Goal: Task Accomplishment & Management: Manage account settings

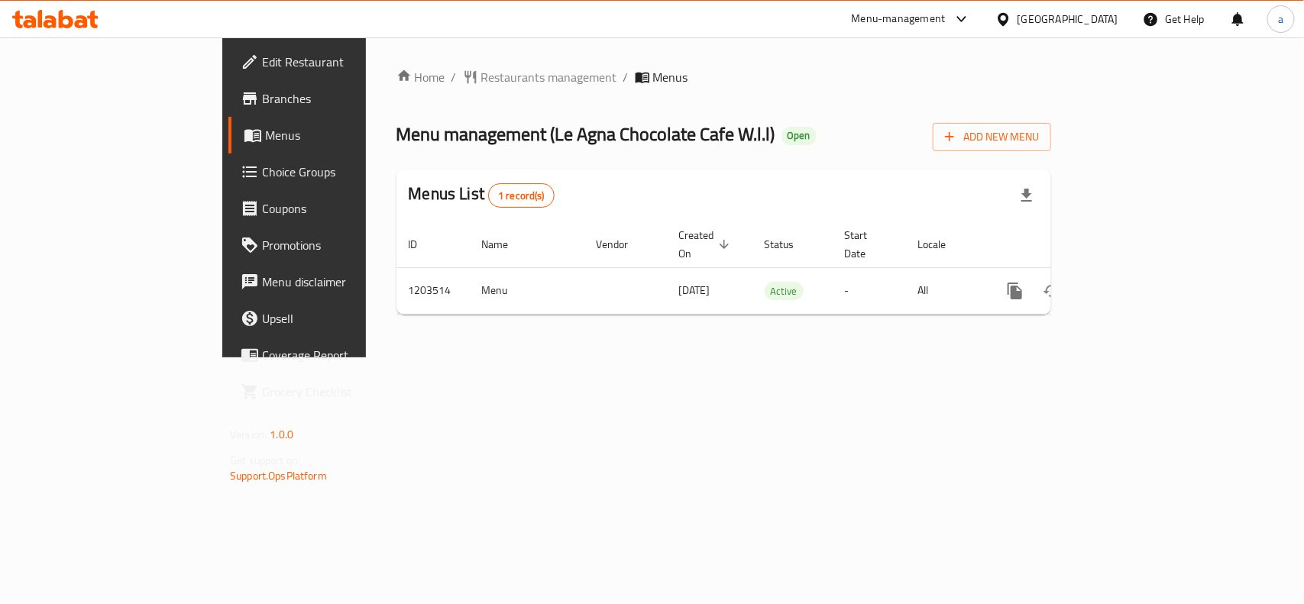
click at [1086, 15] on div "[GEOGRAPHIC_DATA]" at bounding box center [1068, 19] width 101 height 17
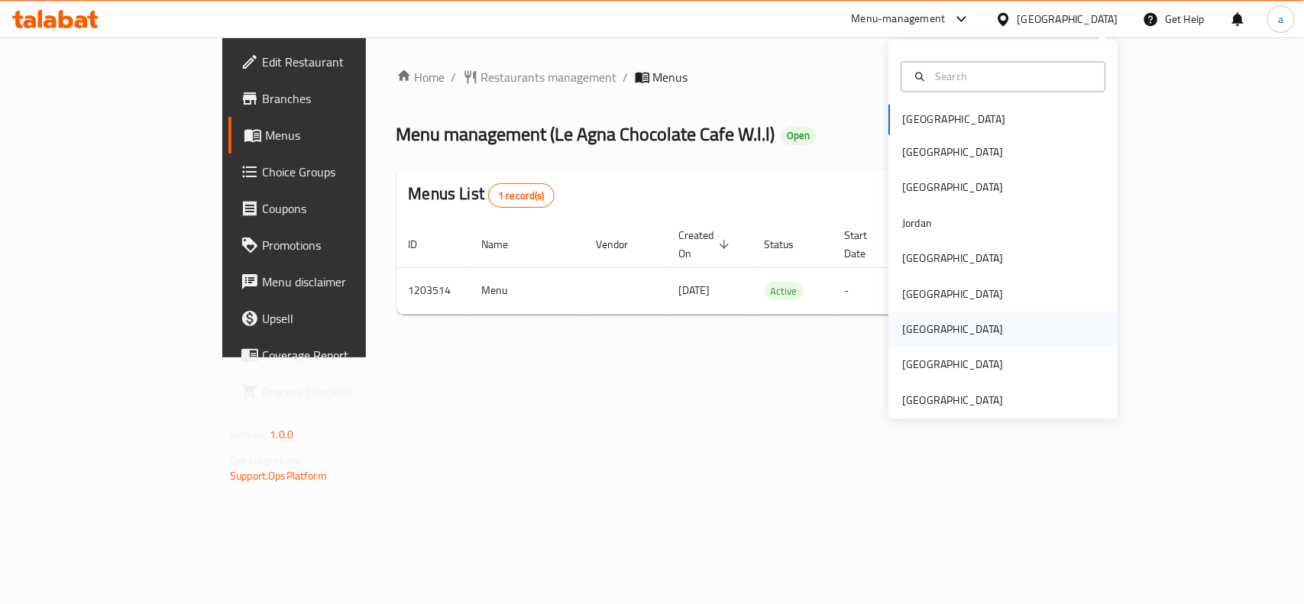
click at [903, 322] on div "Qatar" at bounding box center [952, 330] width 101 height 17
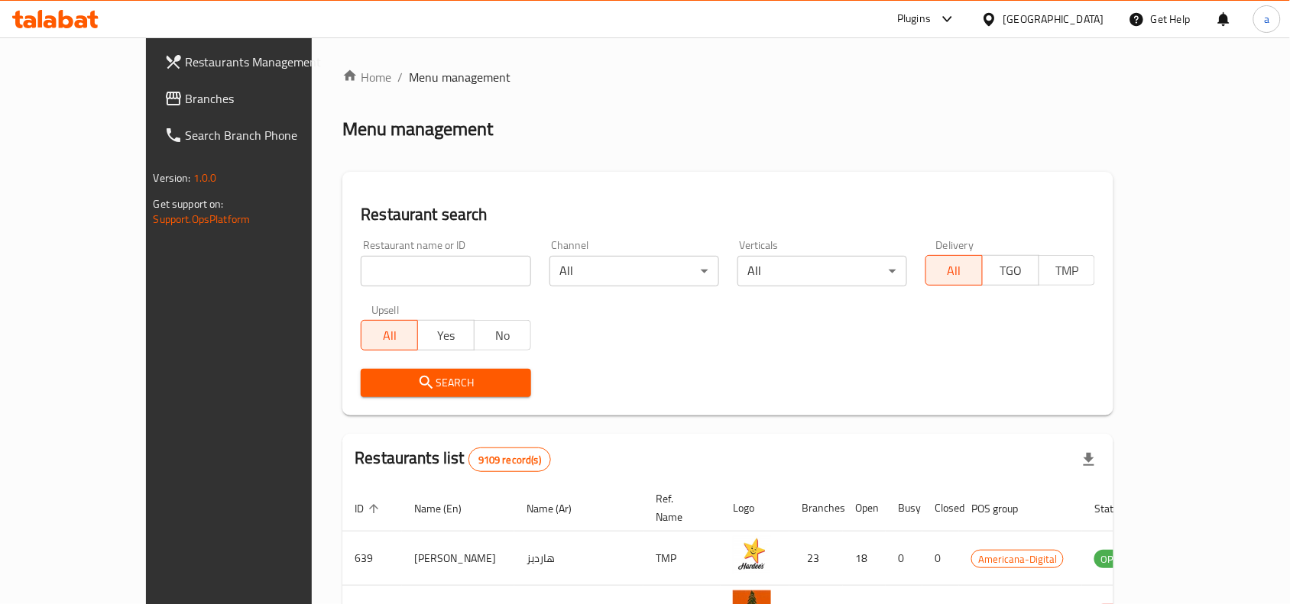
drag, startPoint x: 134, startPoint y: 102, endPoint x: 47, endPoint y: 112, distance: 87.7
click at [186, 102] on span "Branches" at bounding box center [268, 98] width 164 height 18
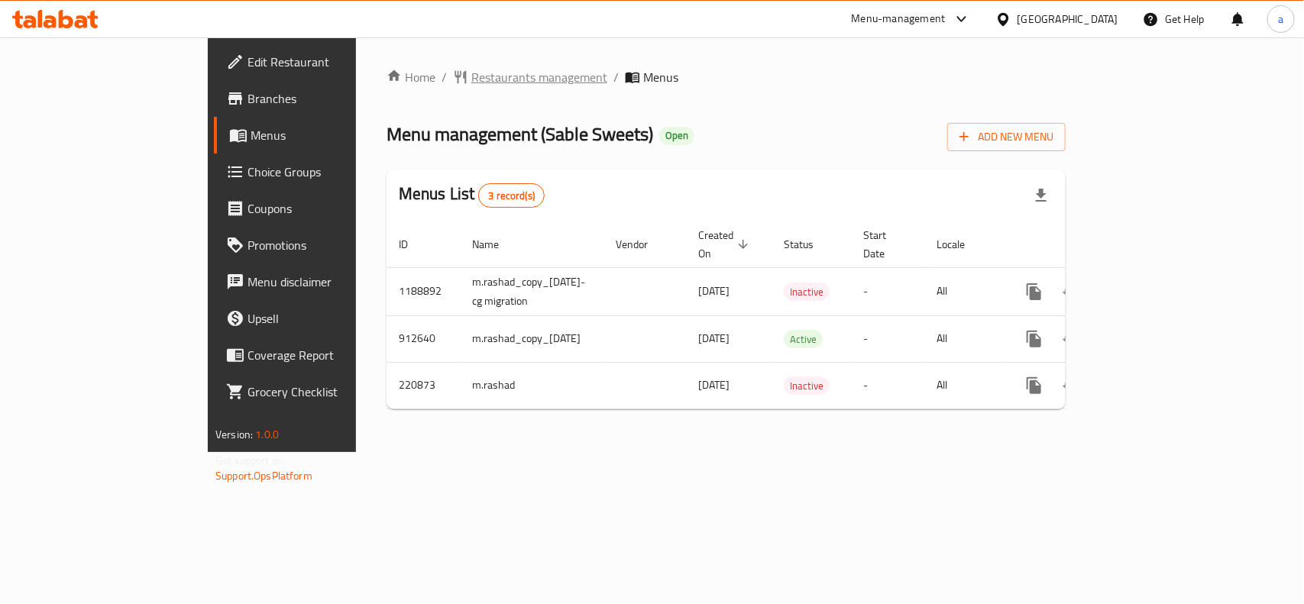
click at [471, 79] on span "Restaurants management" at bounding box center [539, 77] width 136 height 18
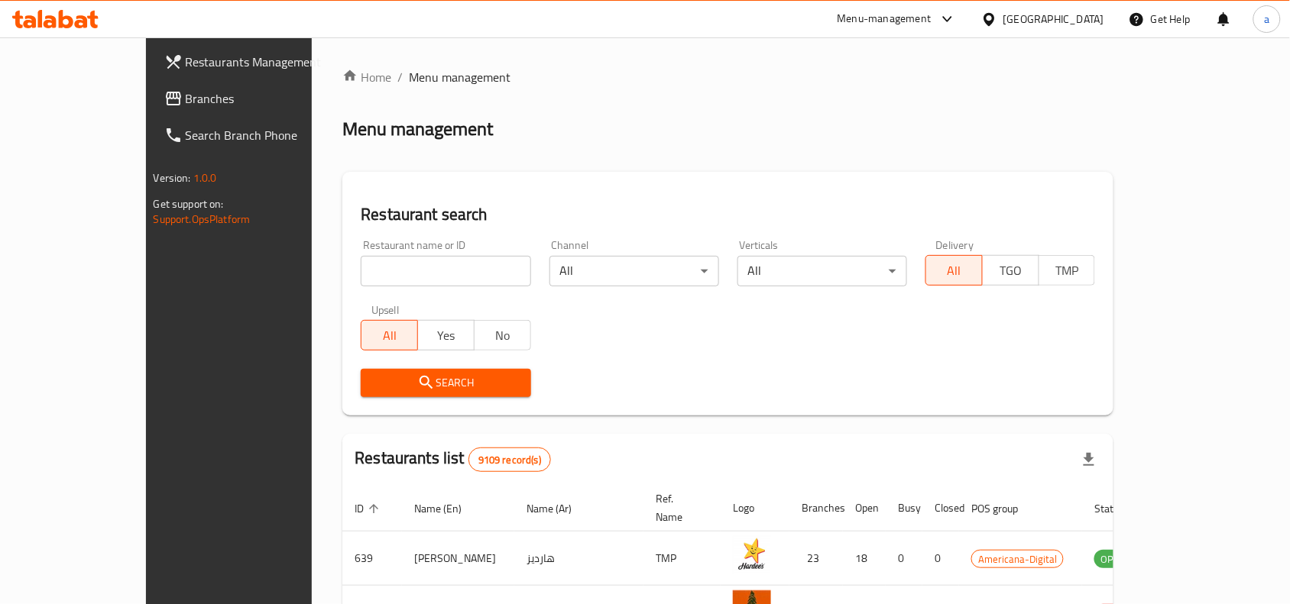
click at [152, 108] on link "Branches" at bounding box center [256, 98] width 209 height 37
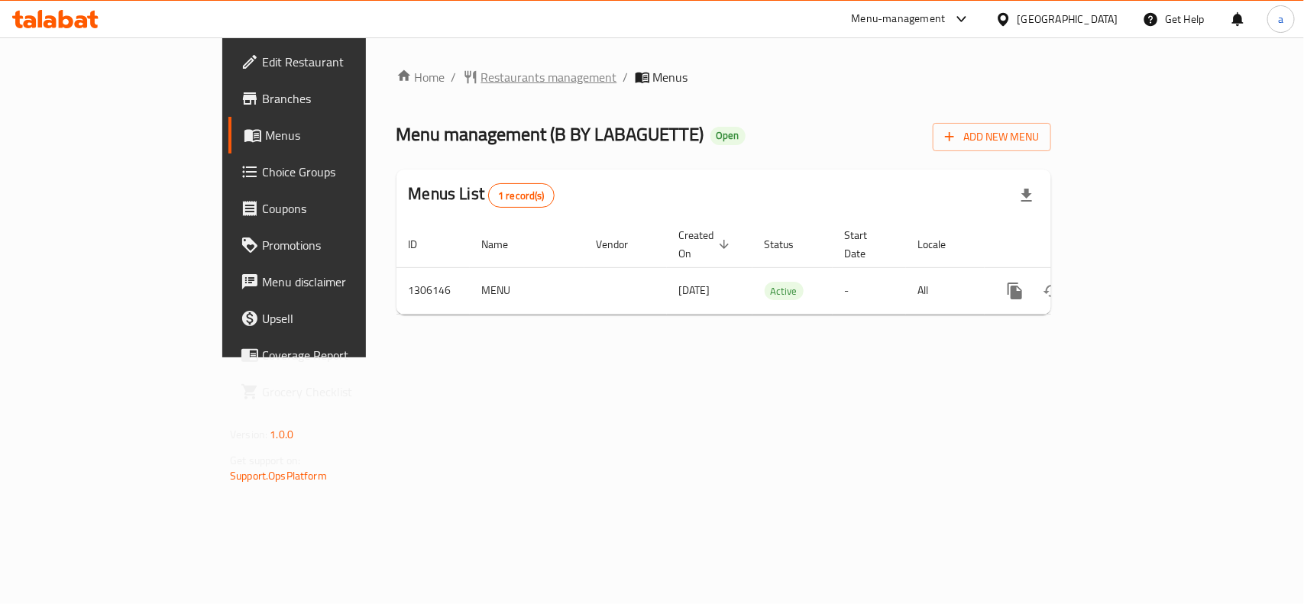
click at [481, 73] on span "Restaurants management" at bounding box center [549, 77] width 136 height 18
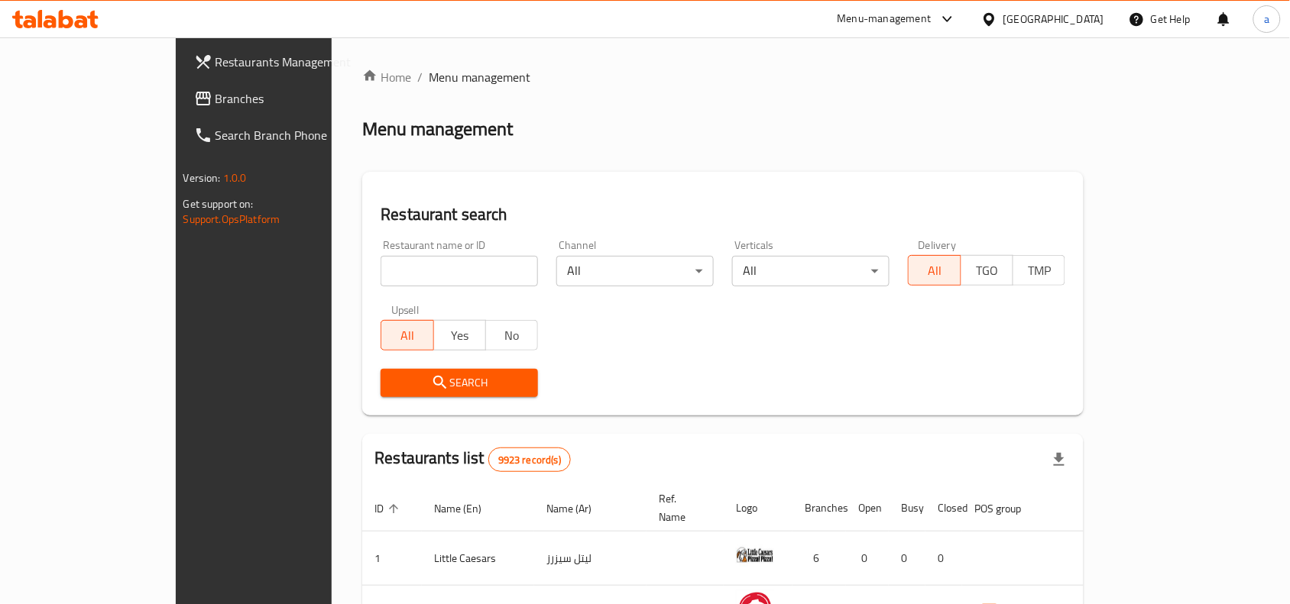
click at [383, 269] on input "search" at bounding box center [459, 271] width 157 height 31
paste input "703965"
type input "703965"
click button "Search" at bounding box center [459, 383] width 157 height 28
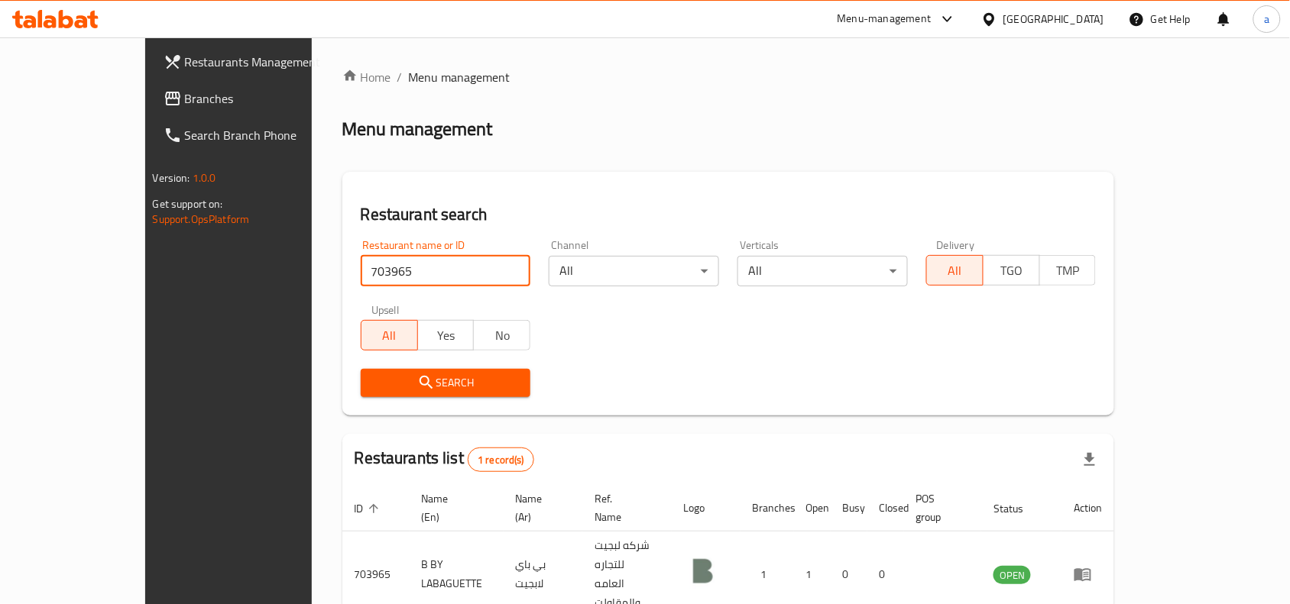
click at [1080, 16] on div "Kuwait" at bounding box center [1053, 19] width 101 height 17
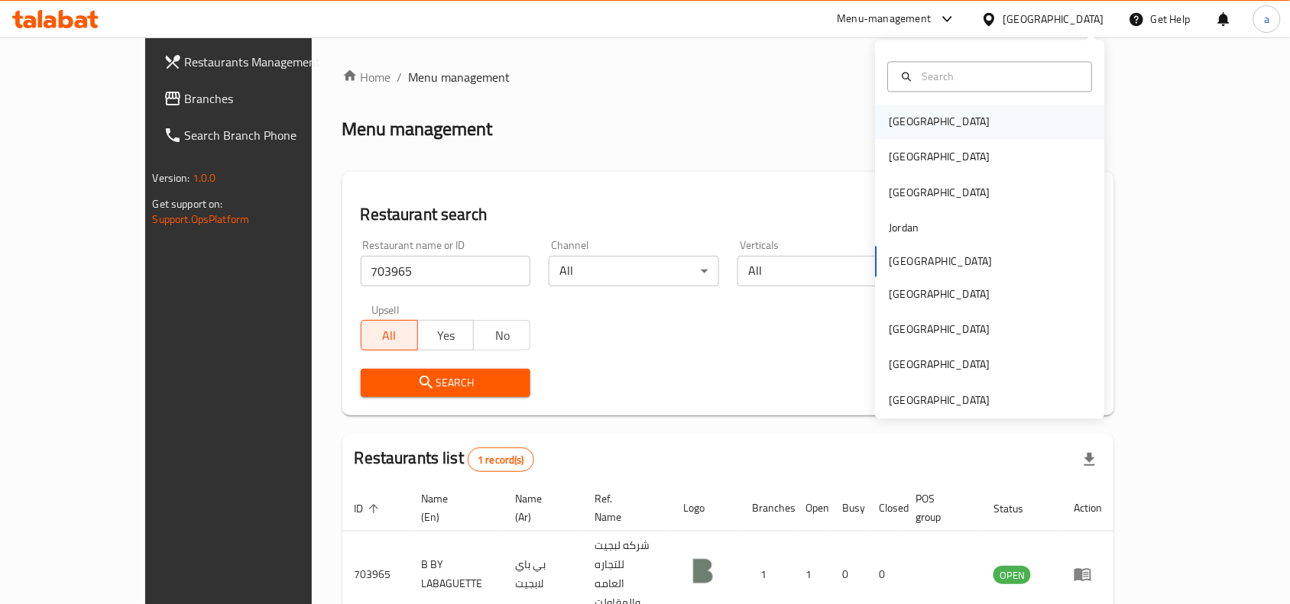
click at [983, 120] on div "[GEOGRAPHIC_DATA]" at bounding box center [990, 122] width 229 height 35
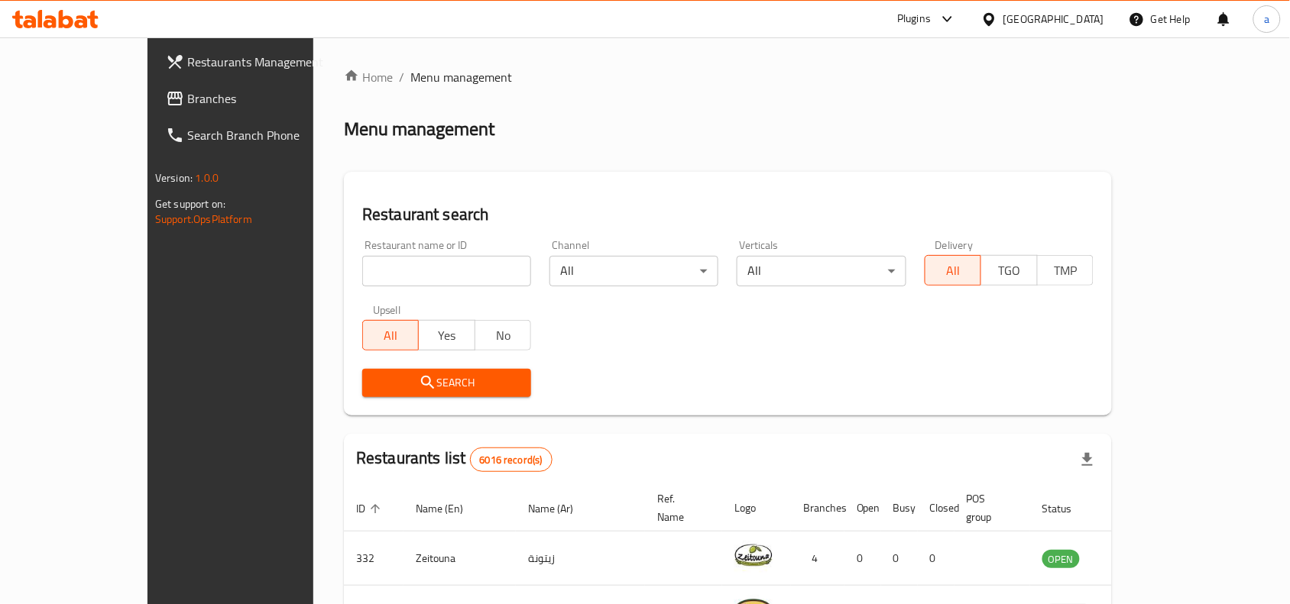
click at [187, 104] on span "Branches" at bounding box center [269, 98] width 164 height 18
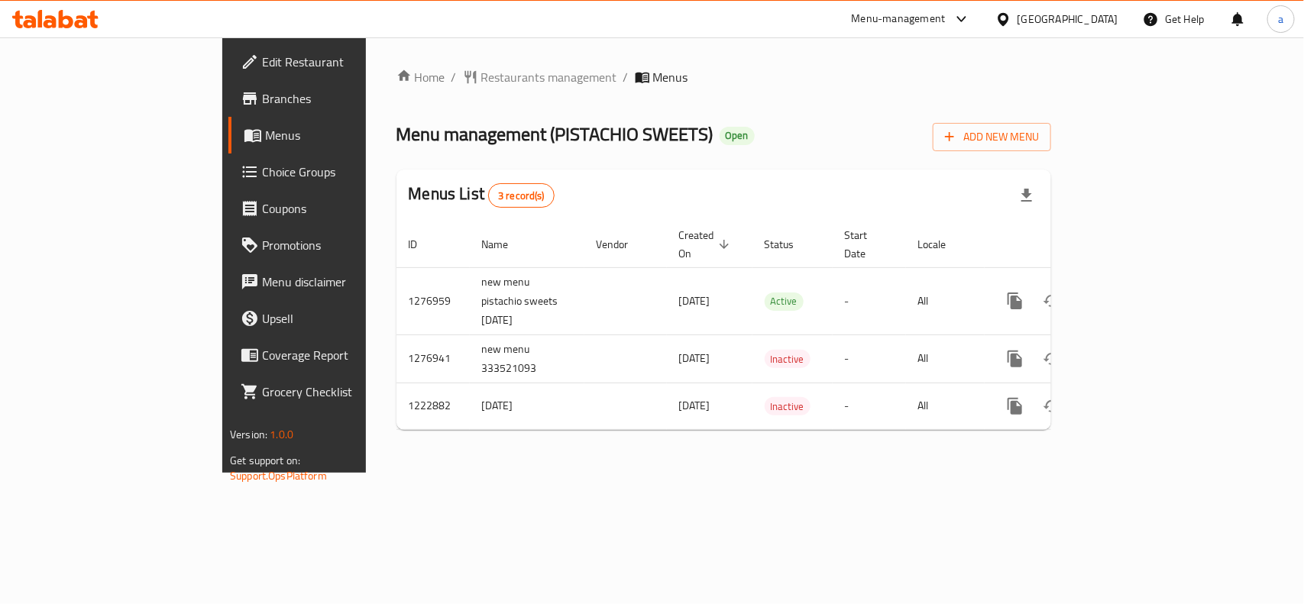
click at [397, 88] on div "Home / Restaurants management / Menus Menu management ( PISTACHIO SWEETS ) Open…" at bounding box center [724, 255] width 655 height 374
click at [481, 80] on span "Restaurants management" at bounding box center [549, 77] width 136 height 18
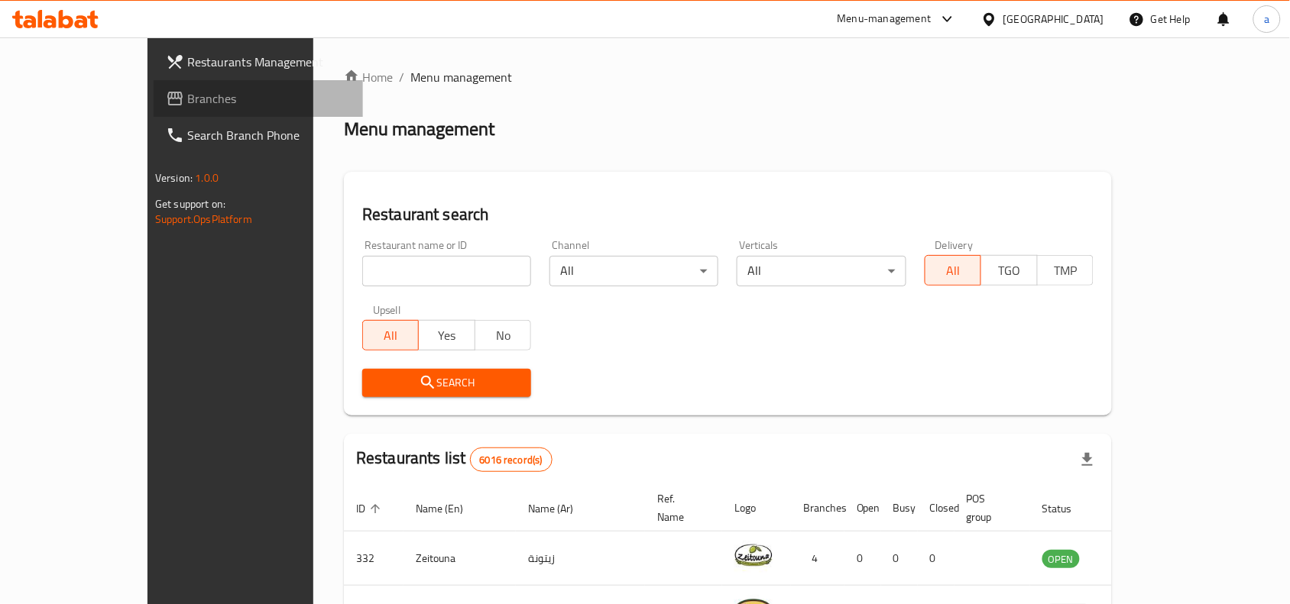
click at [154, 108] on link "Branches" at bounding box center [258, 98] width 209 height 37
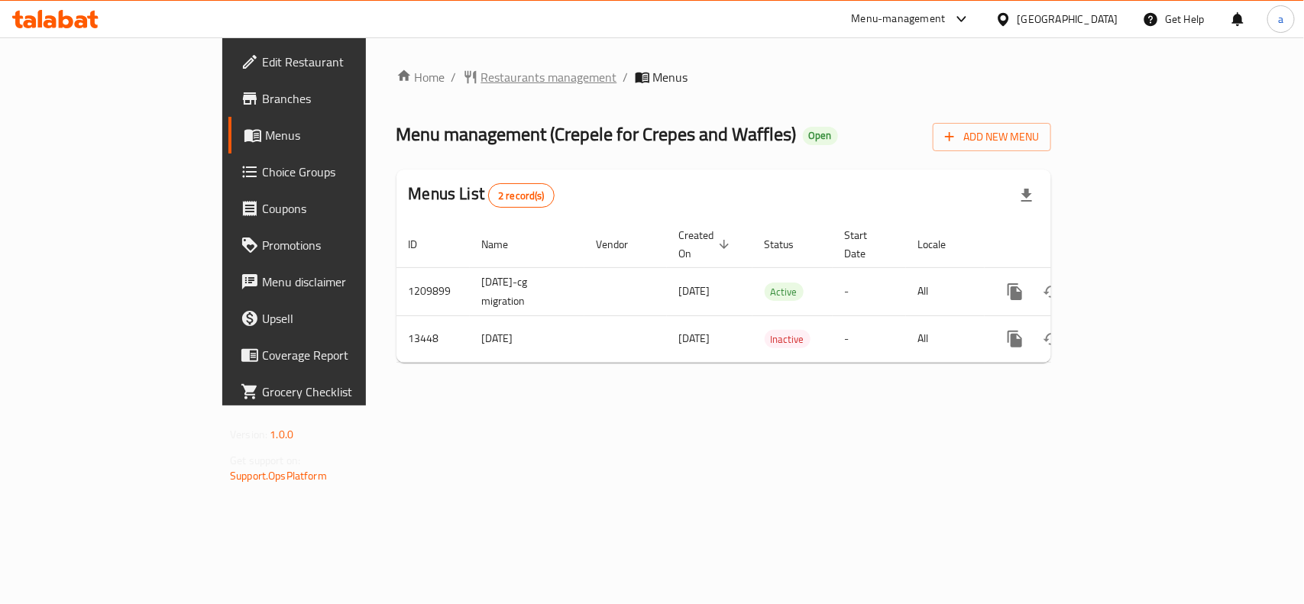
click at [481, 79] on span "Restaurants management" at bounding box center [549, 77] width 136 height 18
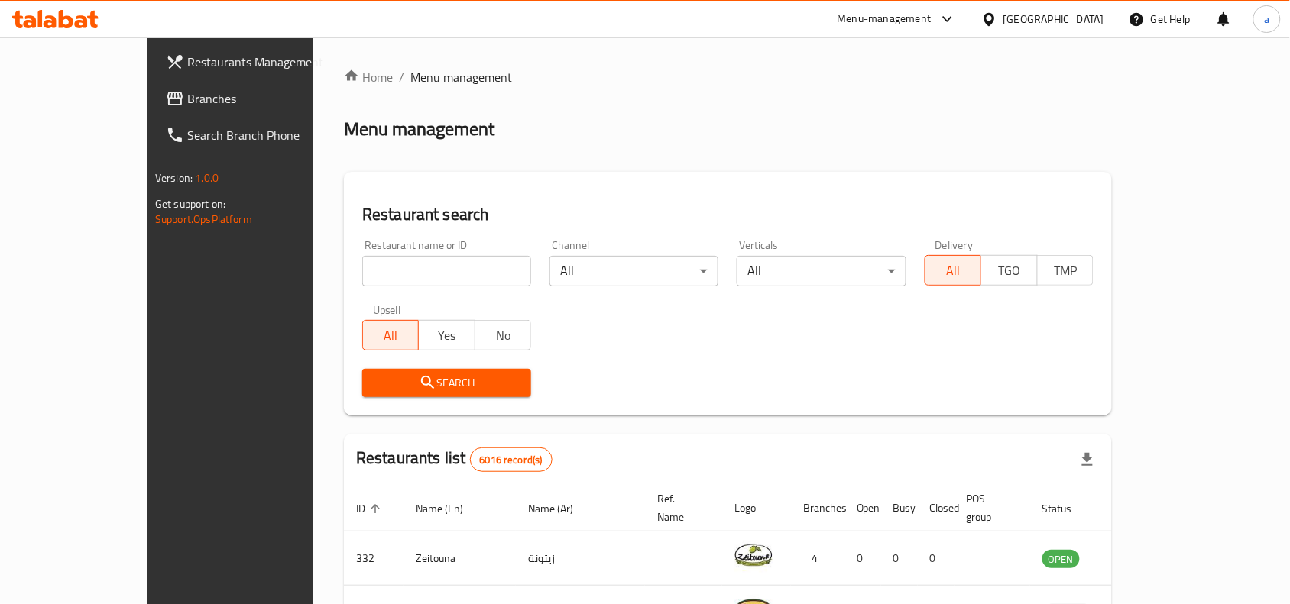
click at [362, 270] on input "search" at bounding box center [446, 271] width 169 height 31
paste input "8206"
type input "8206"
click button "Search" at bounding box center [446, 383] width 169 height 28
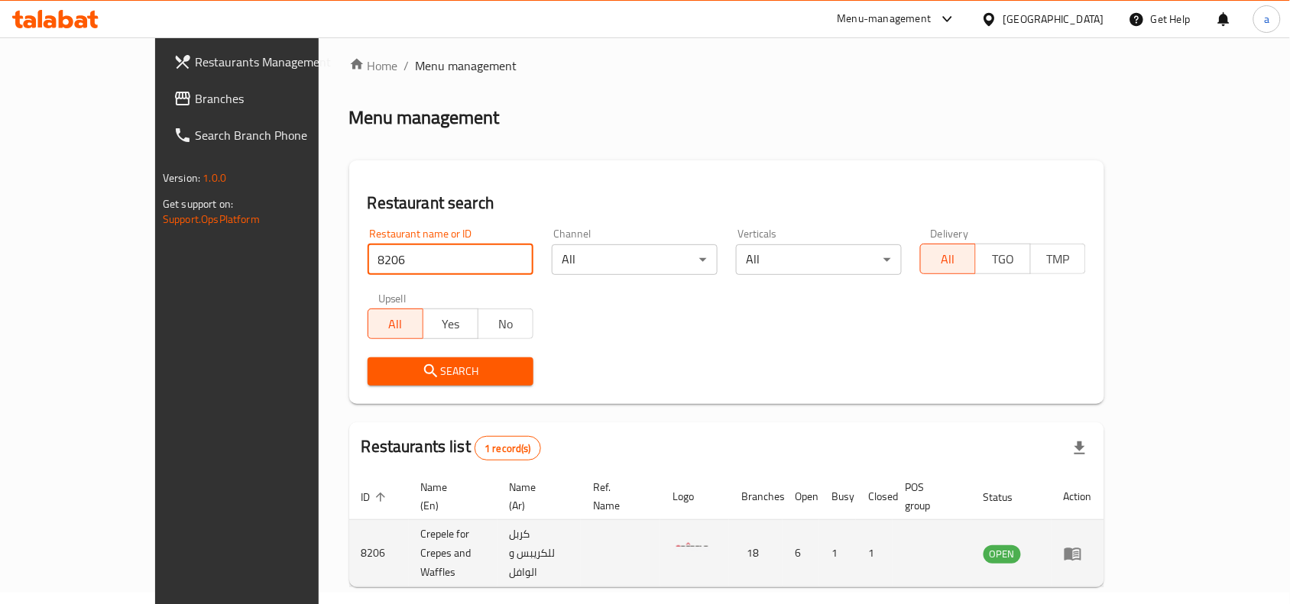
scroll to position [47, 0]
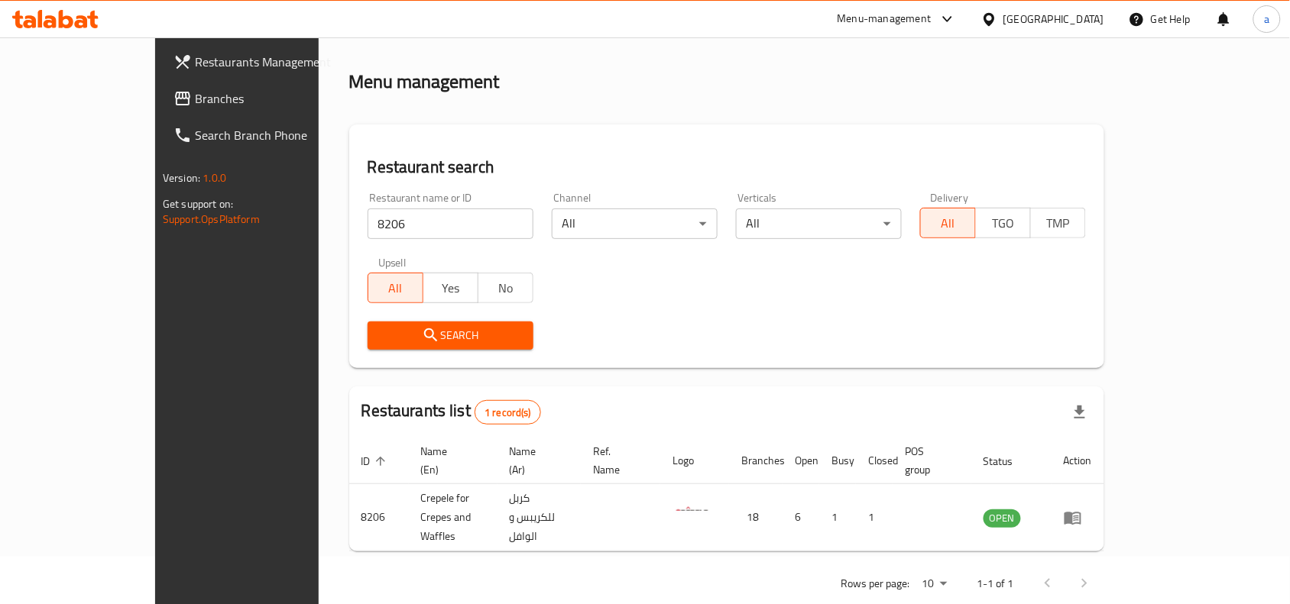
click at [1043, 11] on div "Bahrain" at bounding box center [1042, 19] width 147 height 37
click at [1099, 24] on div "Bahrain" at bounding box center [1053, 19] width 101 height 17
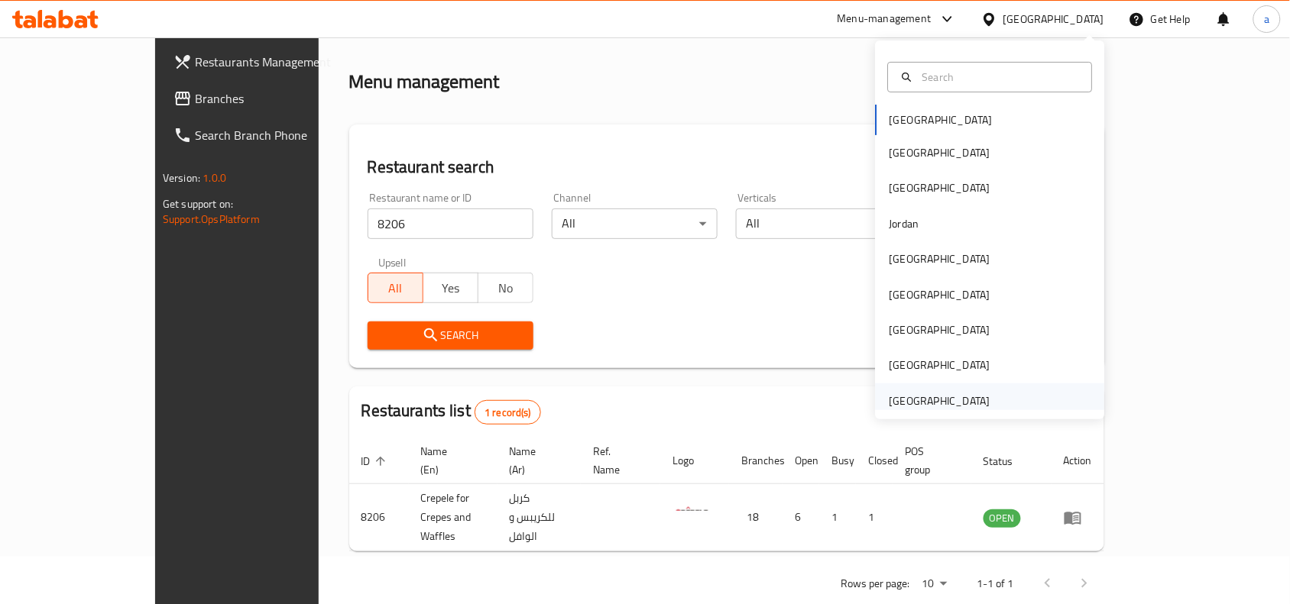
click at [942, 387] on div "[GEOGRAPHIC_DATA]" at bounding box center [939, 401] width 125 height 35
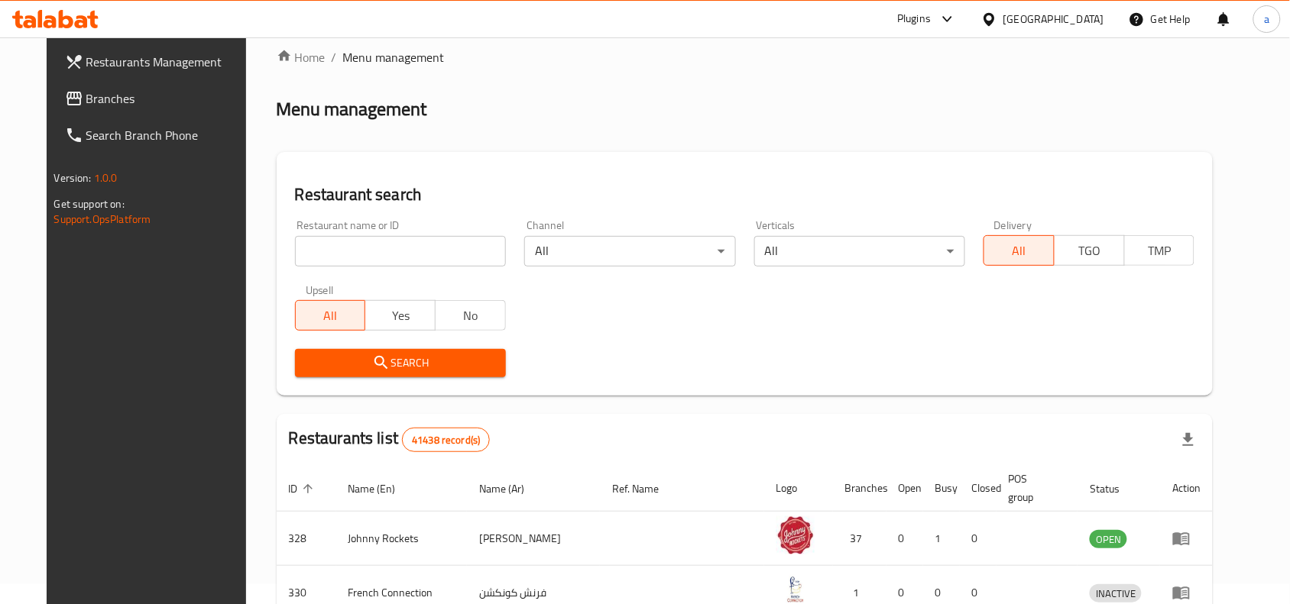
scroll to position [47, 0]
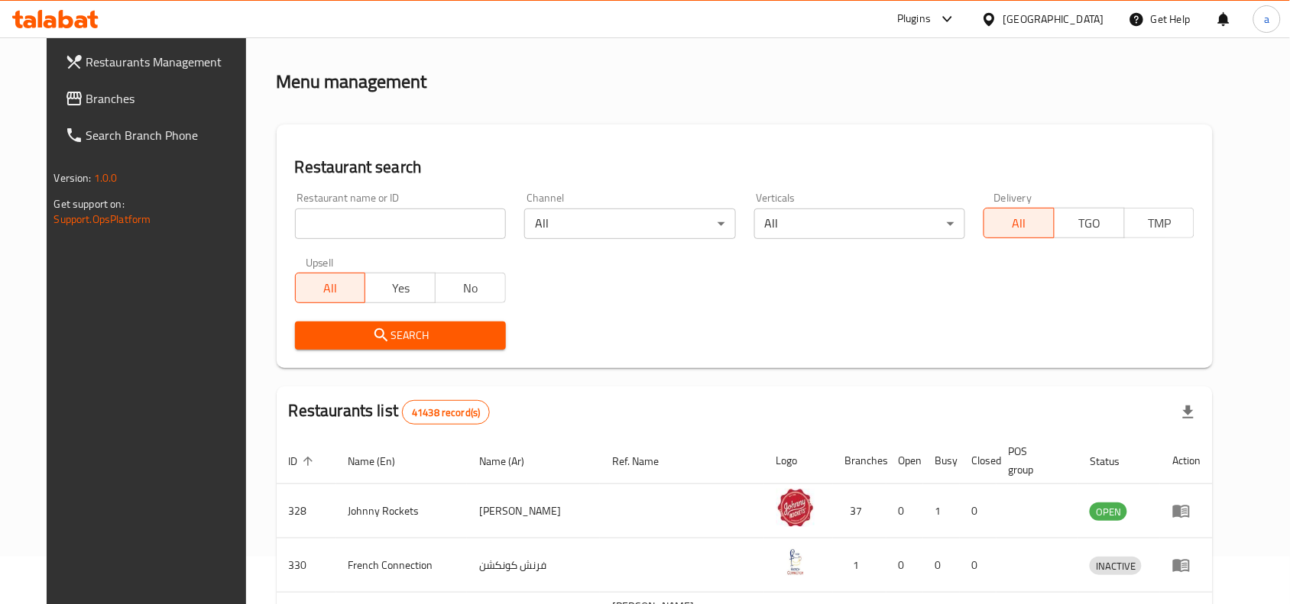
click at [92, 104] on span "Branches" at bounding box center [168, 98] width 164 height 18
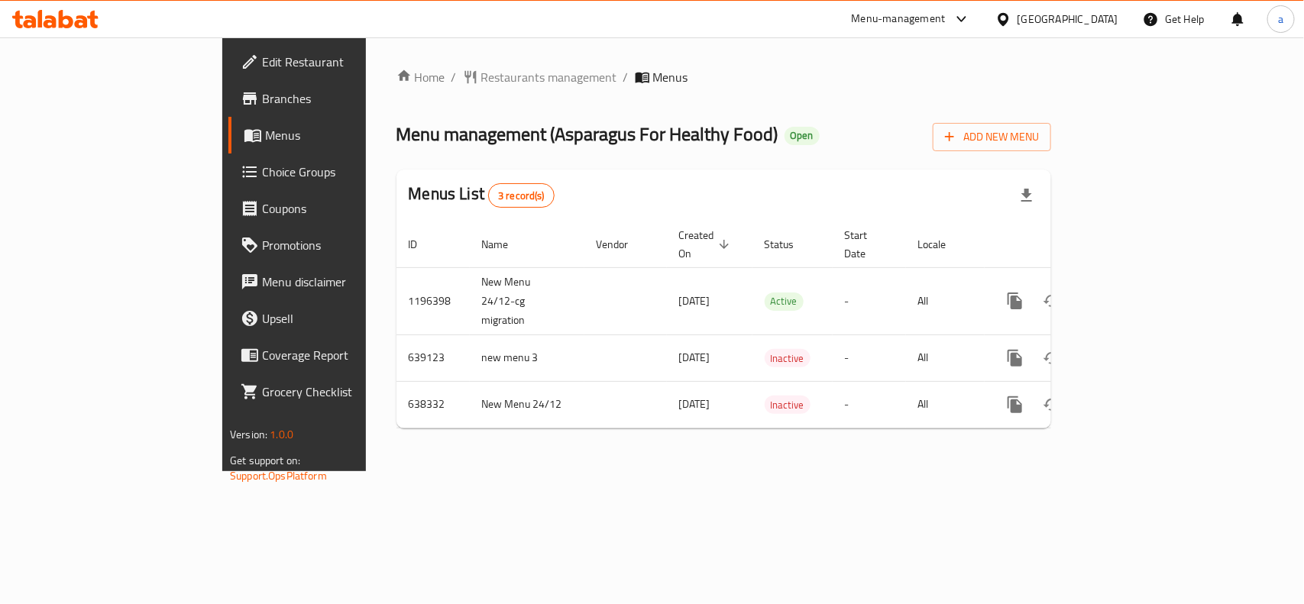
click at [434, 89] on div "Home / Restaurants management / Menus Menu management ( Asparagus For Healthy F…" at bounding box center [724, 254] width 655 height 373
click at [481, 78] on span "Restaurants management" at bounding box center [549, 77] width 136 height 18
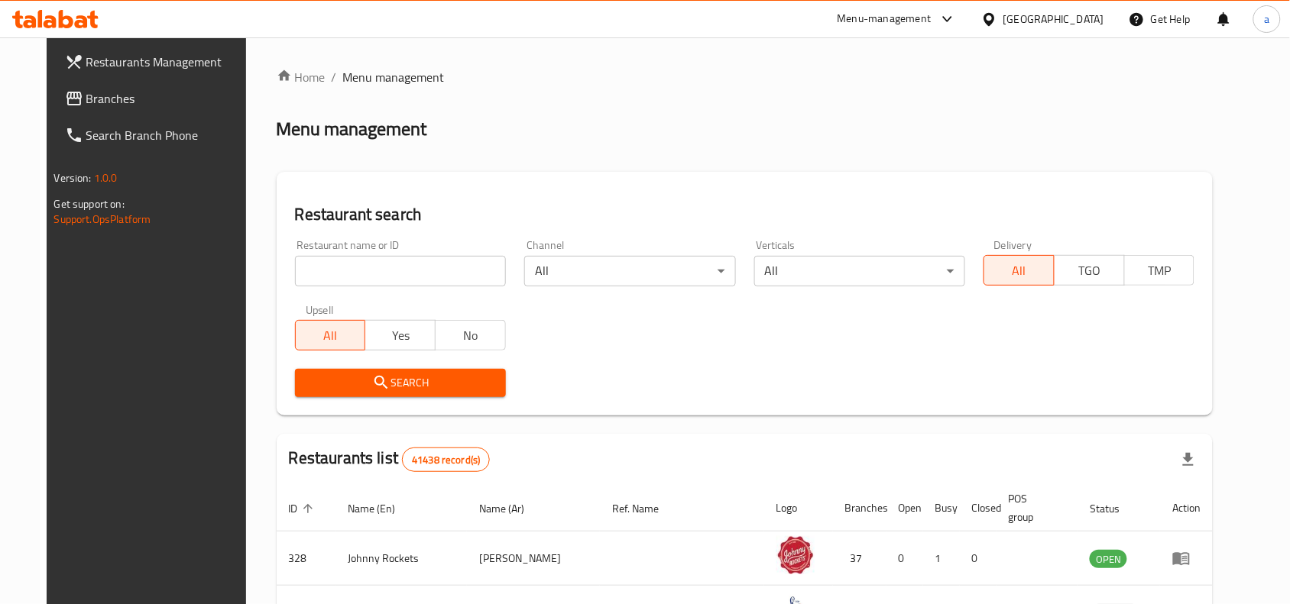
click at [398, 277] on input "search" at bounding box center [400, 271] width 211 height 31
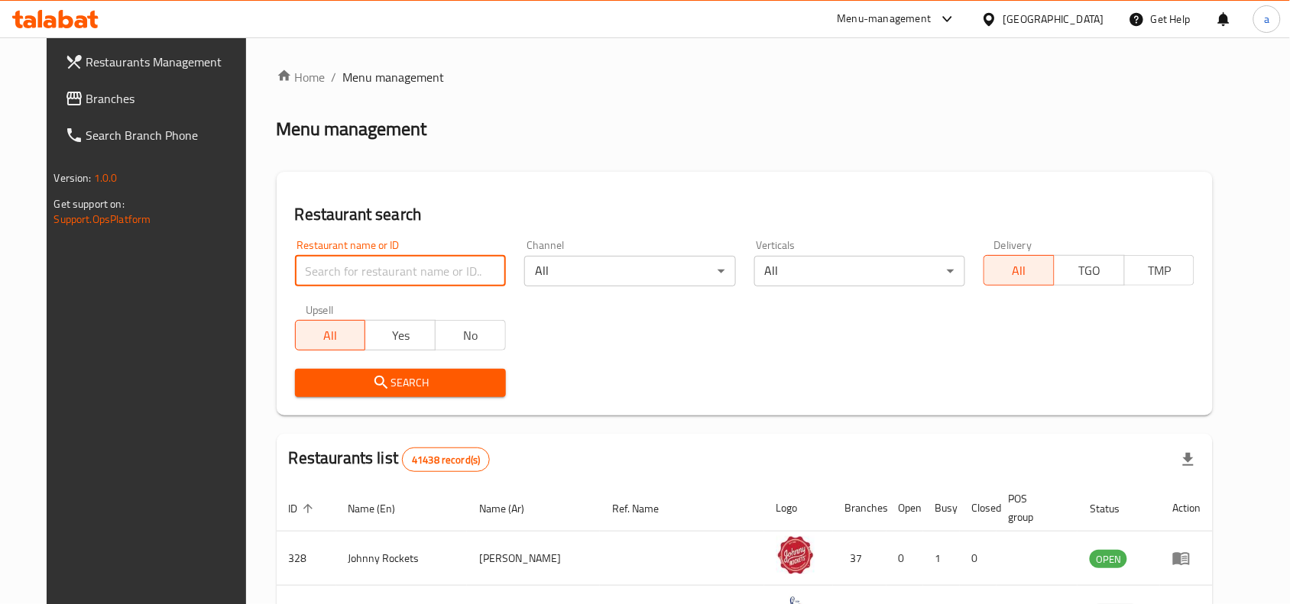
paste input "633620"
type input "633620"
click button "Search" at bounding box center [400, 383] width 211 height 28
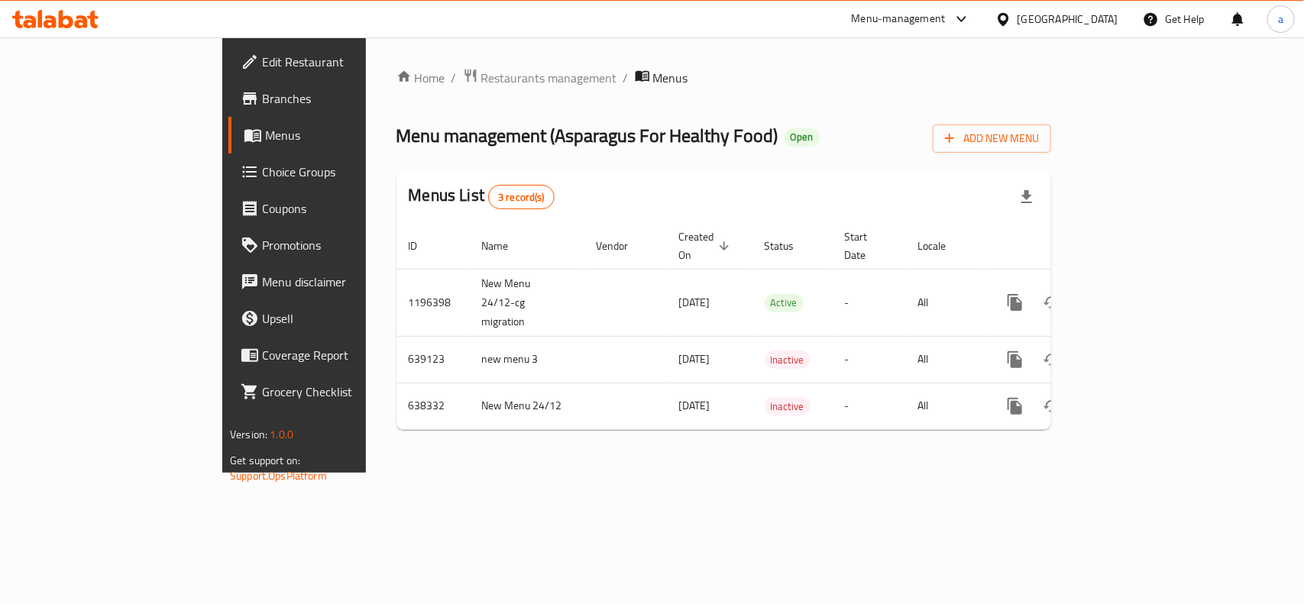
click at [262, 170] on span "Choice Groups" at bounding box center [345, 172] width 166 height 18
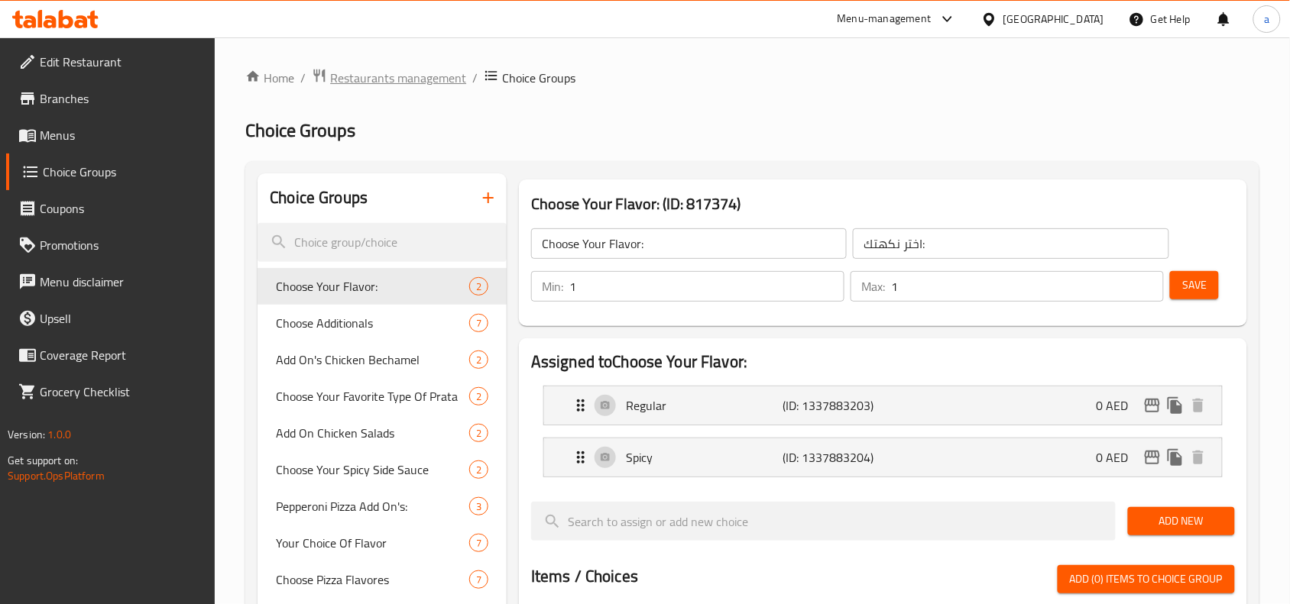
click at [406, 77] on span "Restaurants management" at bounding box center [398, 78] width 136 height 18
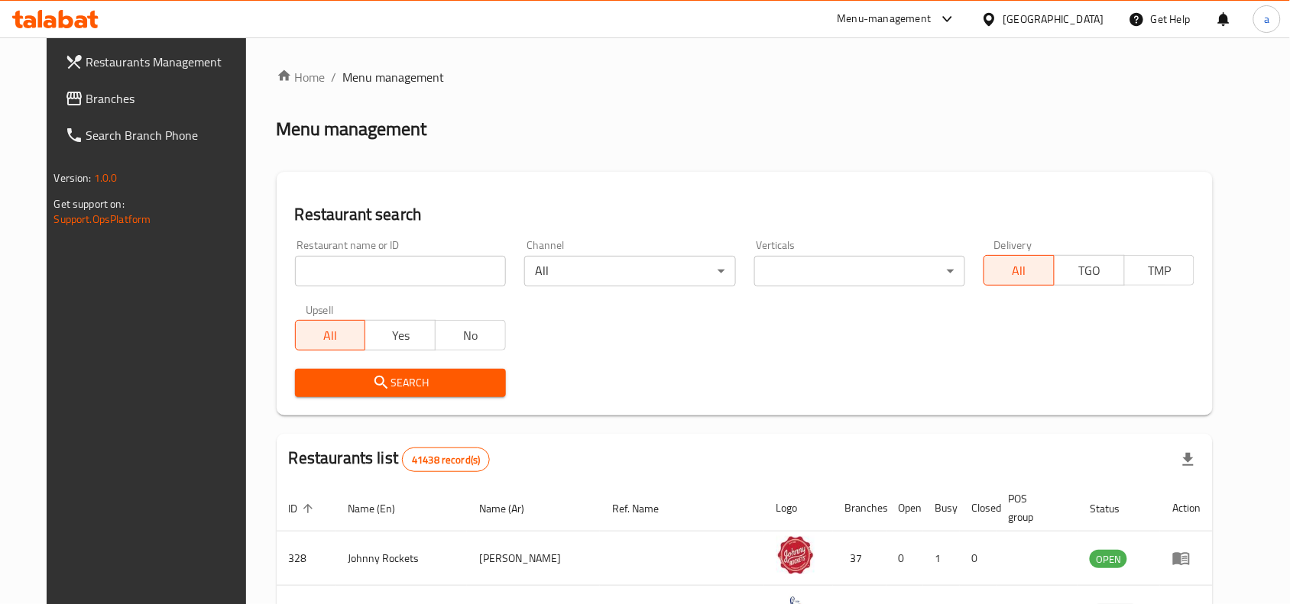
click at [363, 252] on div "Restaurant name or ID Restaurant name or ID" at bounding box center [400, 263] width 211 height 47
drag, startPoint x: 367, startPoint y: 262, endPoint x: 353, endPoint y: 256, distance: 15.1
click at [367, 262] on input "search" at bounding box center [400, 271] width 211 height 31
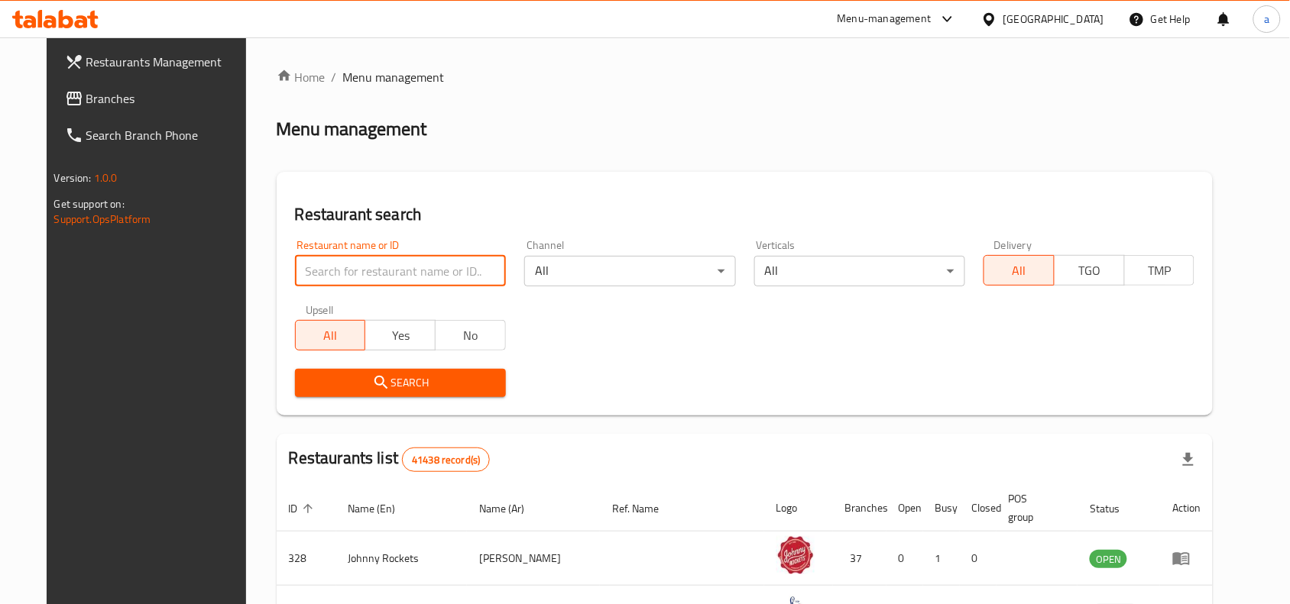
click at [176, 99] on span "Branches" at bounding box center [168, 98] width 164 height 18
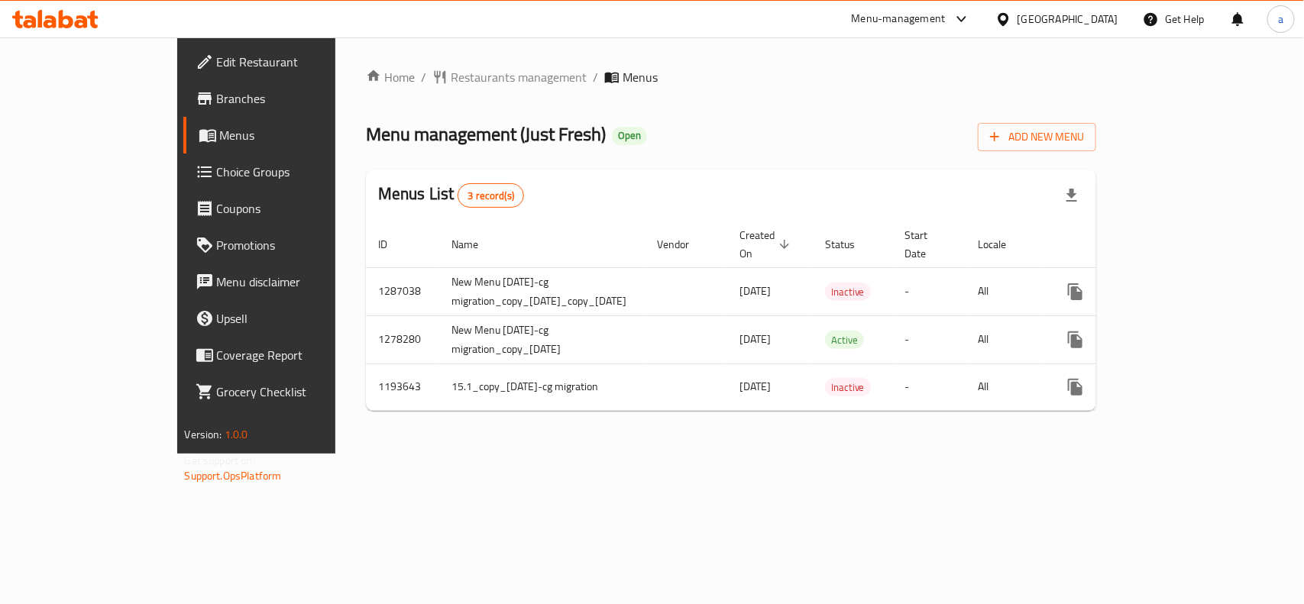
click at [217, 163] on span "Choice Groups" at bounding box center [300, 172] width 166 height 18
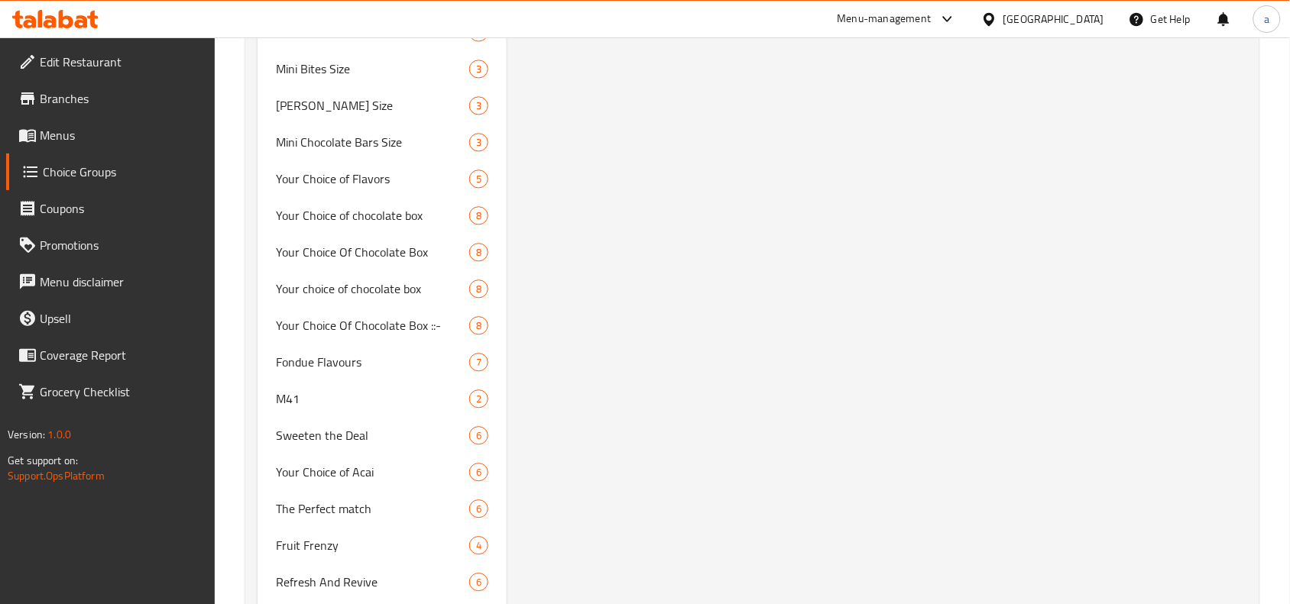
scroll to position [2770, 0]
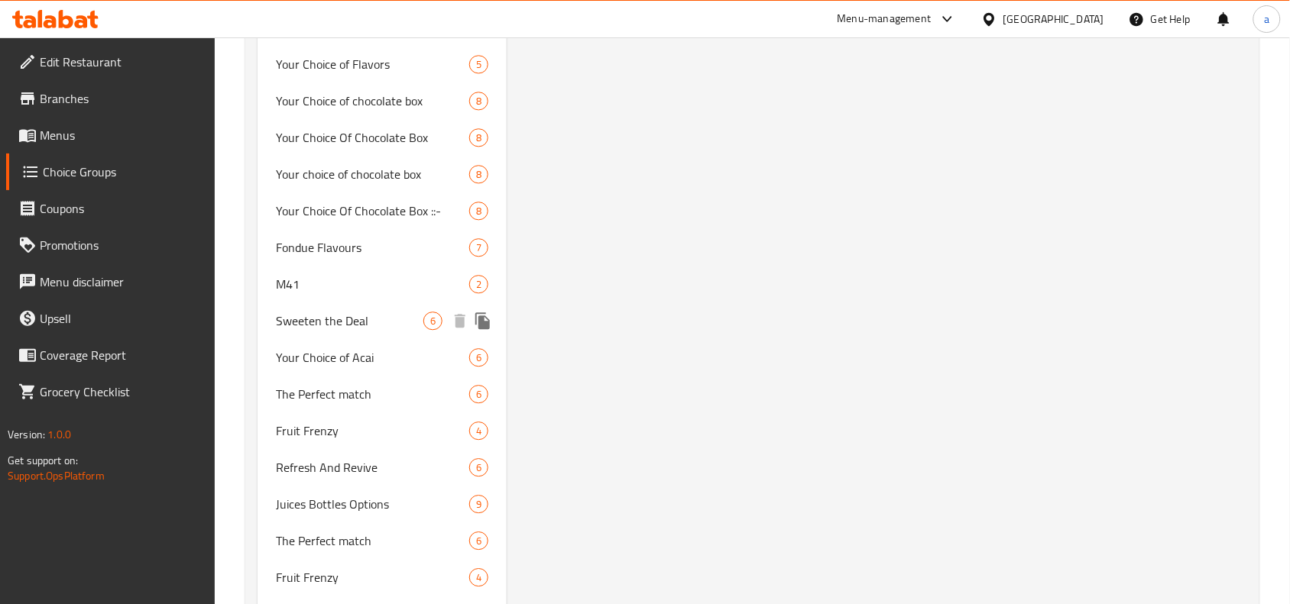
click at [330, 319] on span "Sweeten the Deal" at bounding box center [349, 321] width 147 height 18
type input "Sweeten the Deal"
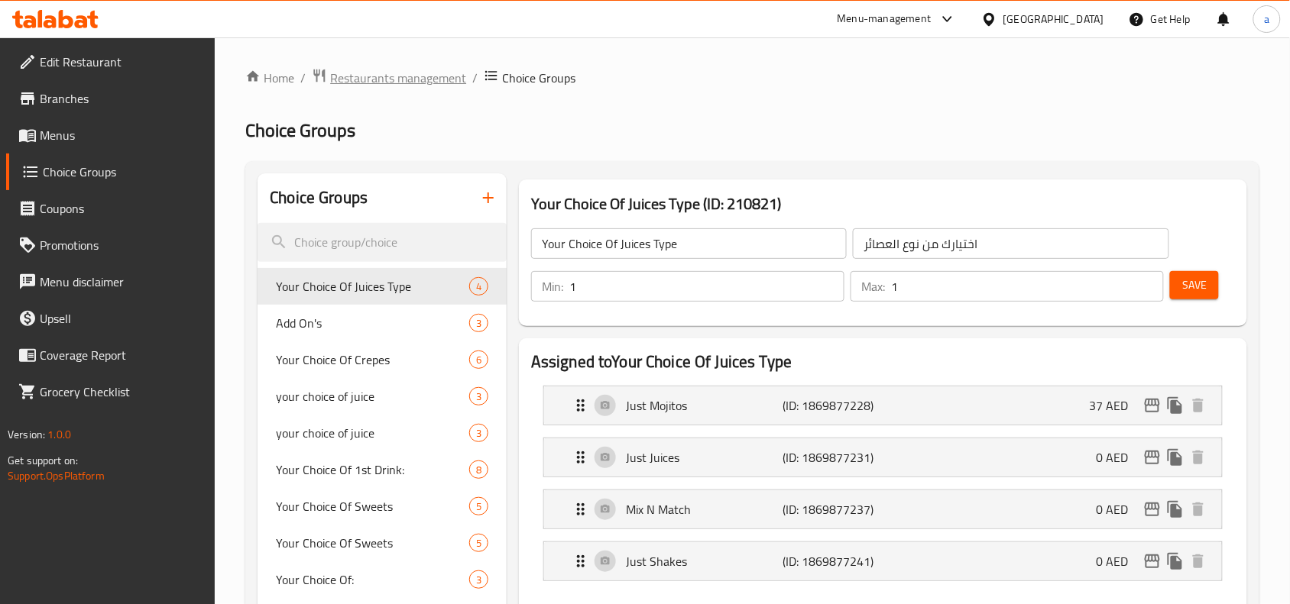
click at [413, 81] on span "Restaurants management" at bounding box center [398, 78] width 136 height 18
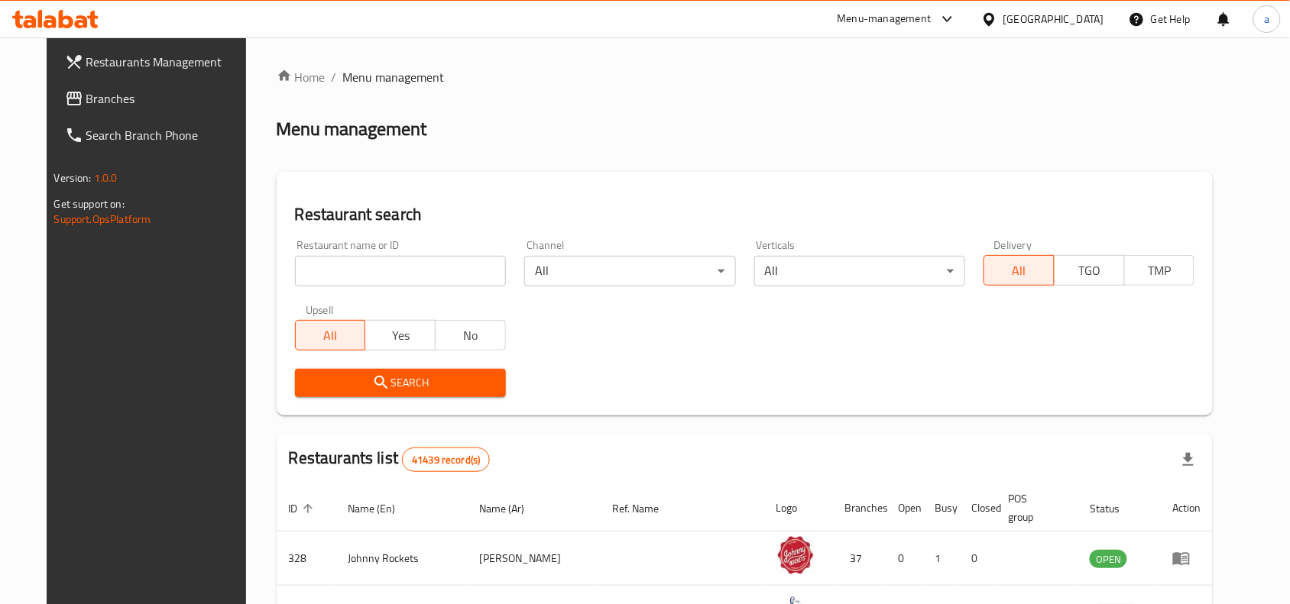
click at [97, 105] on span "Branches" at bounding box center [168, 98] width 164 height 18
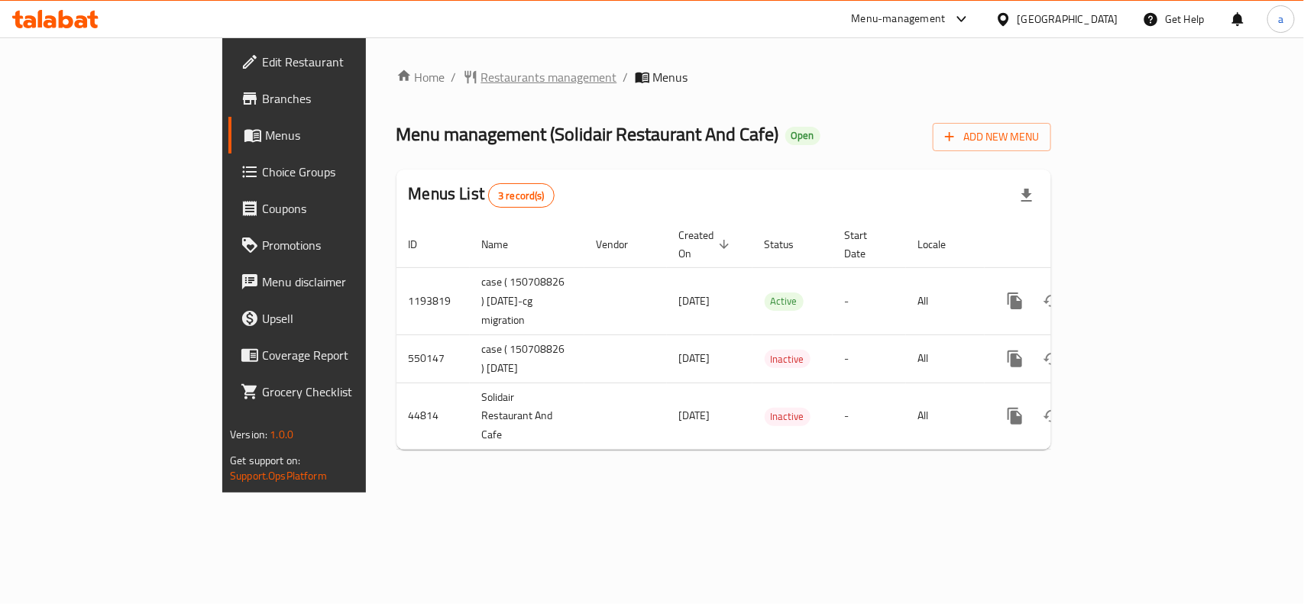
click at [481, 82] on span "Restaurants management" at bounding box center [549, 77] width 136 height 18
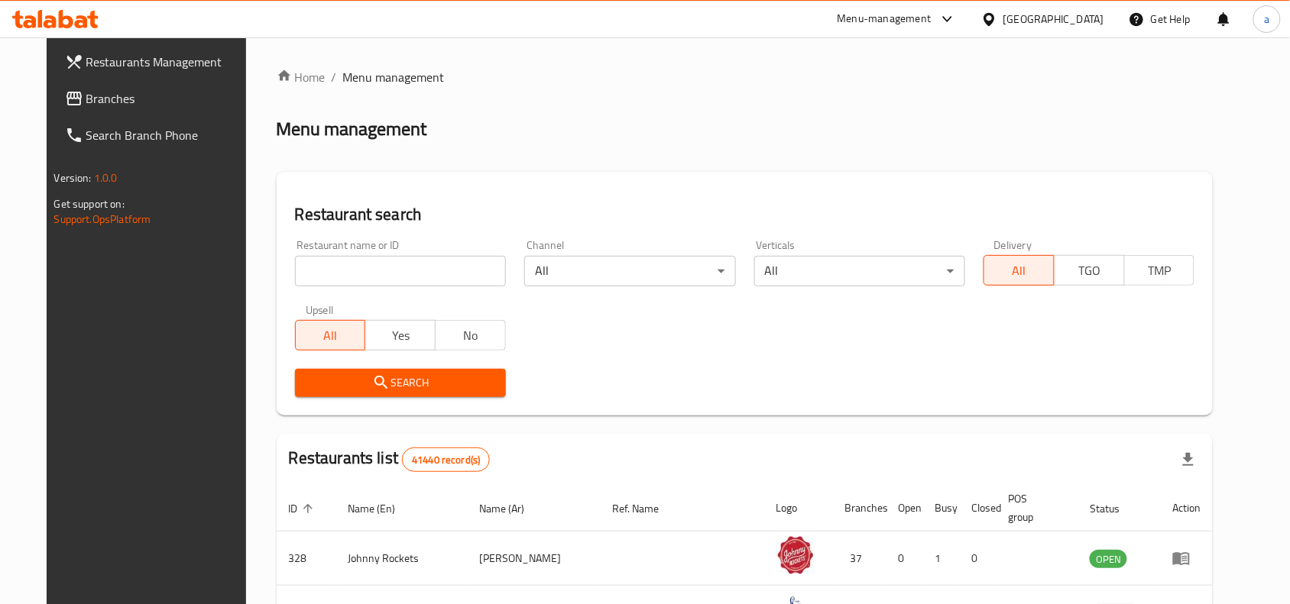
drag, startPoint x: 103, startPoint y: 111, endPoint x: 15, endPoint y: 136, distance: 91.4
click at [103, 111] on link "Branches" at bounding box center [157, 98] width 209 height 37
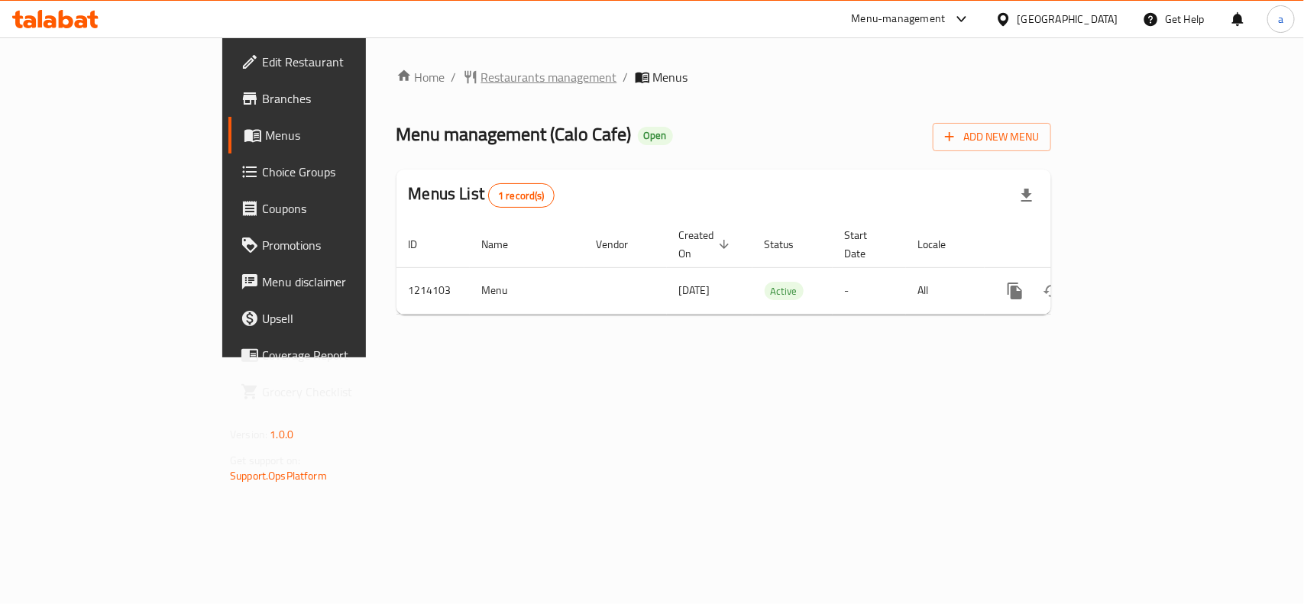
click at [481, 74] on span "Restaurants management" at bounding box center [549, 77] width 136 height 18
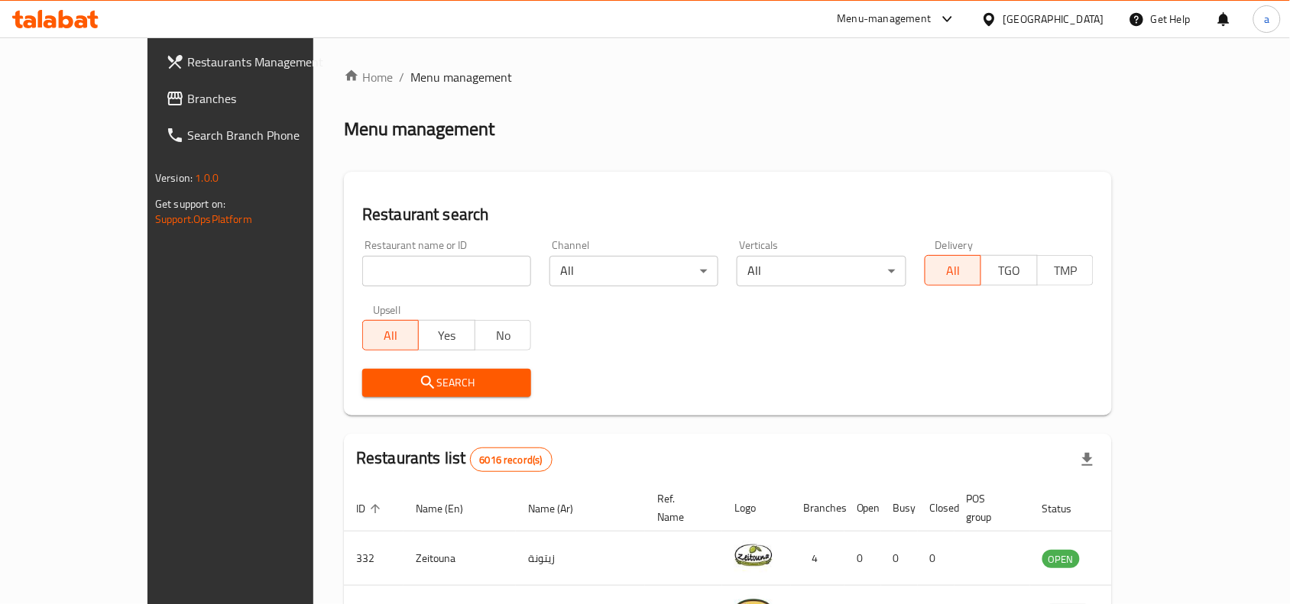
click at [362, 275] on input "search" at bounding box center [446, 271] width 169 height 31
paste input "672089"
type input "672089"
click button "Search" at bounding box center [446, 383] width 169 height 28
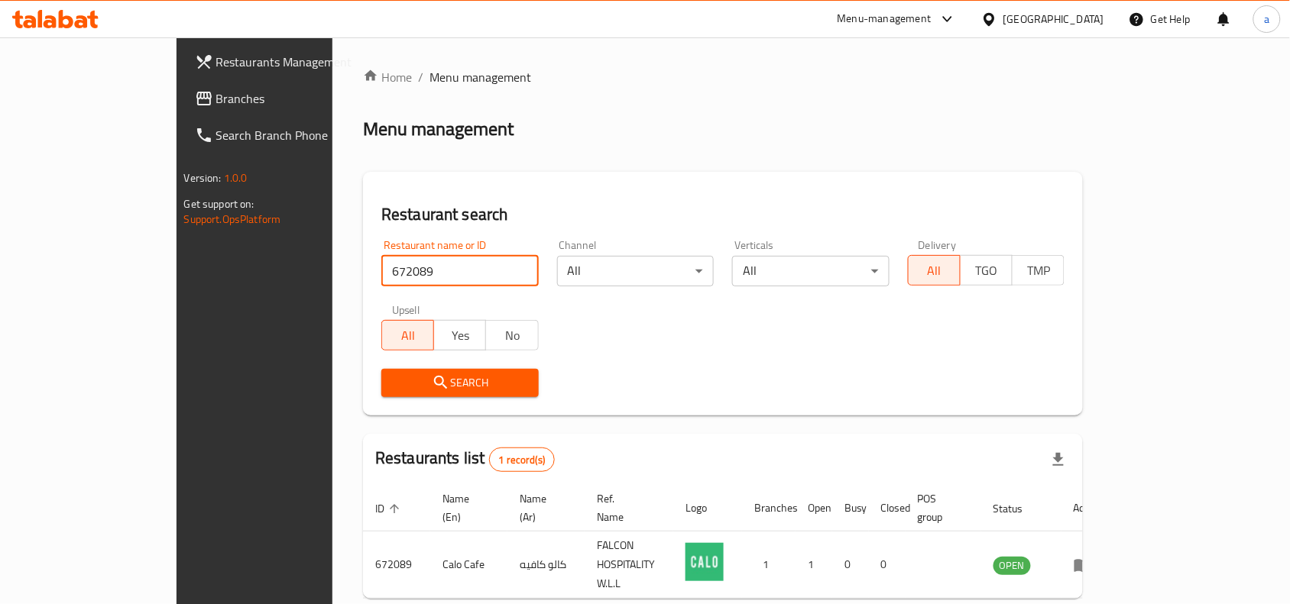
click at [216, 107] on span "Branches" at bounding box center [298, 98] width 164 height 18
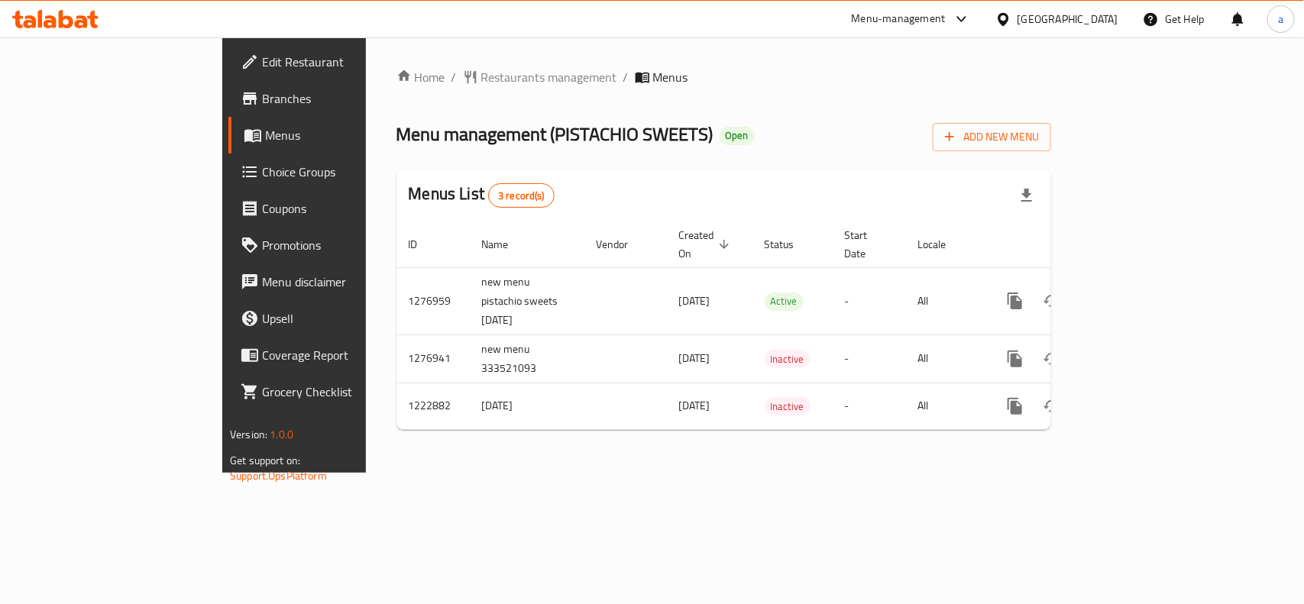
click at [1070, 29] on div "[GEOGRAPHIC_DATA]" at bounding box center [1056, 19] width 147 height 37
click at [1012, 17] on icon at bounding box center [1004, 19] width 16 height 16
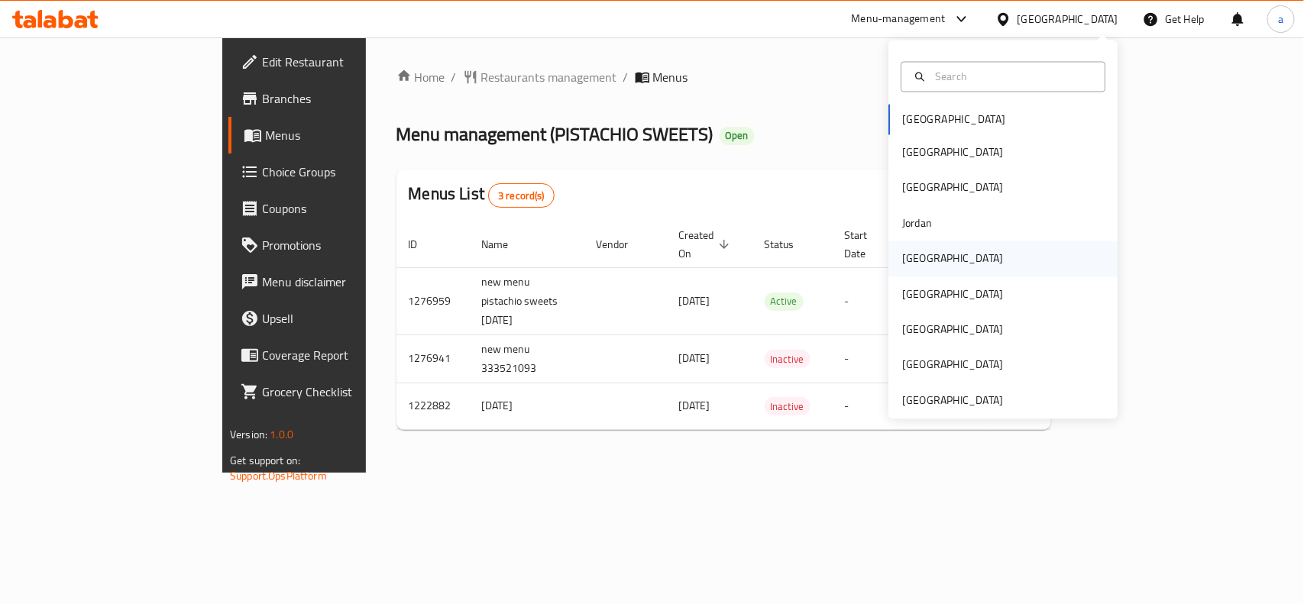
click at [912, 264] on div "[GEOGRAPHIC_DATA]" at bounding box center [952, 259] width 101 height 17
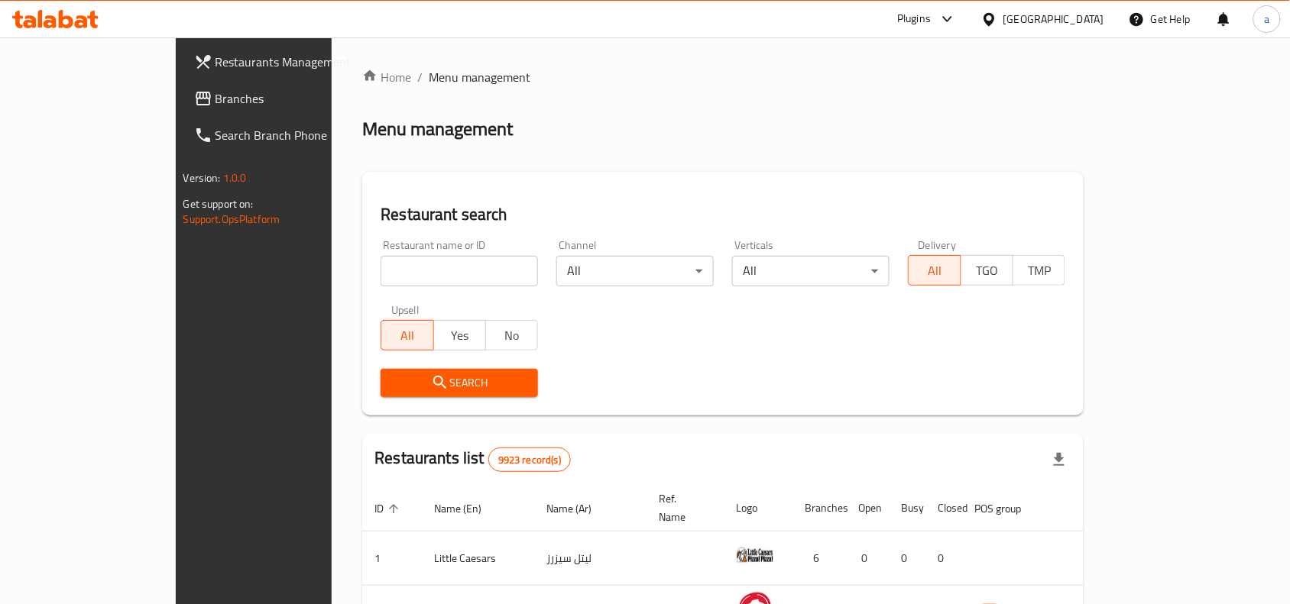
drag, startPoint x: 109, startPoint y: 97, endPoint x: 97, endPoint y: 103, distance: 13.7
click at [215, 97] on span "Branches" at bounding box center [297, 98] width 164 height 18
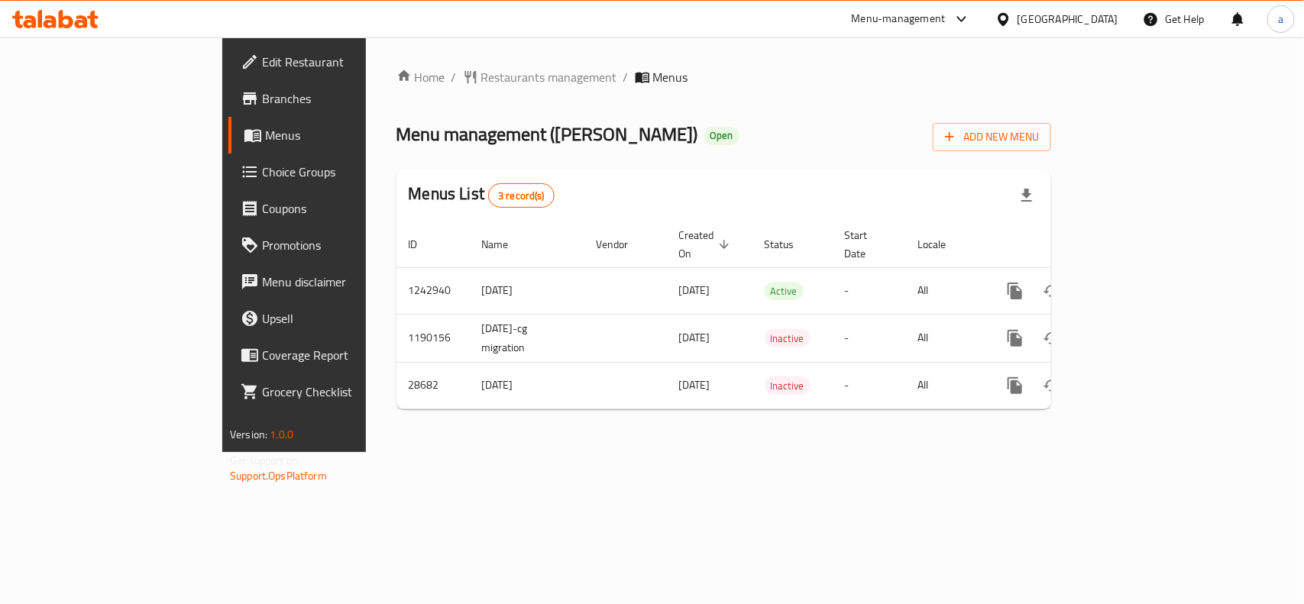
click at [1090, 23] on div "[GEOGRAPHIC_DATA]" at bounding box center [1068, 19] width 101 height 17
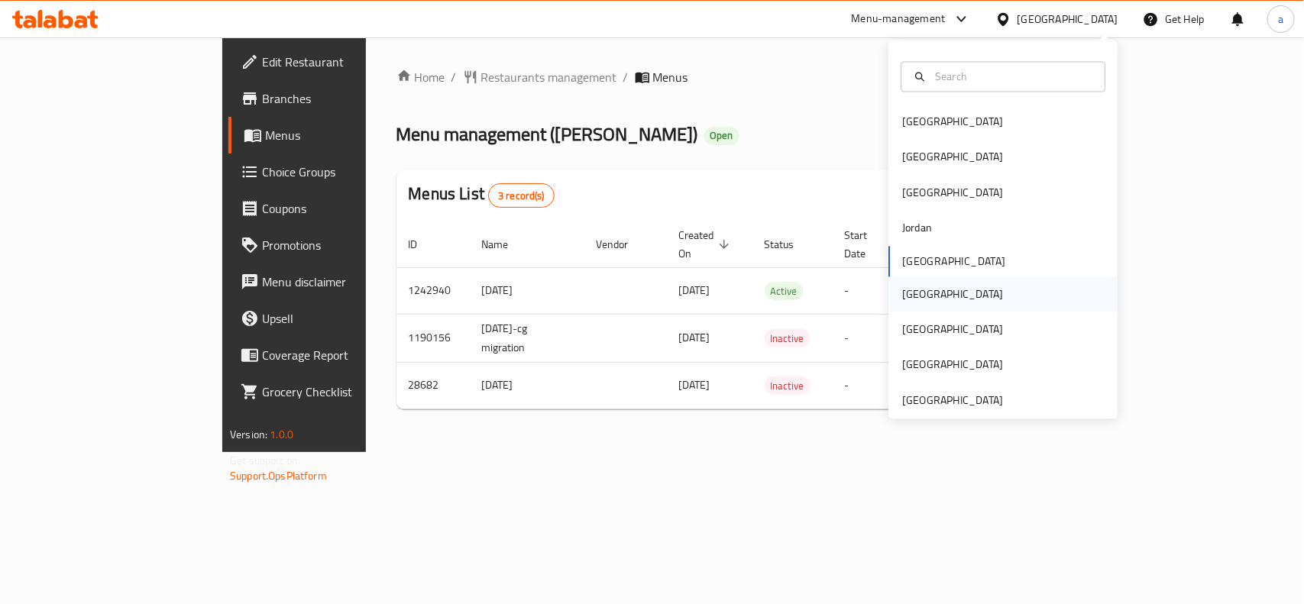
click at [915, 296] on div "[GEOGRAPHIC_DATA]" at bounding box center [952, 294] width 125 height 35
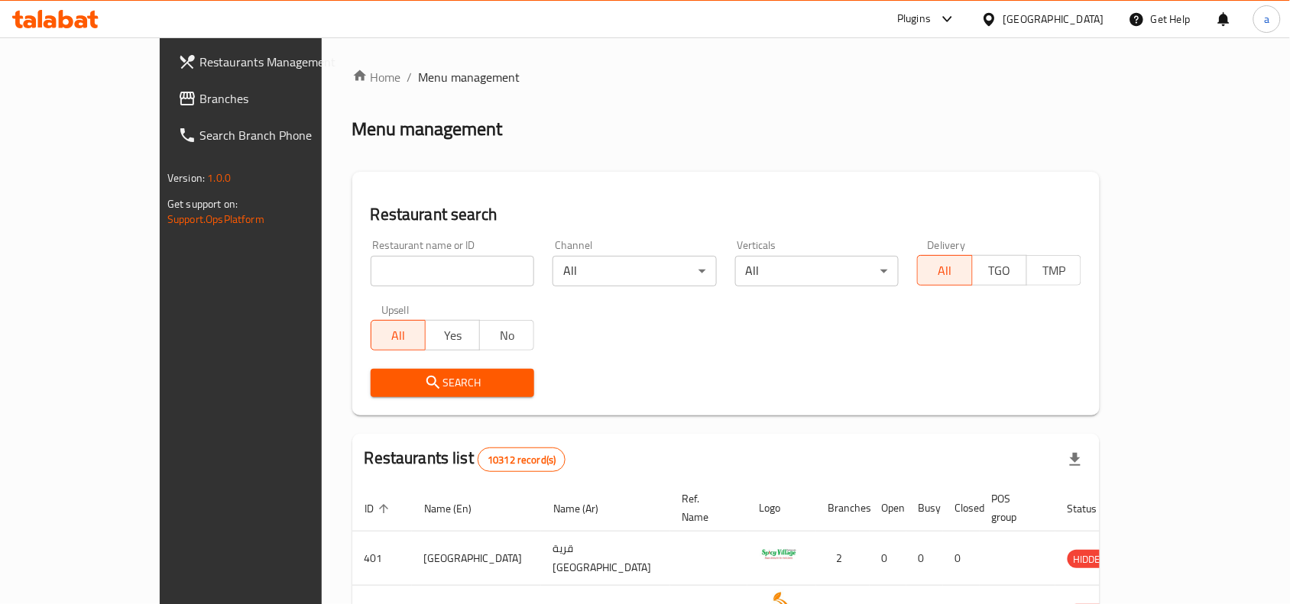
click at [199, 101] on span "Branches" at bounding box center [281, 98] width 164 height 18
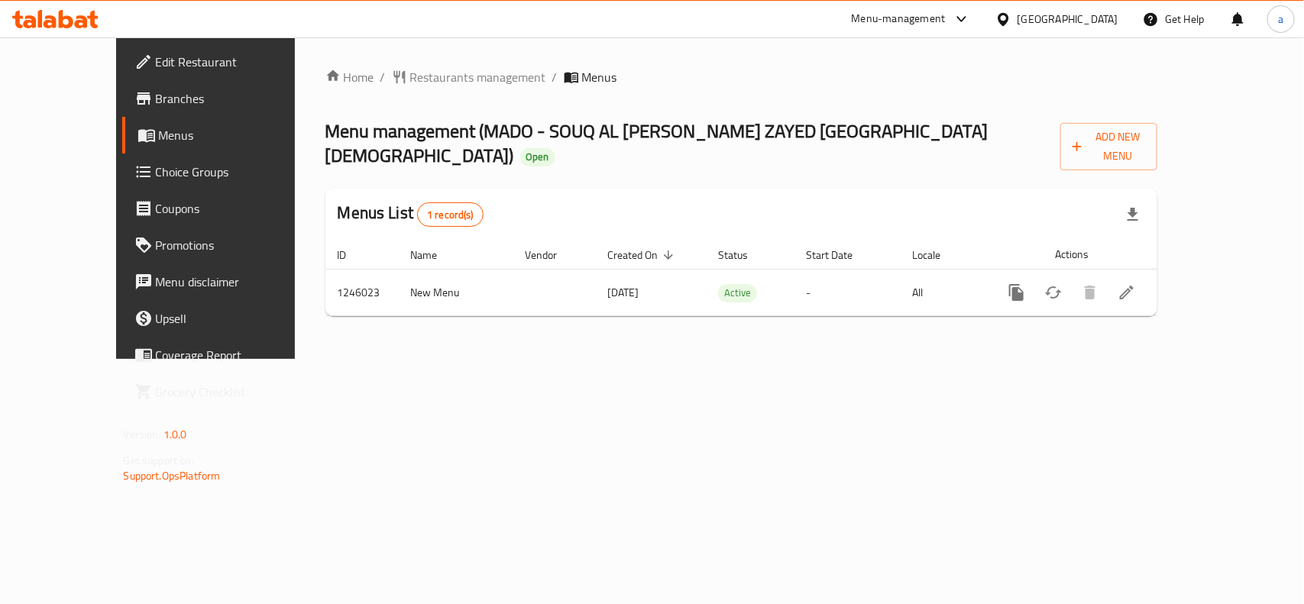
click at [351, 90] on div "Home / Restaurants management / Menus Menu management ( MADO - SOUQ AL [PERSON_…" at bounding box center [741, 198] width 833 height 261
click at [410, 82] on span "Restaurants management" at bounding box center [478, 77] width 136 height 18
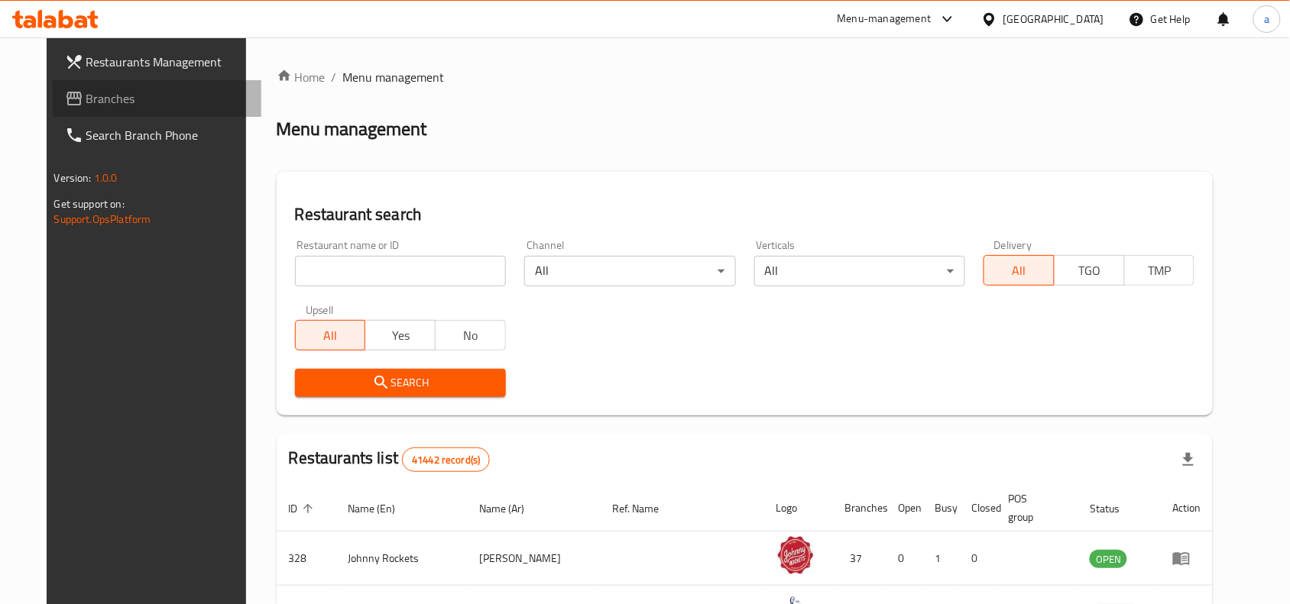
click at [93, 108] on link "Branches" at bounding box center [157, 98] width 209 height 37
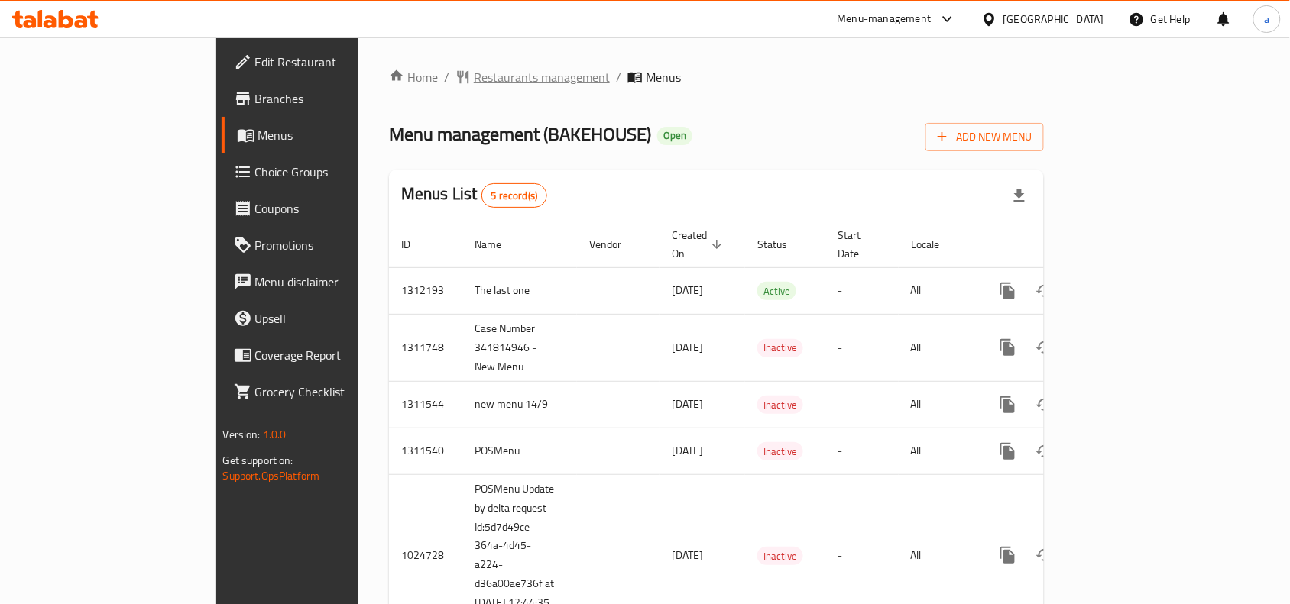
click at [474, 77] on span "Restaurants management" at bounding box center [542, 77] width 136 height 18
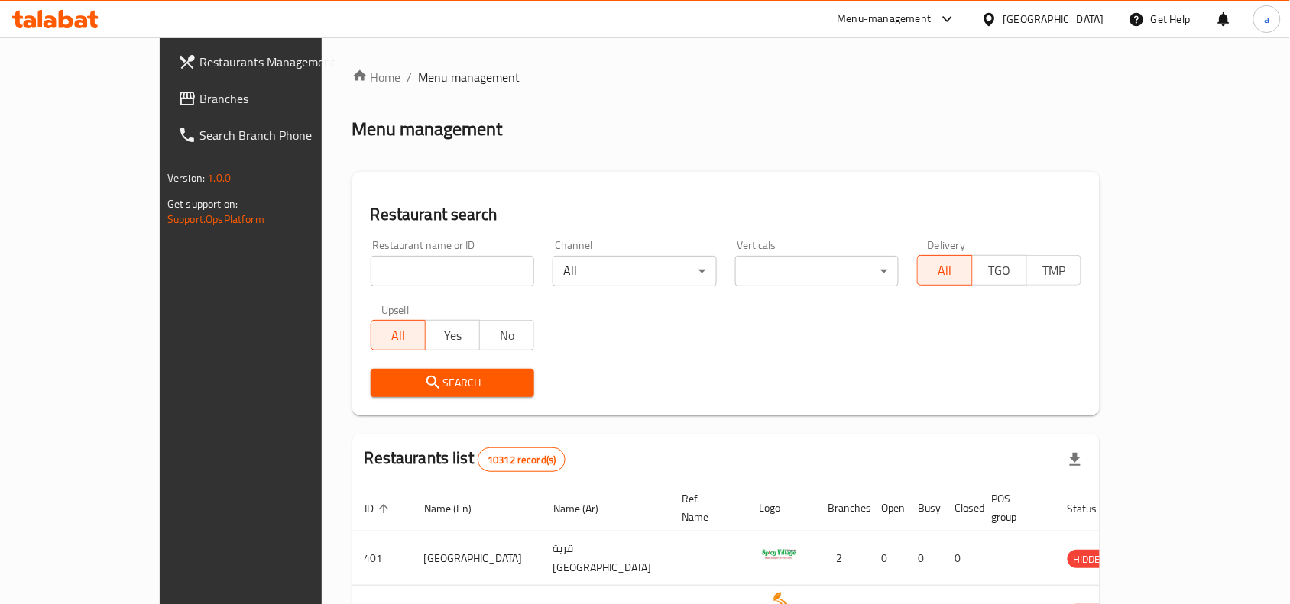
click at [392, 277] on input "search" at bounding box center [453, 271] width 164 height 31
paste input "603911"
type input "603911"
click button "Search" at bounding box center [453, 383] width 164 height 28
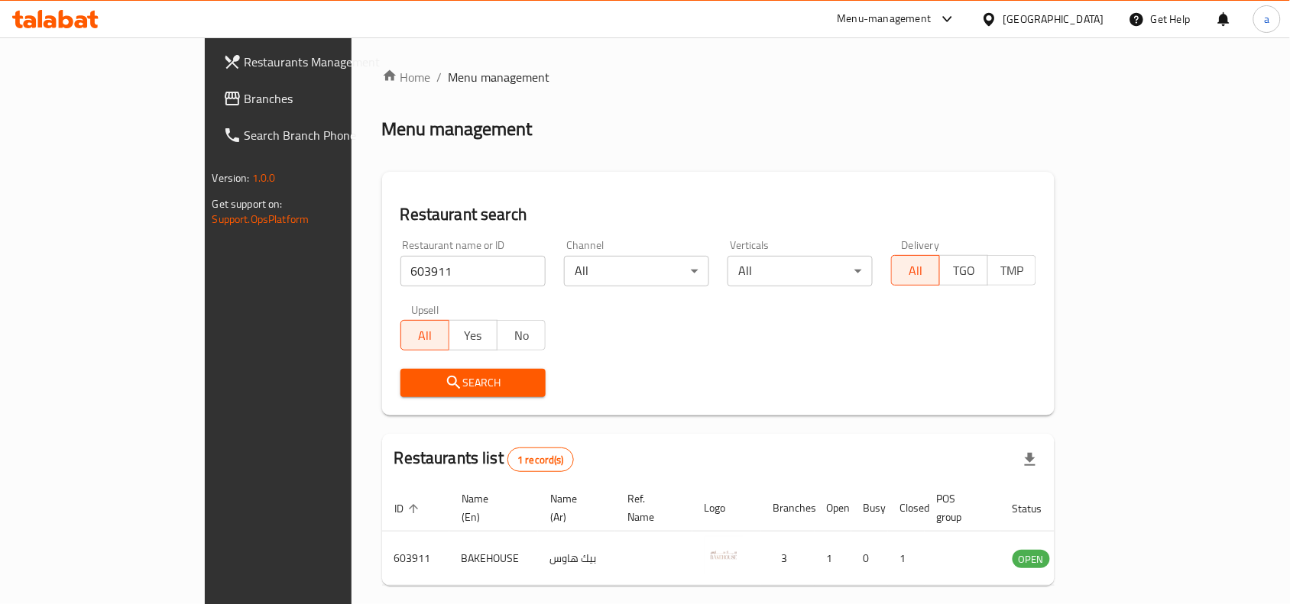
click at [1077, 8] on div "[GEOGRAPHIC_DATA]" at bounding box center [1042, 19] width 147 height 37
click at [1104, 23] on div "[GEOGRAPHIC_DATA]" at bounding box center [1053, 19] width 101 height 17
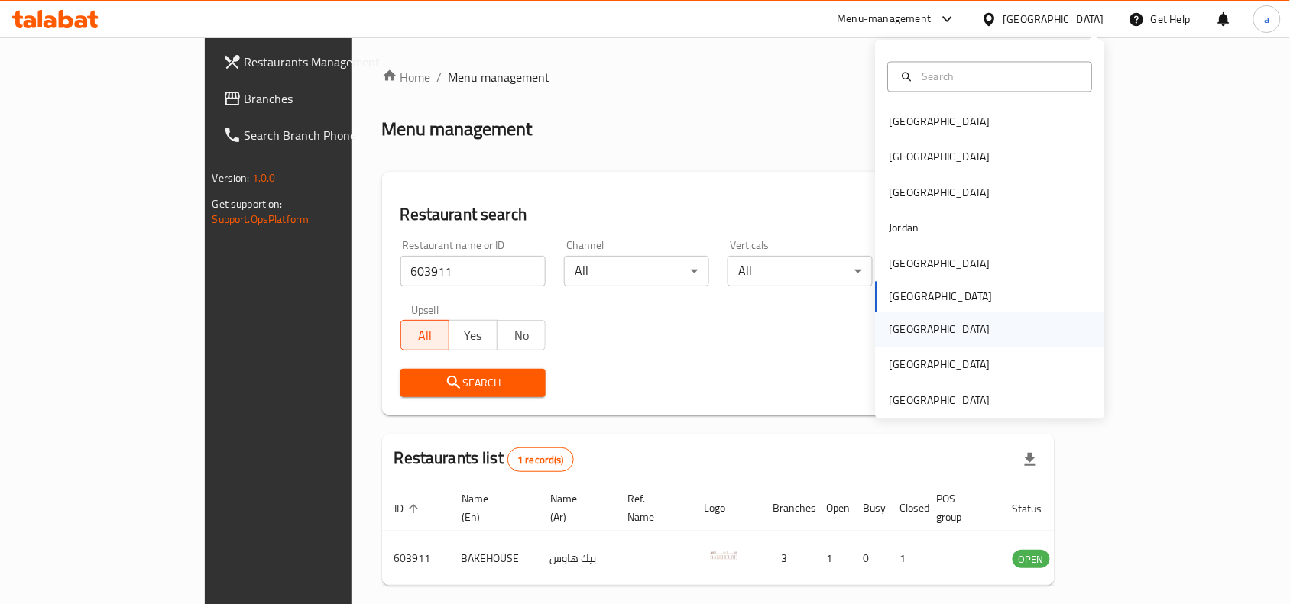
click at [907, 323] on div "[GEOGRAPHIC_DATA]" at bounding box center [939, 329] width 125 height 35
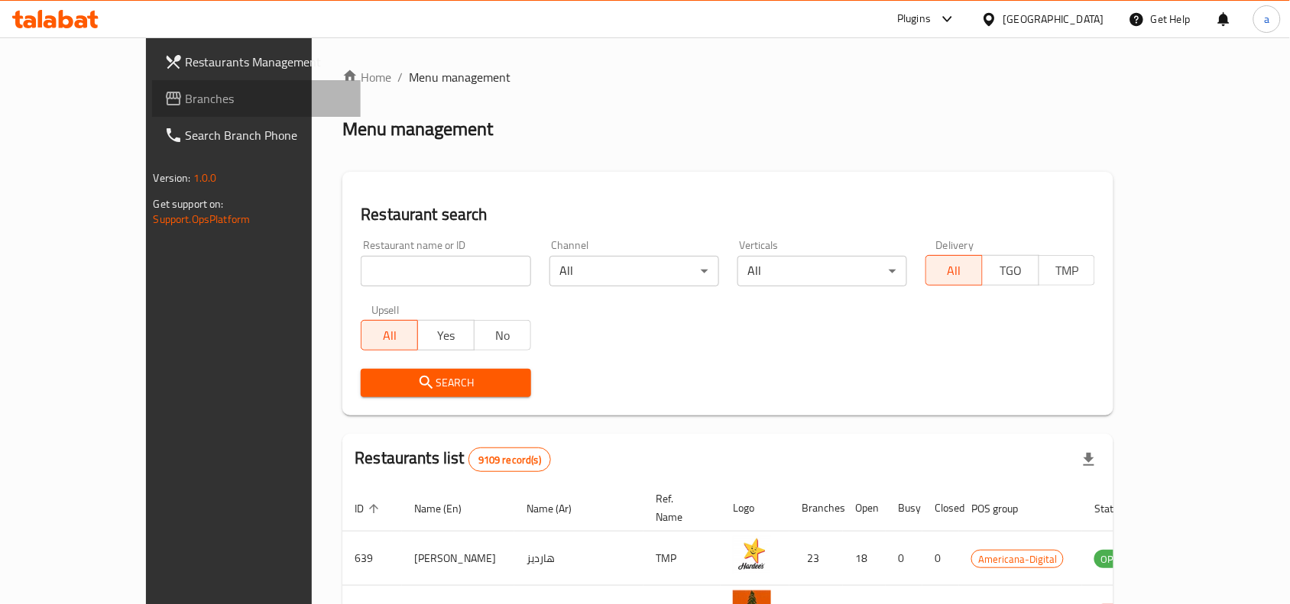
click at [152, 108] on link "Branches" at bounding box center [256, 98] width 209 height 37
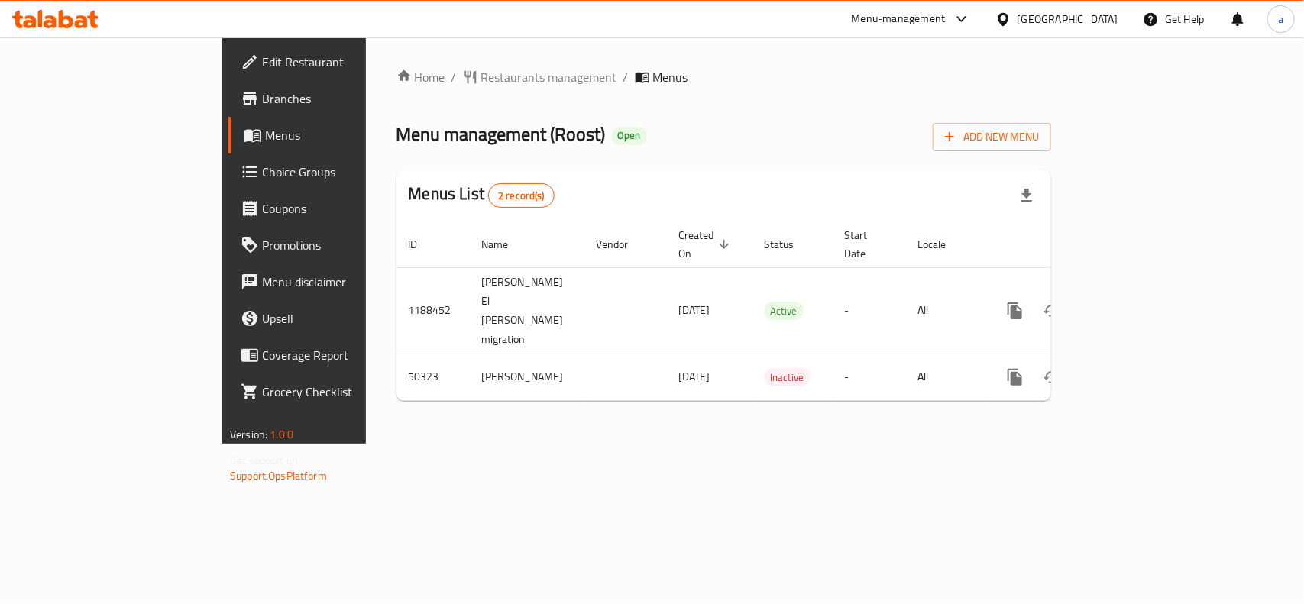
click at [262, 167] on span "Choice Groups" at bounding box center [345, 172] width 166 height 18
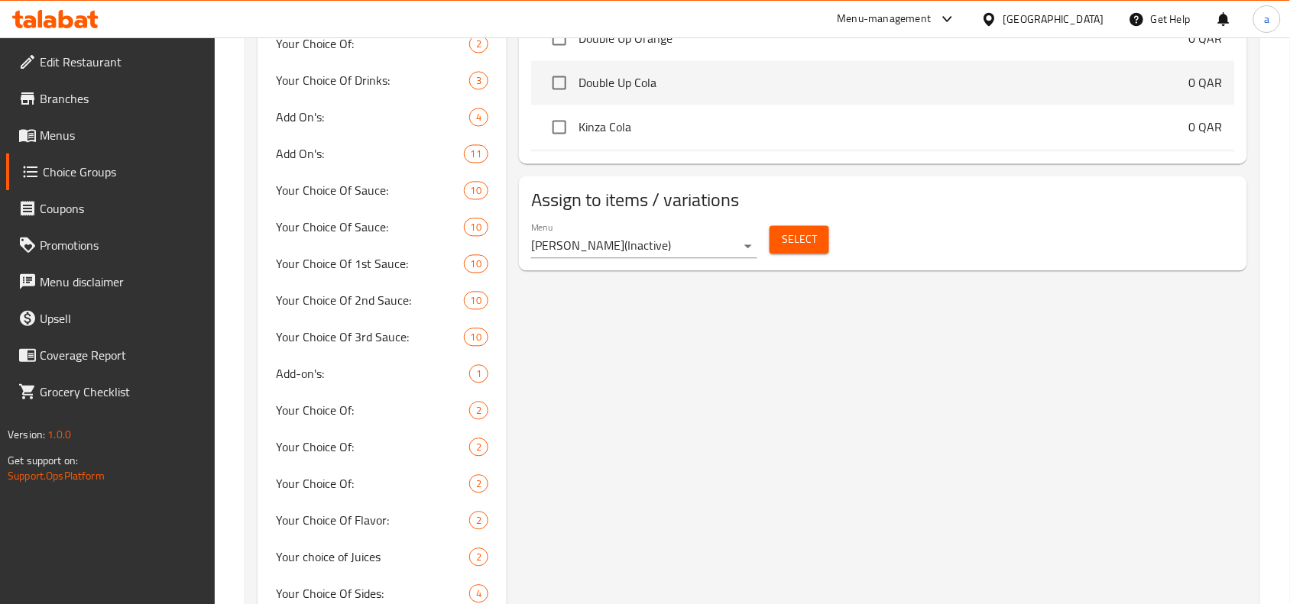
scroll to position [860, 0]
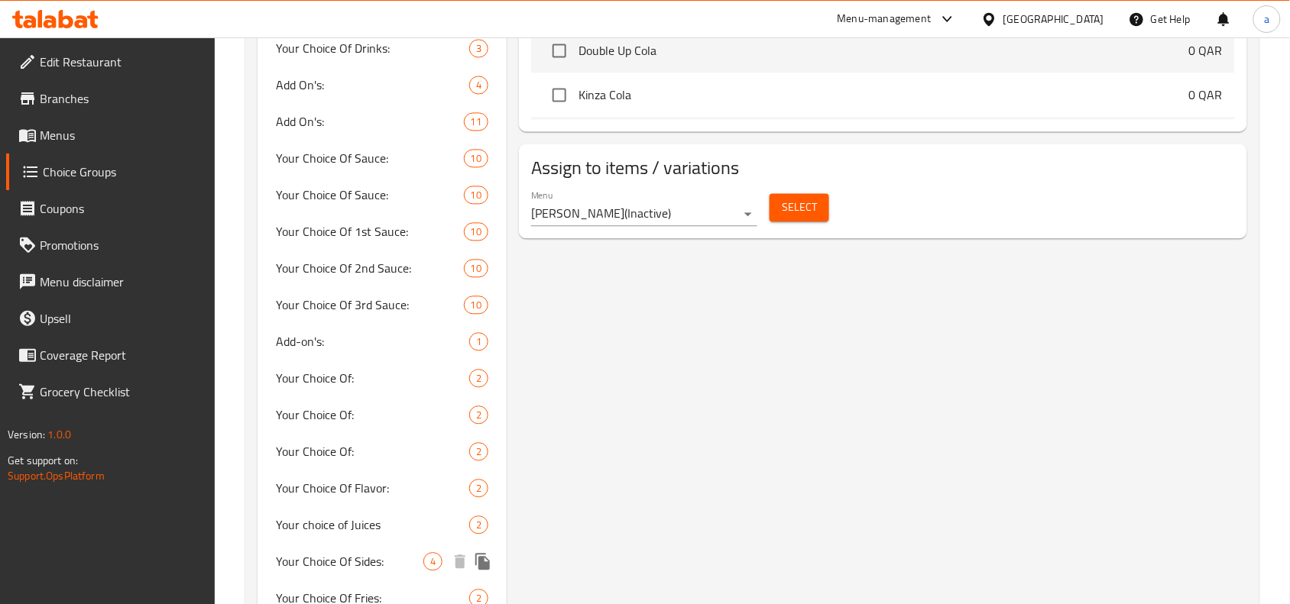
click at [340, 568] on span "Your Choice Of Sides:" at bounding box center [349, 562] width 147 height 18
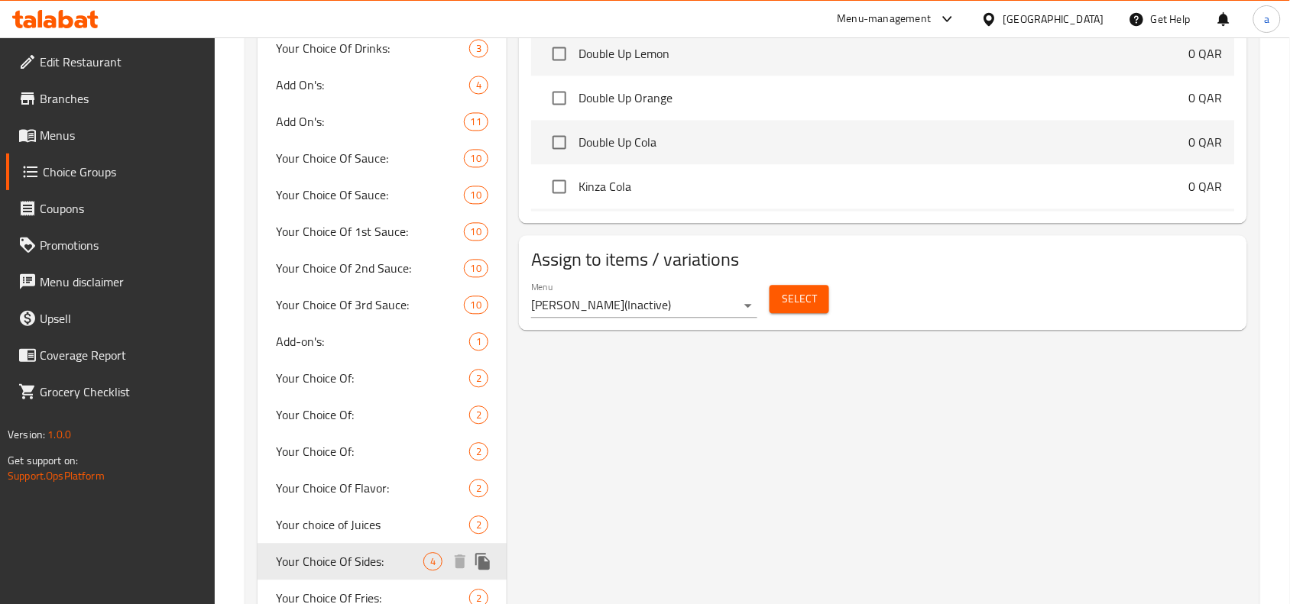
type input "Your Choice Of Sides:"
type input "إختيارك من الأطباق الجانبية:"
type input "2"
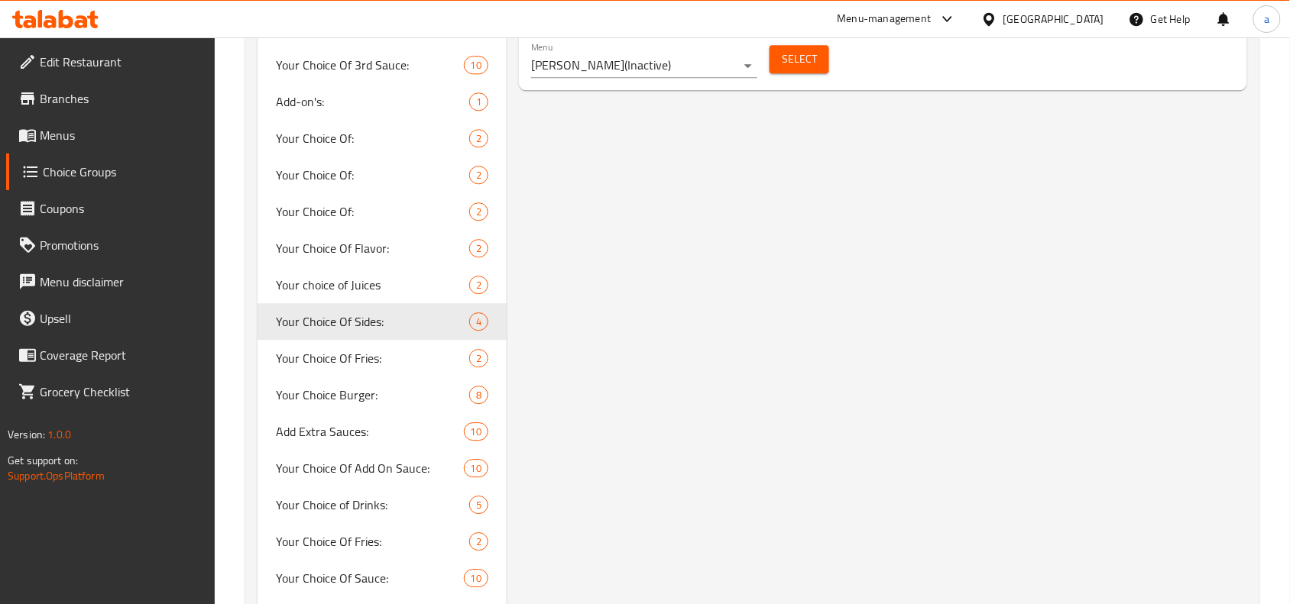
scroll to position [1146, 0]
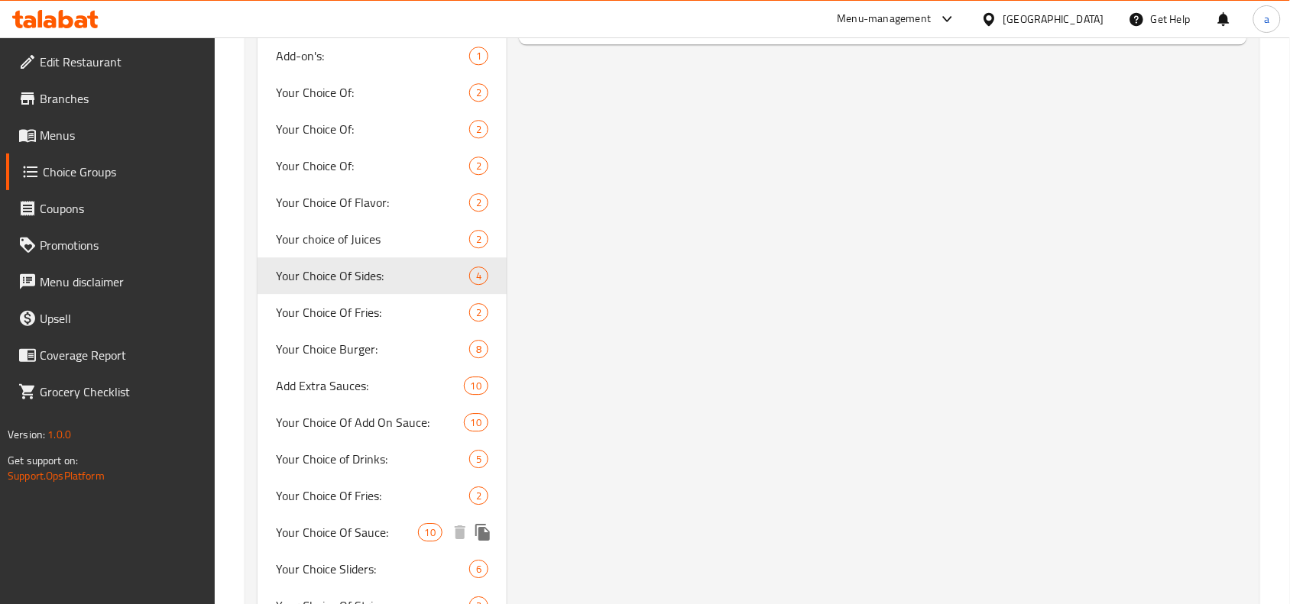
click at [310, 531] on span "Your Choice Of Sauce:" at bounding box center [346, 532] width 141 height 18
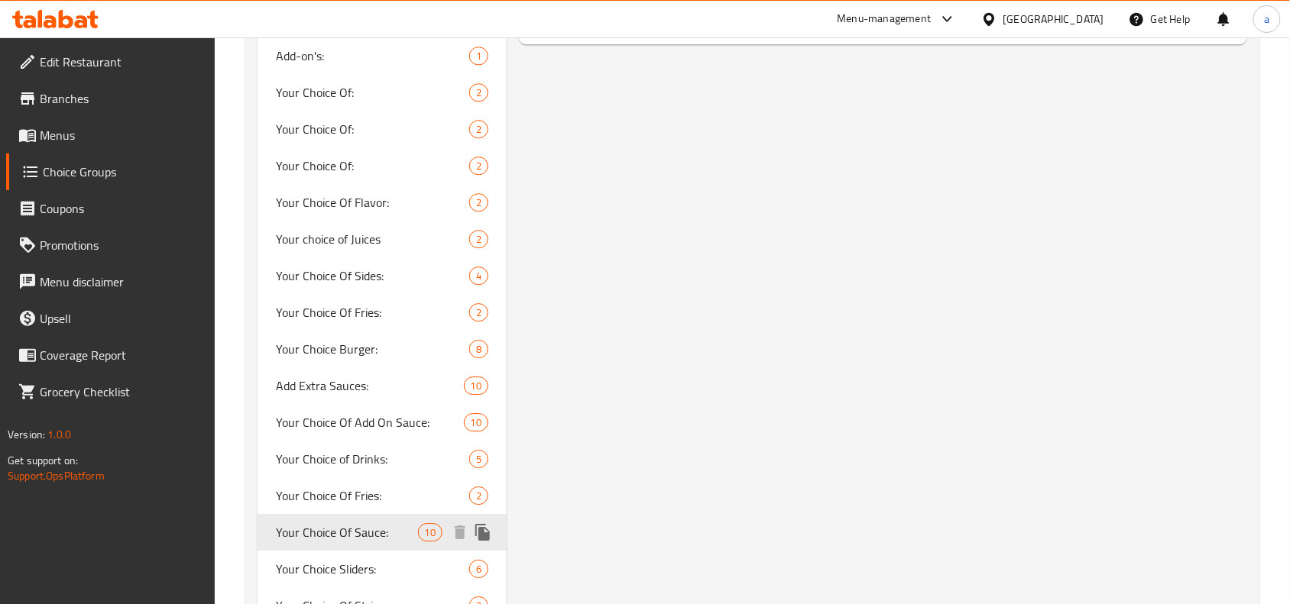
type input "Your Choice Of Sauce:"
type input "إختيارك من الصوص:"
type input "1"
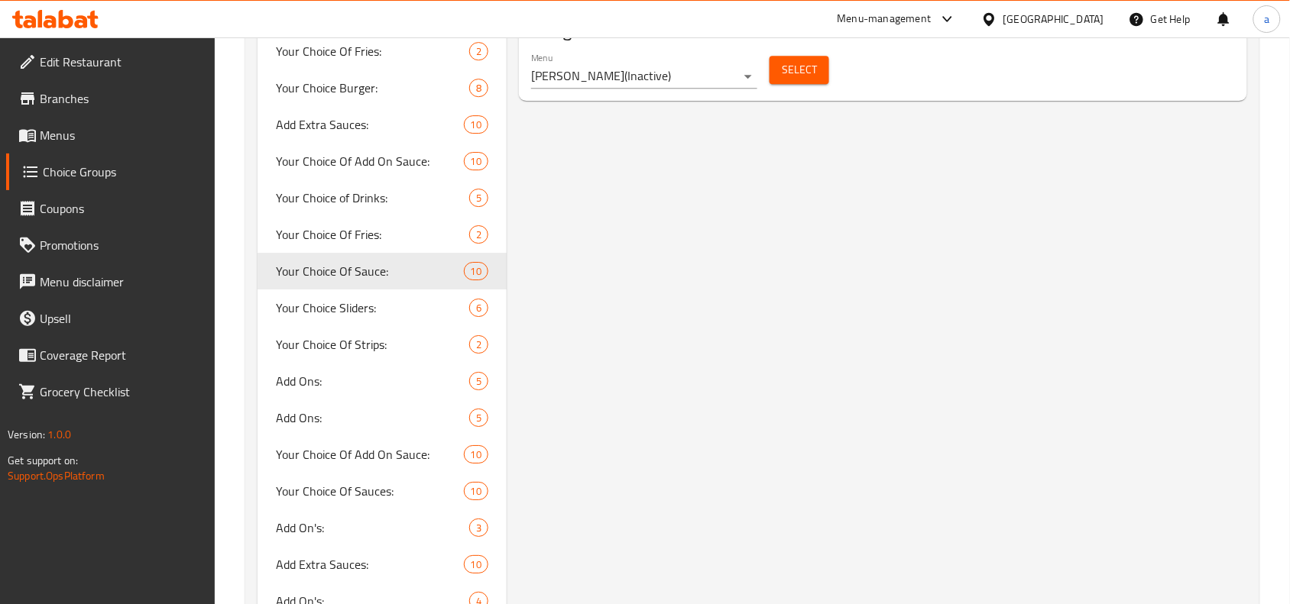
scroll to position [1433, 0]
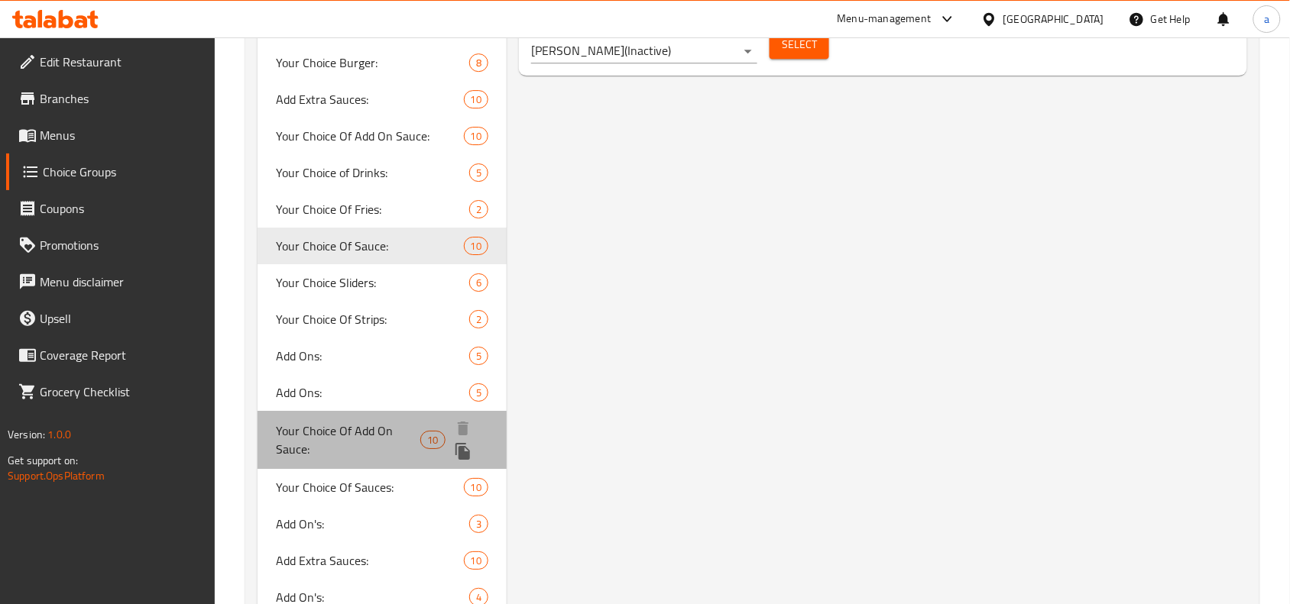
click at [354, 448] on span "Your Choice Of Add On Sauce:" at bounding box center [348, 440] width 144 height 37
type input "Your Choice Of Add On Sauce:"
type input "إختيارك من الصوص الإضافي:"
type input "0"
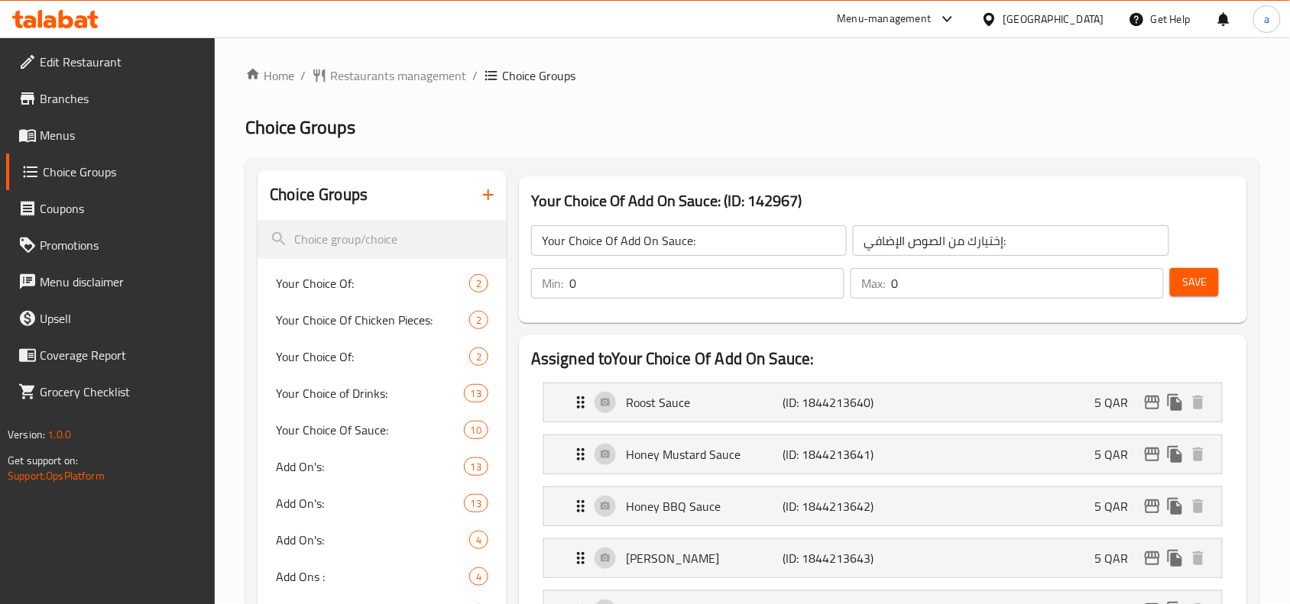
scroll to position [0, 0]
click at [1080, 21] on div "Qatar" at bounding box center [1053, 19] width 101 height 17
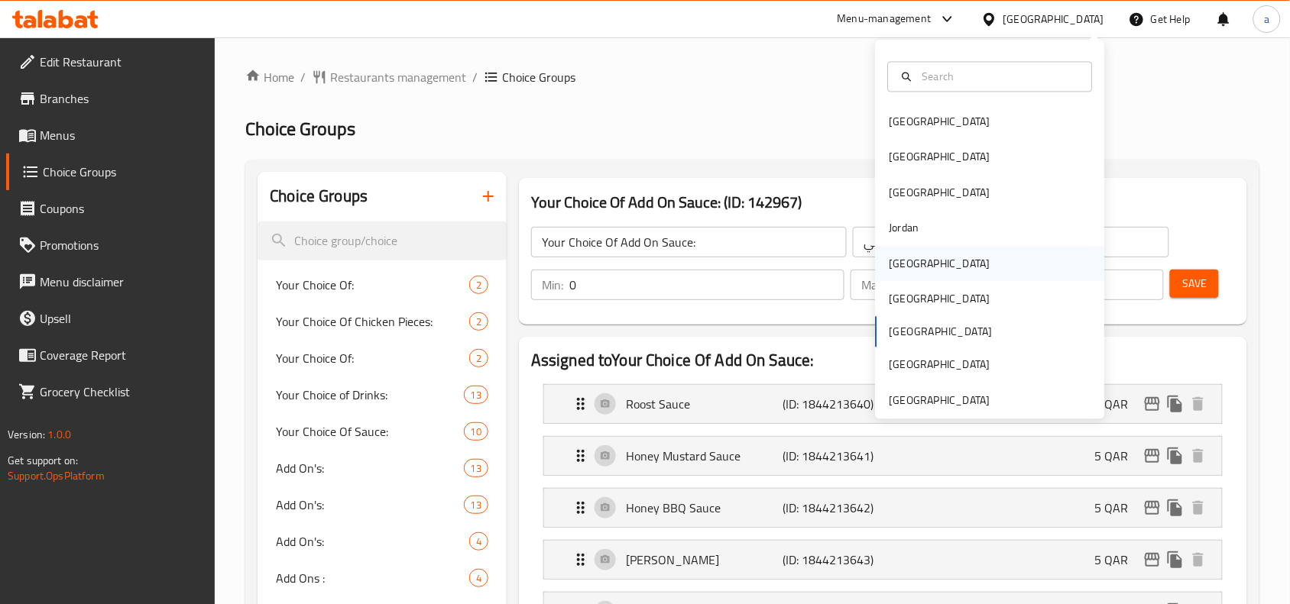
click at [903, 266] on div "Kuwait" at bounding box center [939, 263] width 101 height 17
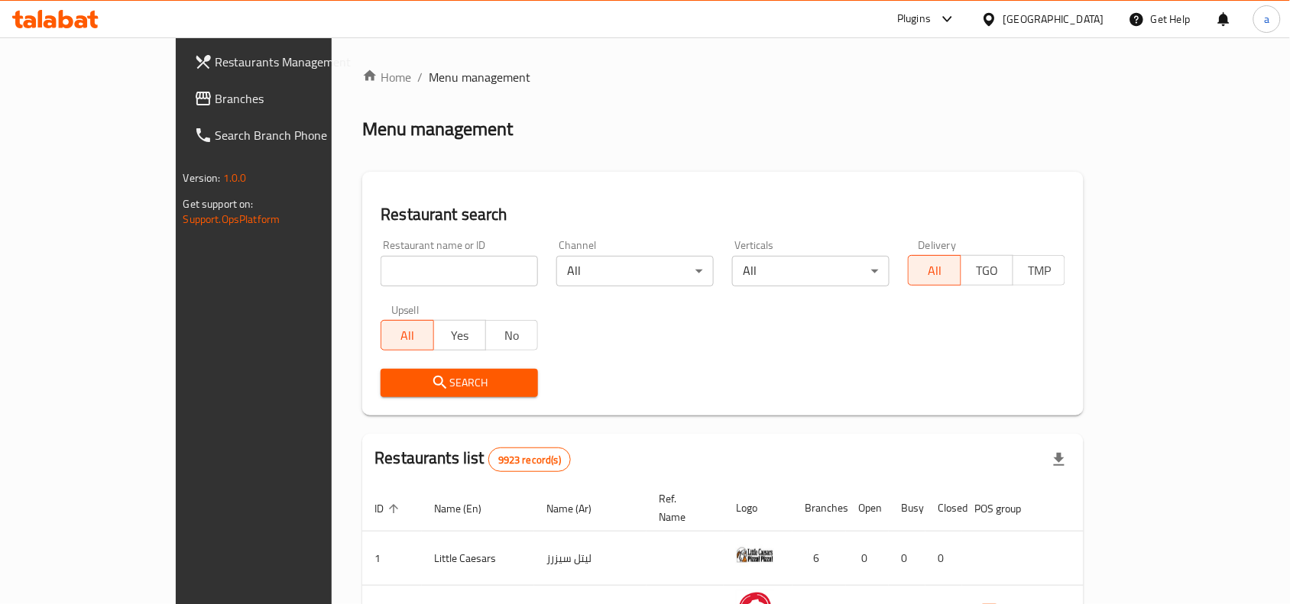
click at [215, 96] on span "Branches" at bounding box center [297, 98] width 164 height 18
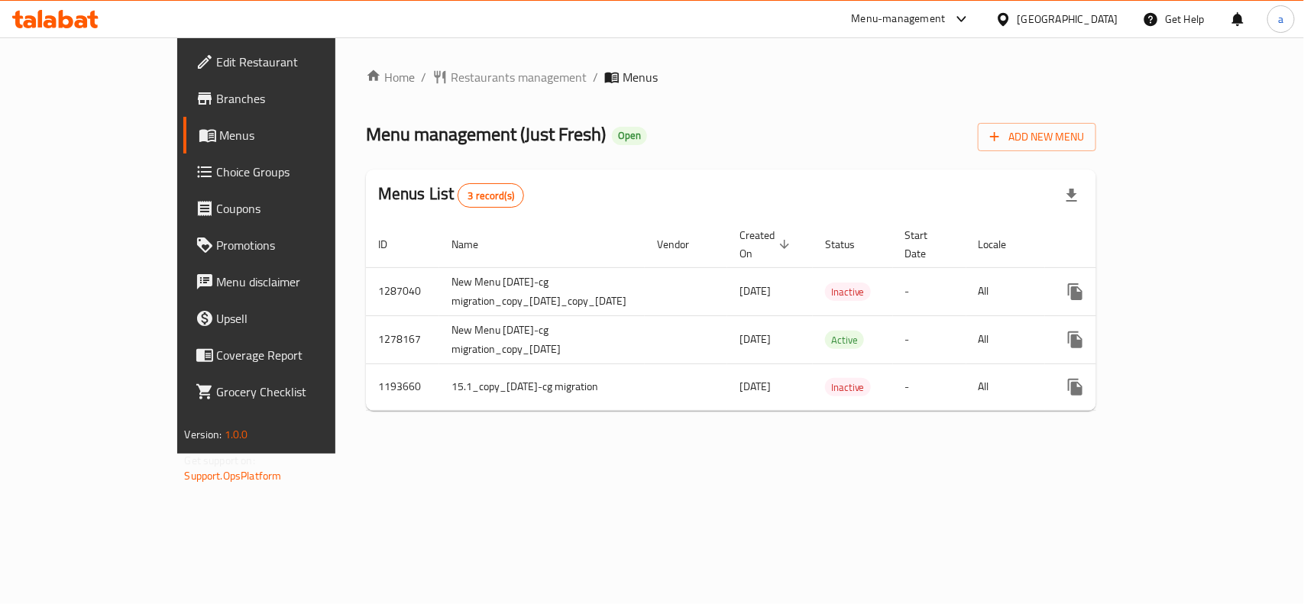
click at [217, 166] on span "Choice Groups" at bounding box center [300, 172] width 166 height 18
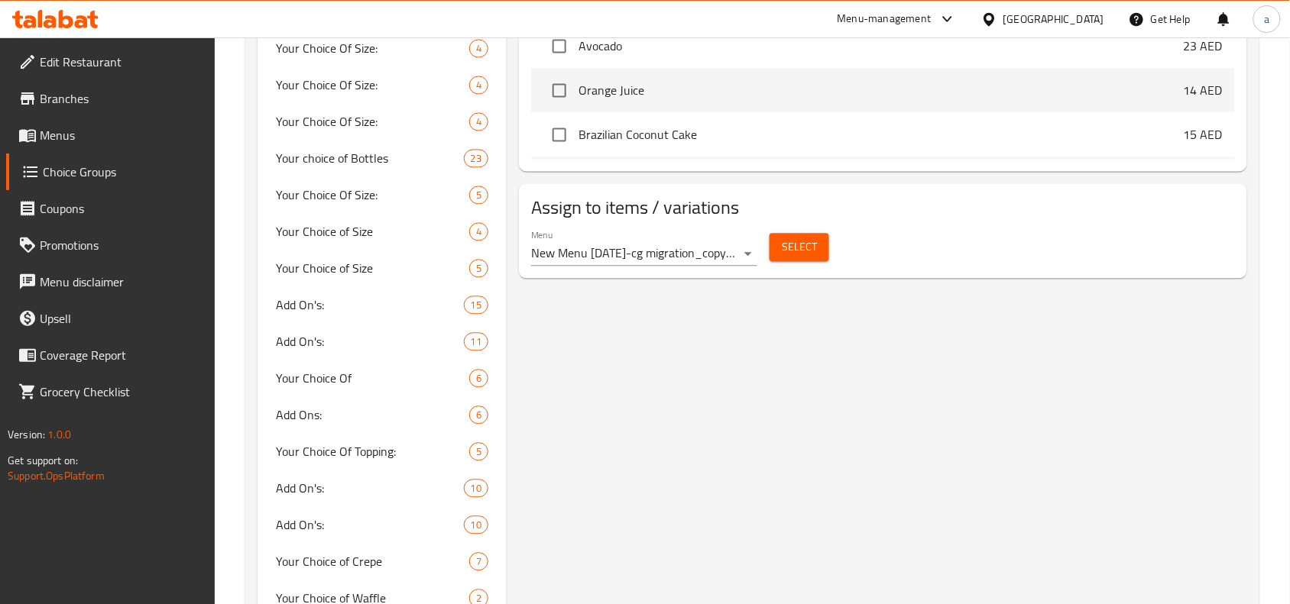
scroll to position [1051, 0]
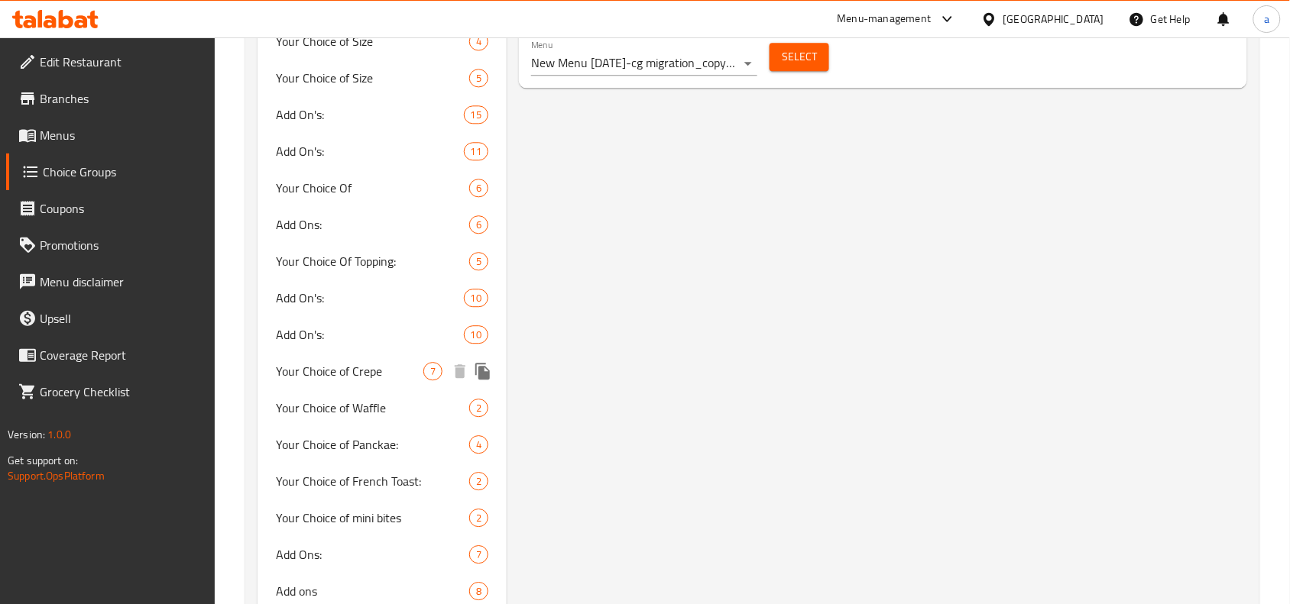
click at [327, 363] on span "Your Choice of Crepe" at bounding box center [349, 371] width 147 height 18
type input "Your Choice of Crepe"
type input "إختيارك من الكريب"
type input "1"
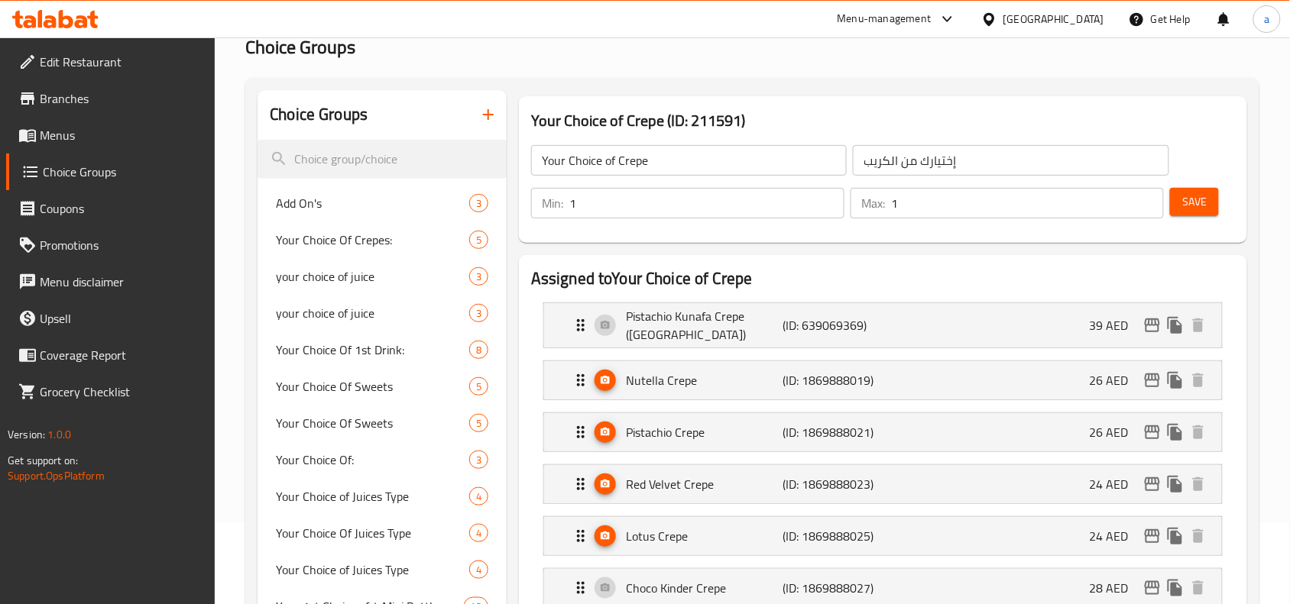
scroll to position [0, 0]
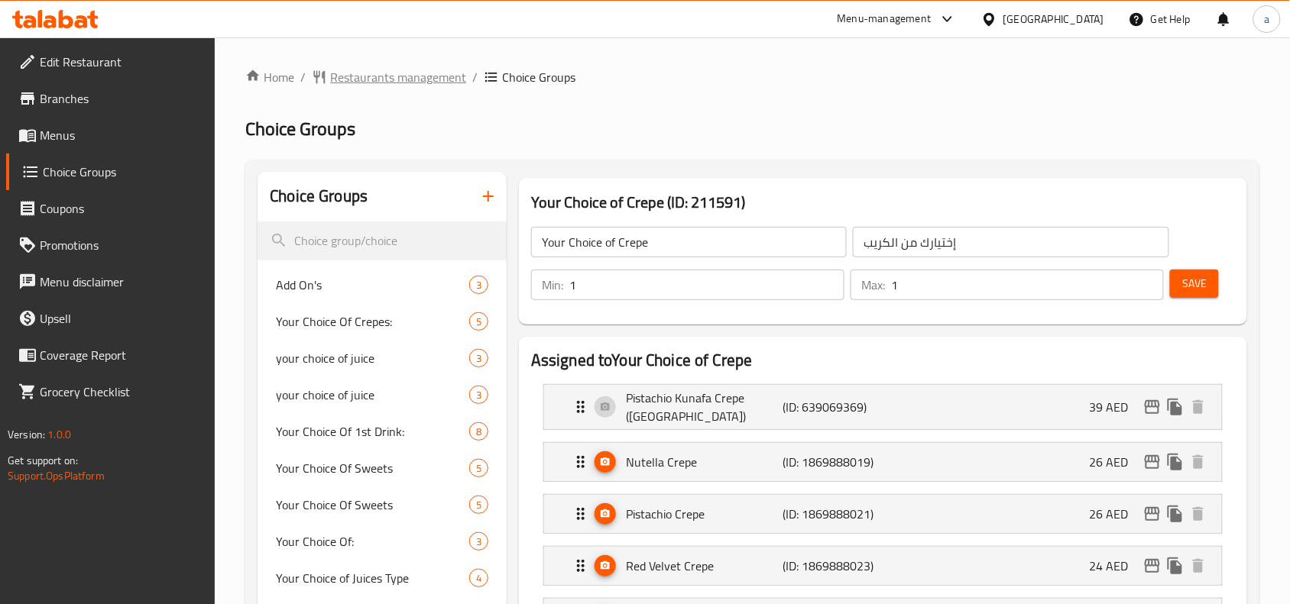
click at [398, 68] on span "Restaurants management" at bounding box center [398, 77] width 136 height 18
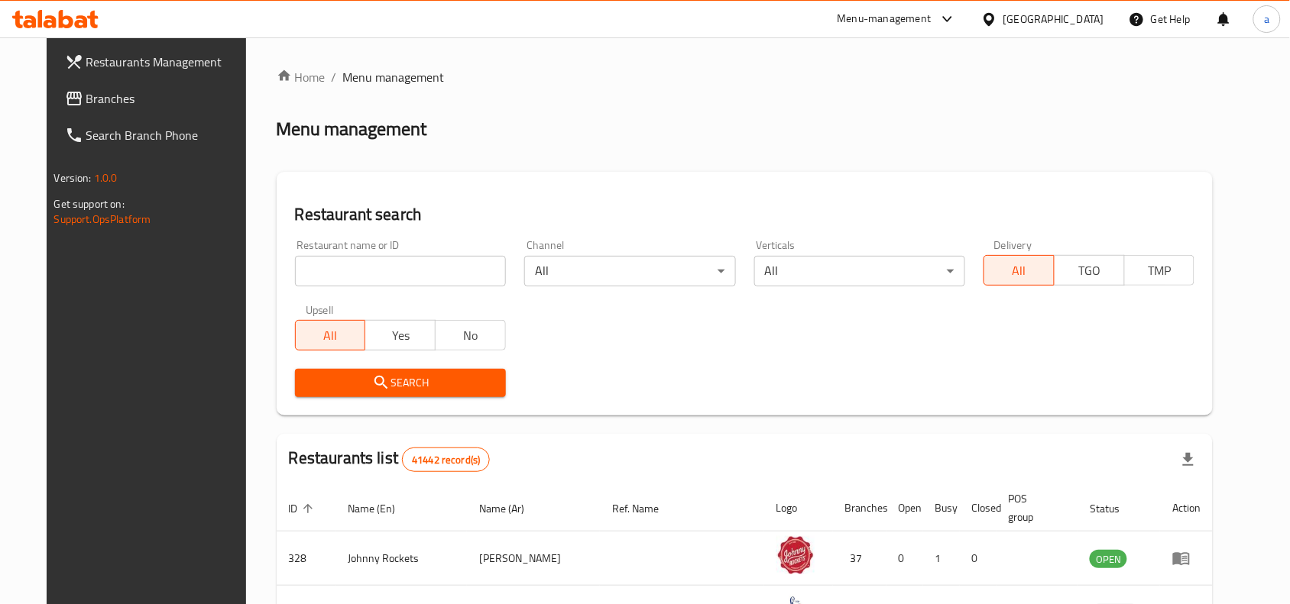
click at [154, 105] on span "Branches" at bounding box center [168, 98] width 164 height 18
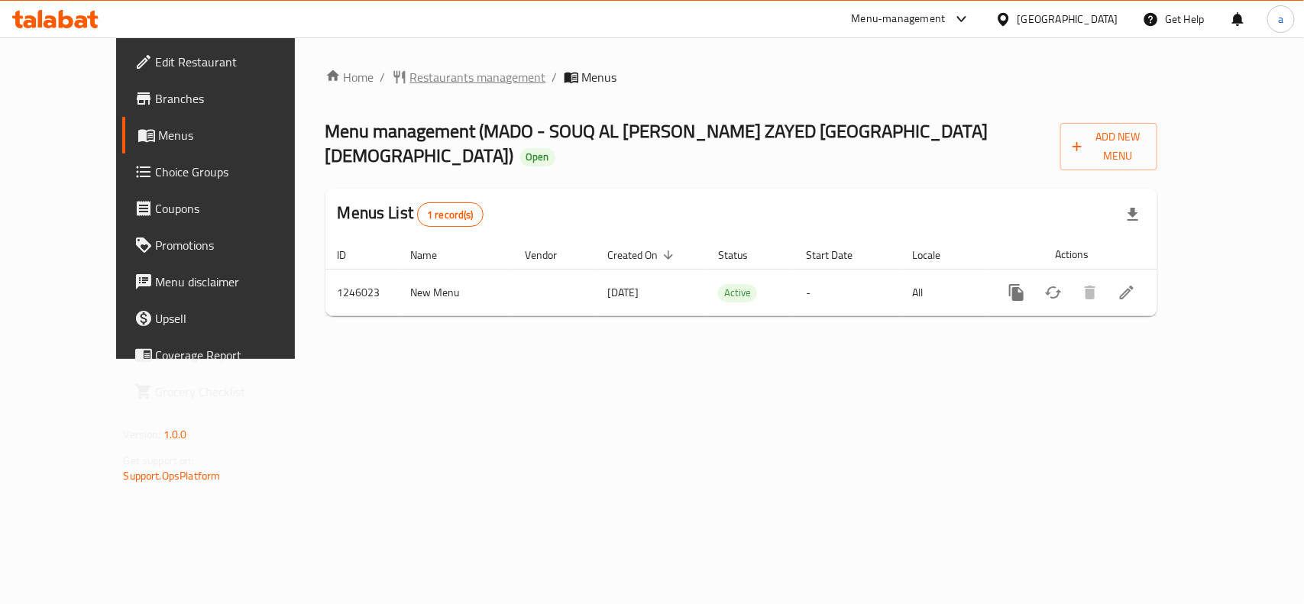
click at [410, 80] on span "Restaurants management" at bounding box center [478, 77] width 136 height 18
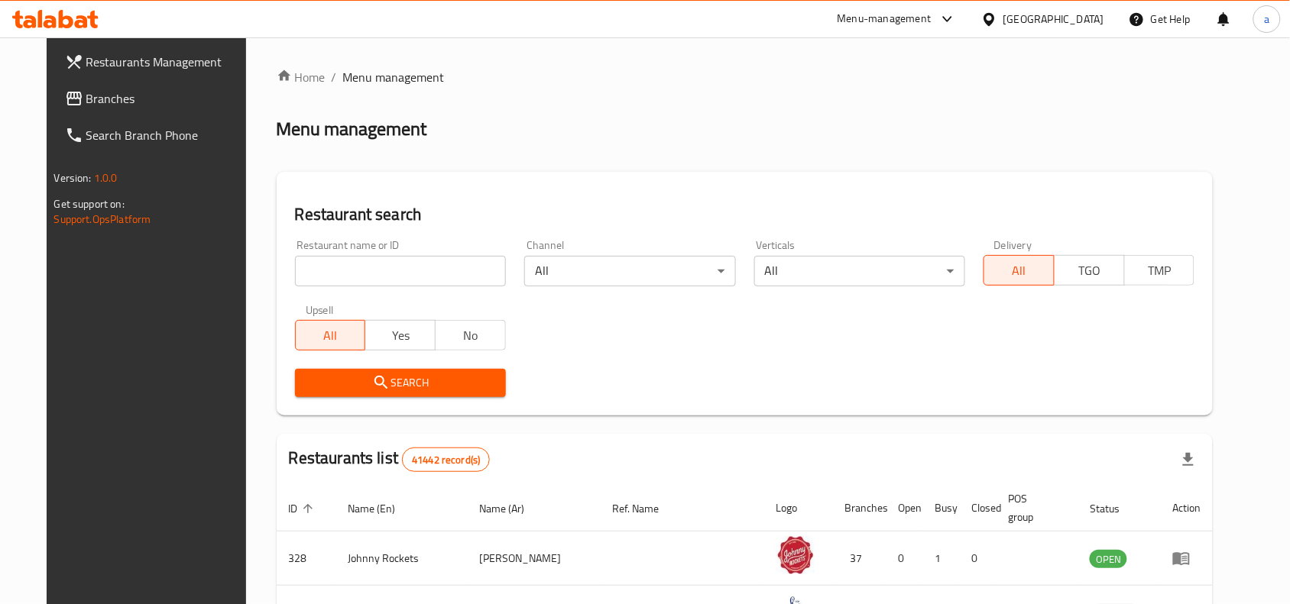
click at [139, 112] on link "Branches" at bounding box center [157, 98] width 209 height 37
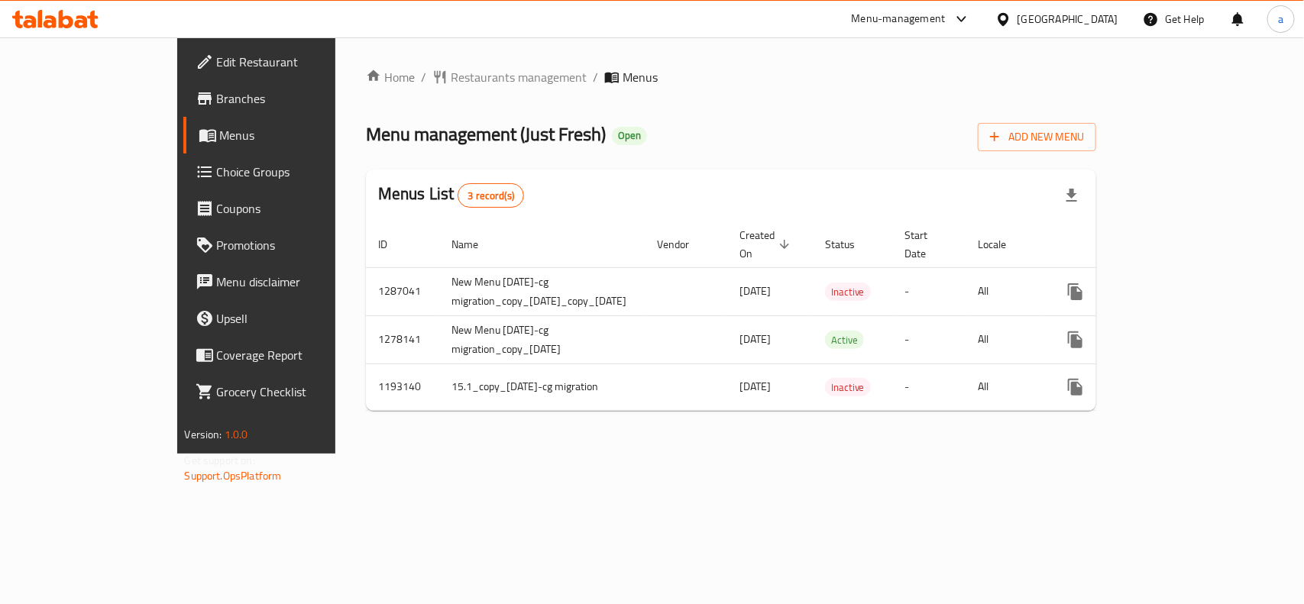
click at [217, 163] on span "Choice Groups" at bounding box center [300, 172] width 166 height 18
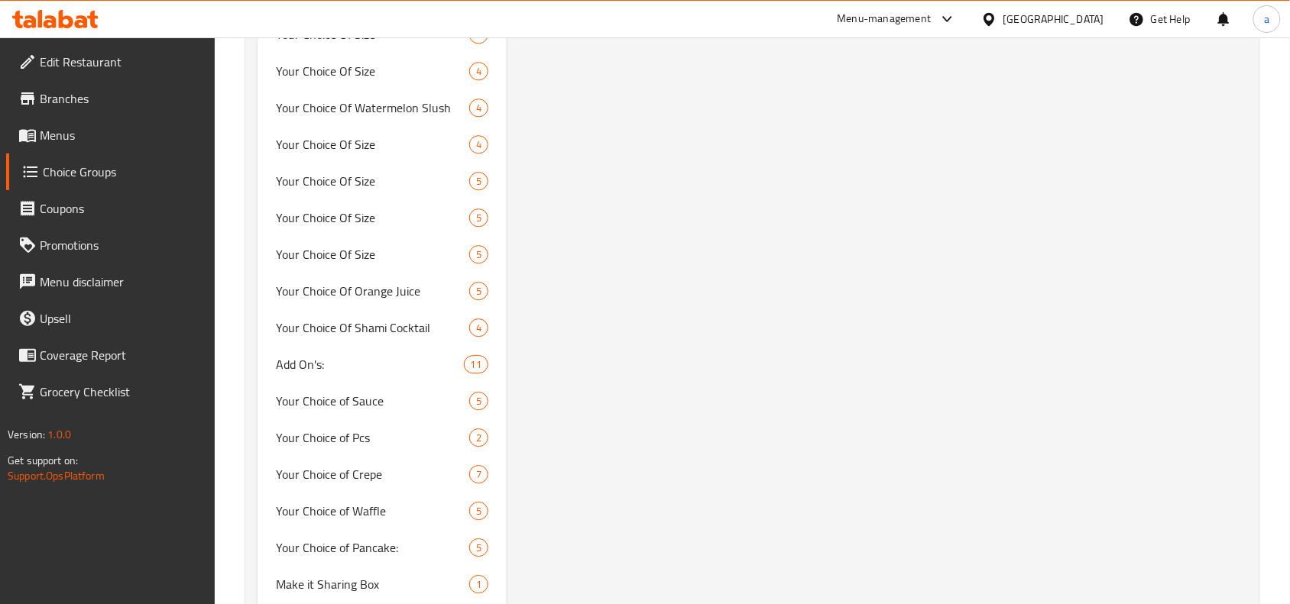
scroll to position [4584, 0]
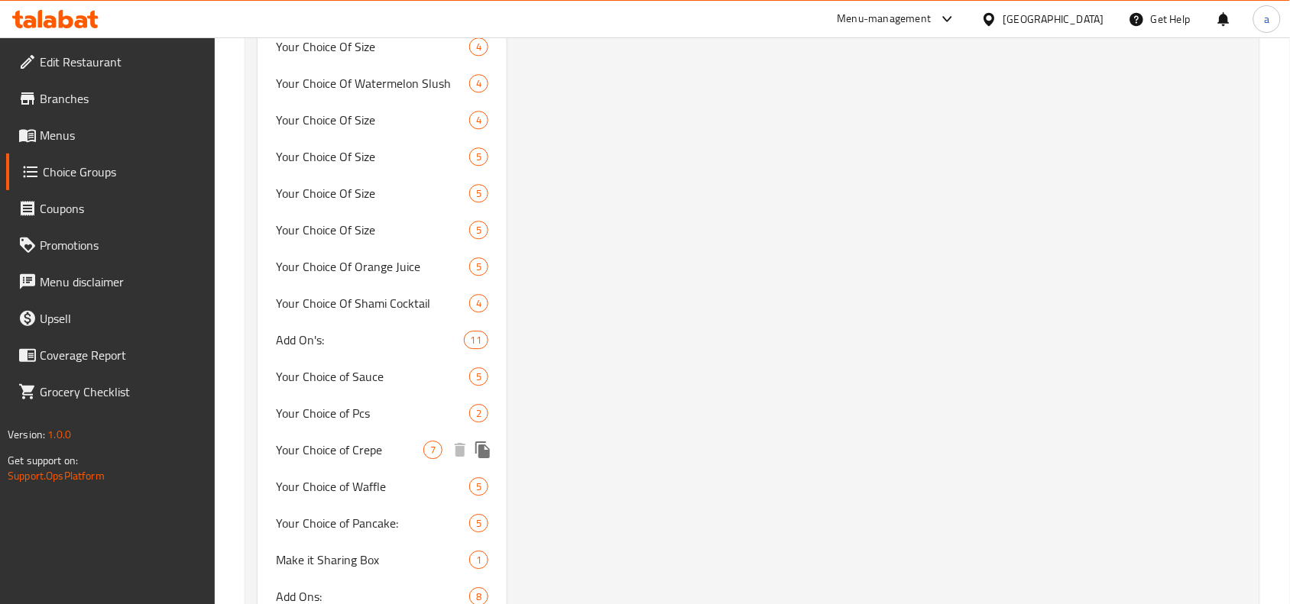
drag, startPoint x: 332, startPoint y: 430, endPoint x: 356, endPoint y: 416, distance: 27.4
click at [332, 441] on span "Your Choice of Crepe" at bounding box center [349, 450] width 147 height 18
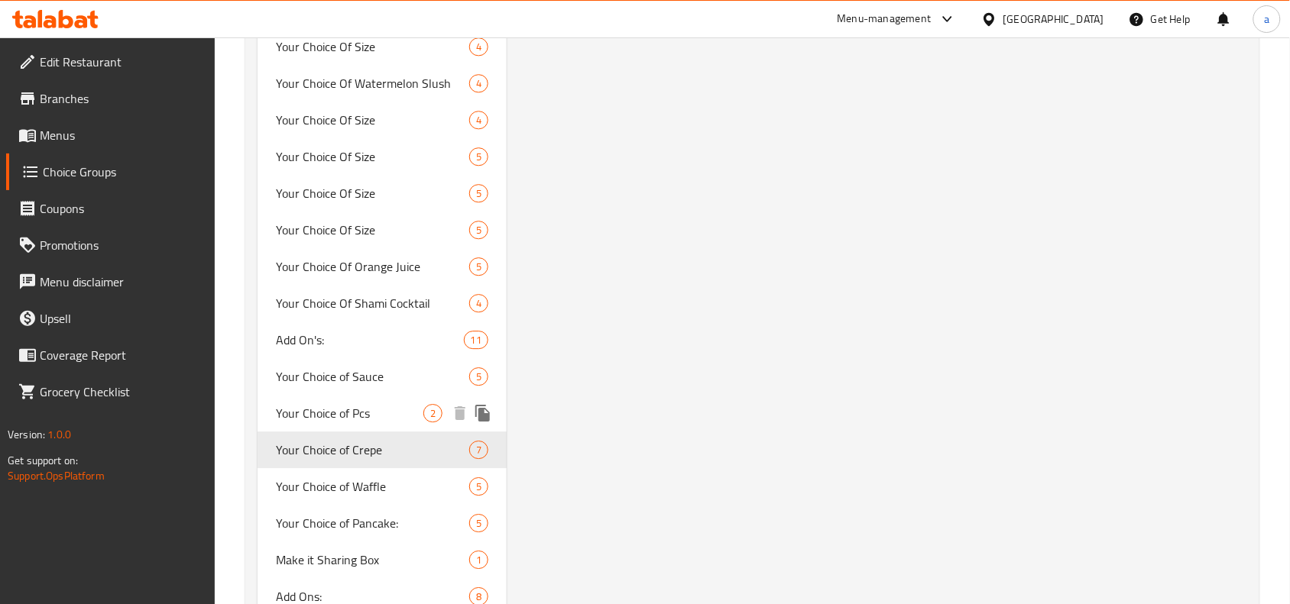
type input "Your Choice of Crepe"
type input "إختيارك من الكريب"
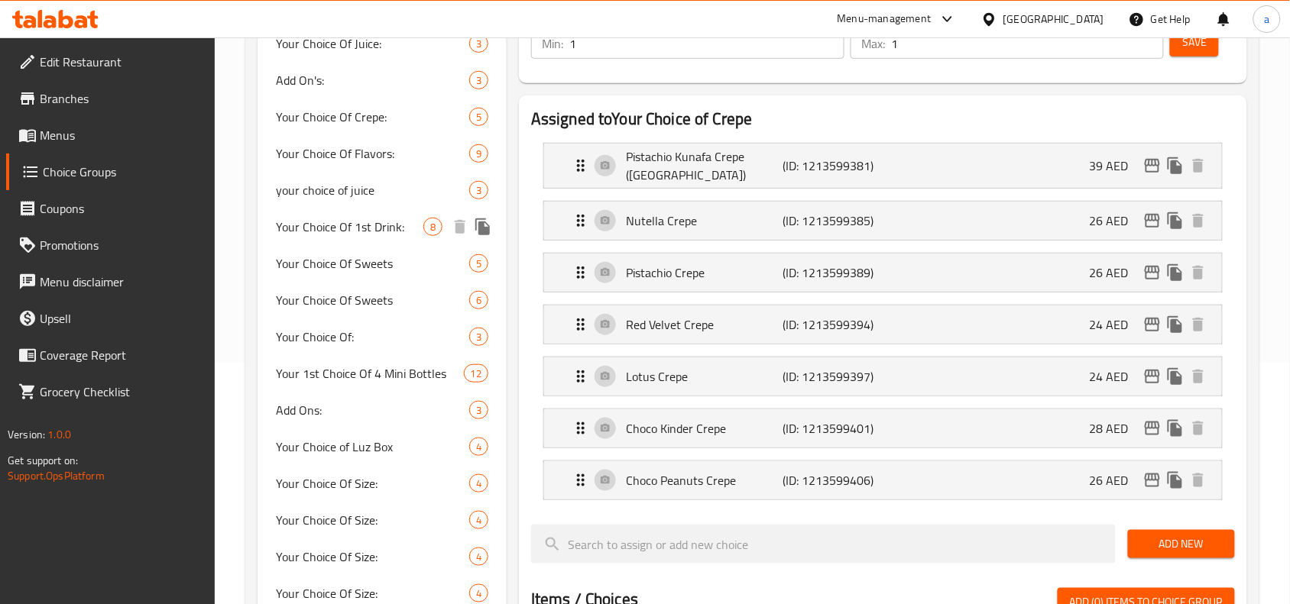
scroll to position [0, 0]
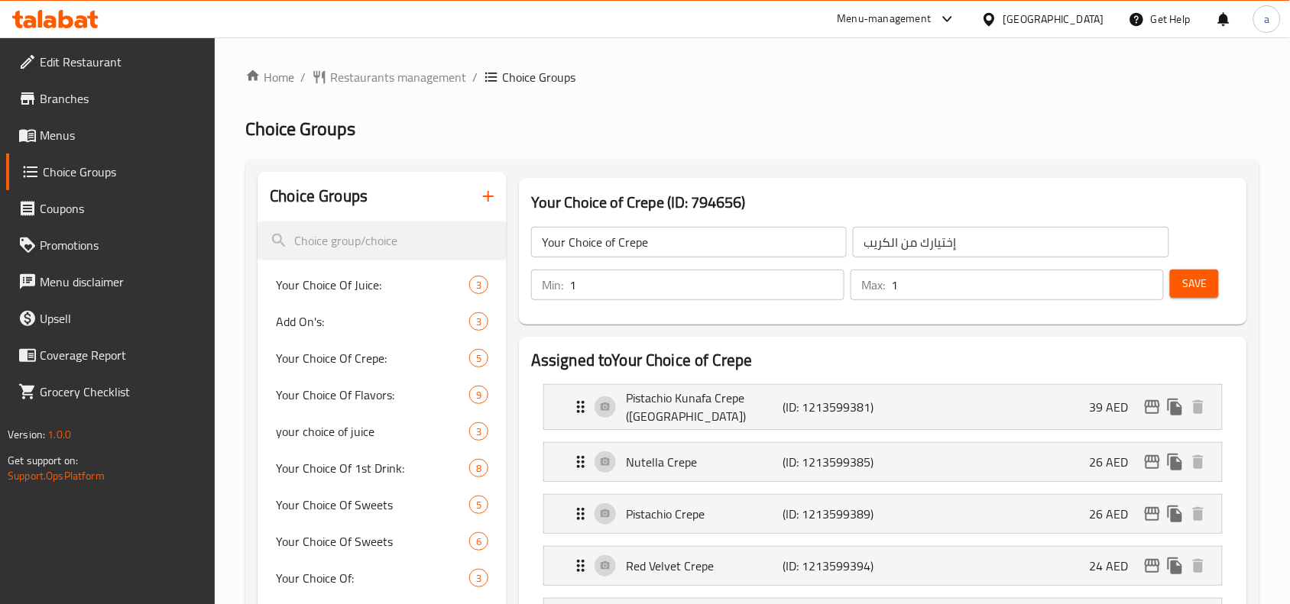
click at [78, 138] on span "Menus" at bounding box center [122, 135] width 164 height 18
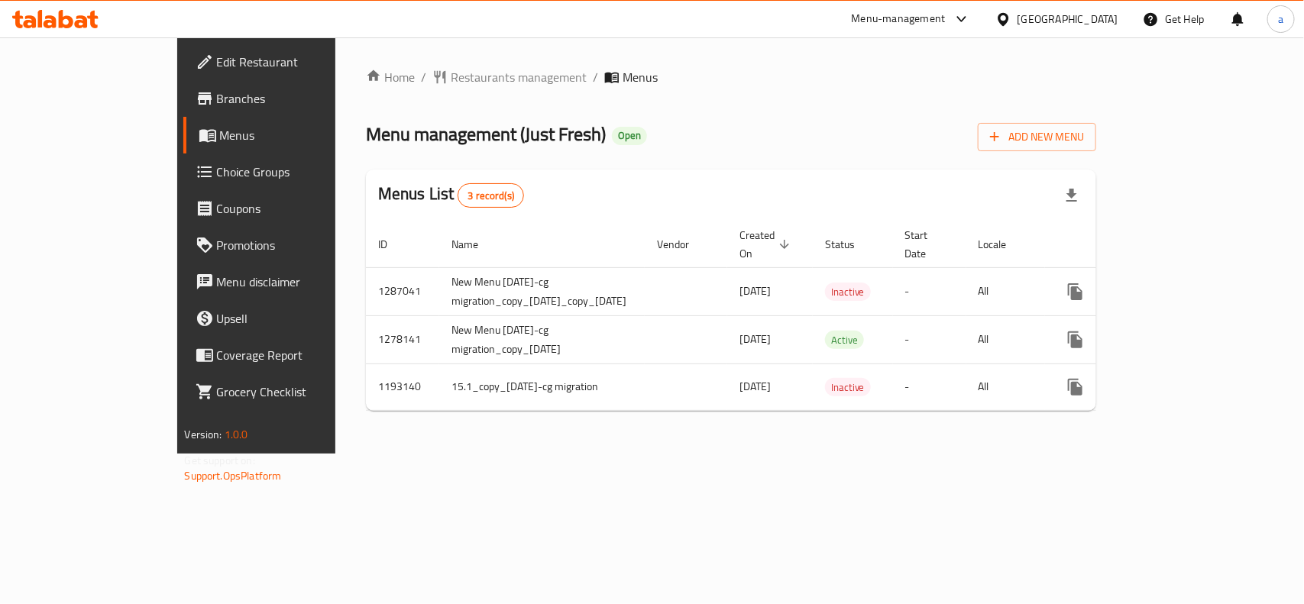
click at [183, 182] on link "Choice Groups" at bounding box center [289, 172] width 212 height 37
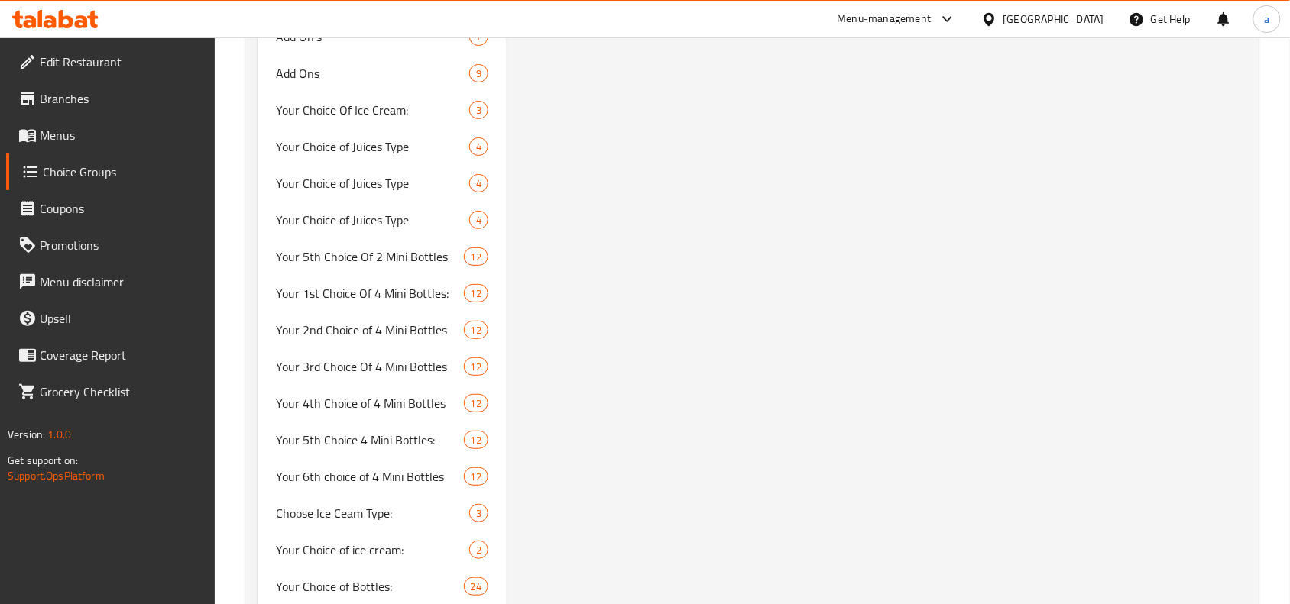
scroll to position [8533, 0]
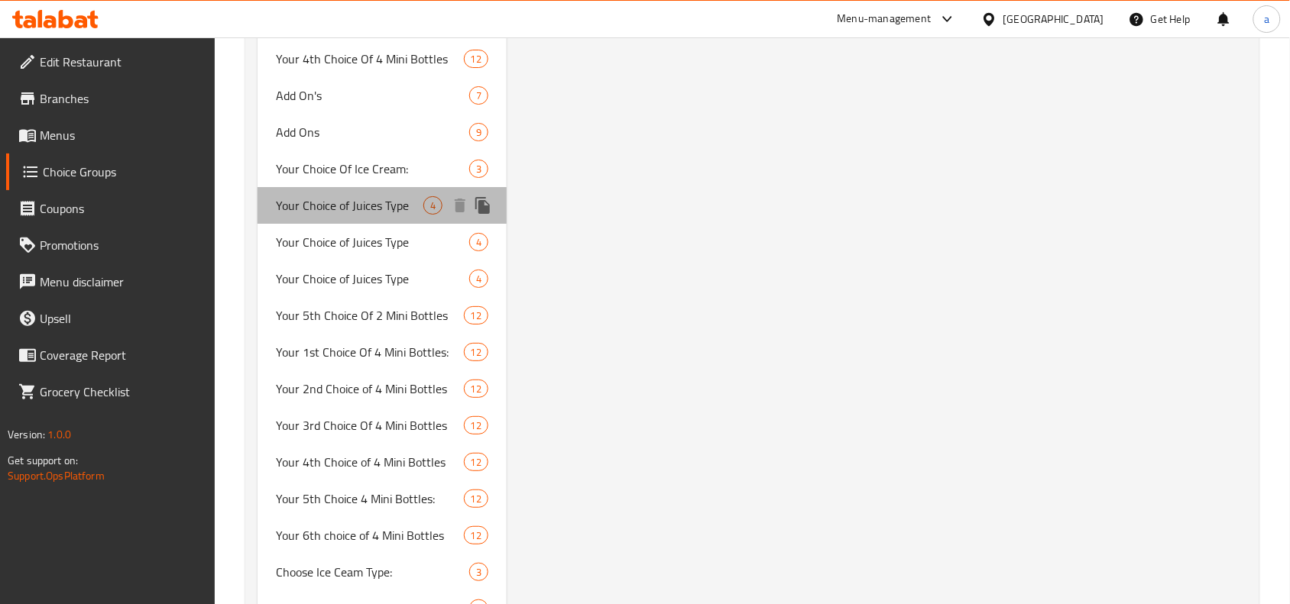
click at [379, 215] on span "Your Choice of Juices Type" at bounding box center [349, 205] width 147 height 18
type input "Your Choice of Juices Type"
type input "اختيارك من نوع العصائر"
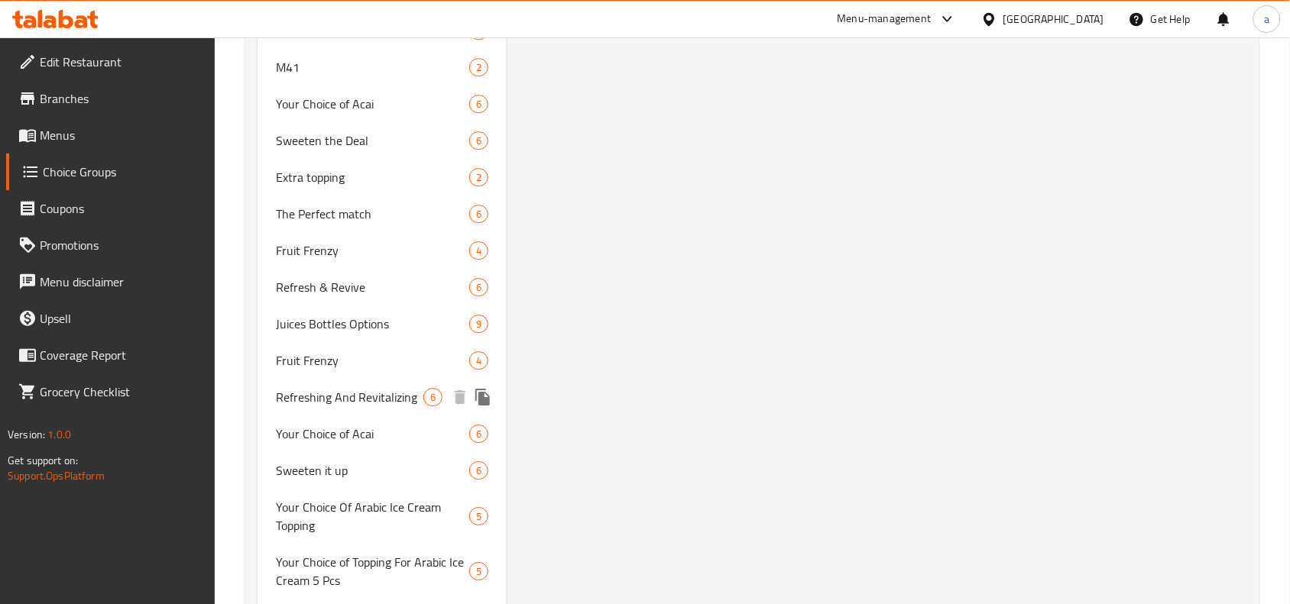
scroll to position [2898, 0]
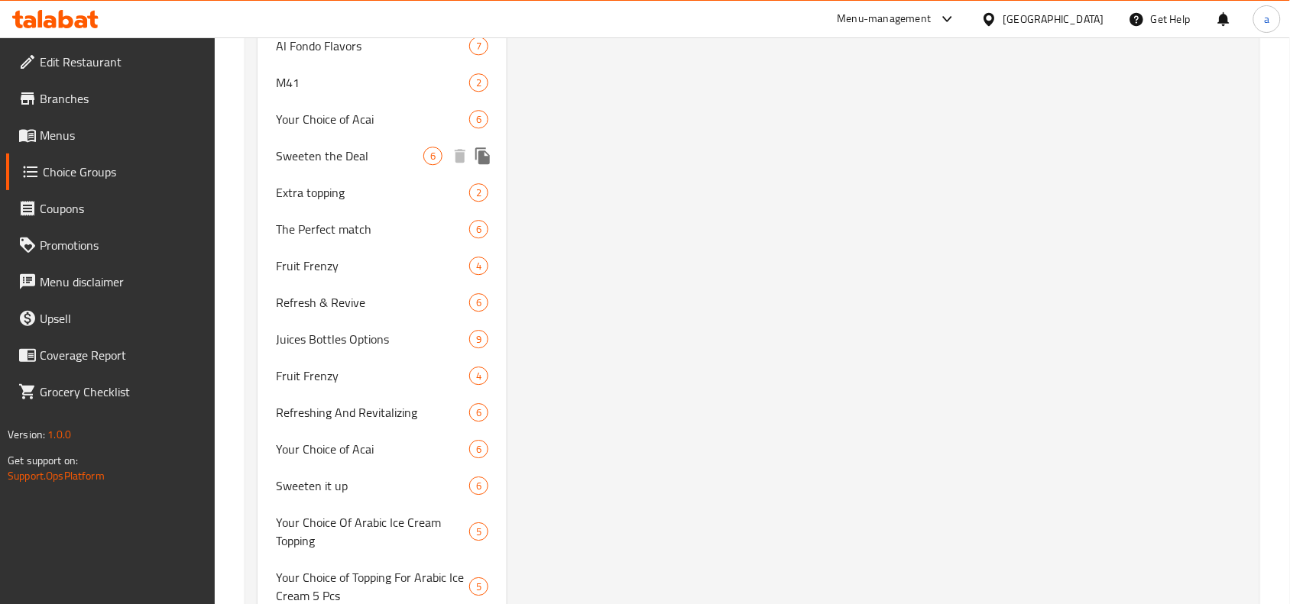
drag, startPoint x: 368, startPoint y: 160, endPoint x: 368, endPoint y: 222, distance: 61.1
click at [368, 160] on div "Sweeten the Deal 6" at bounding box center [381, 156] width 249 height 37
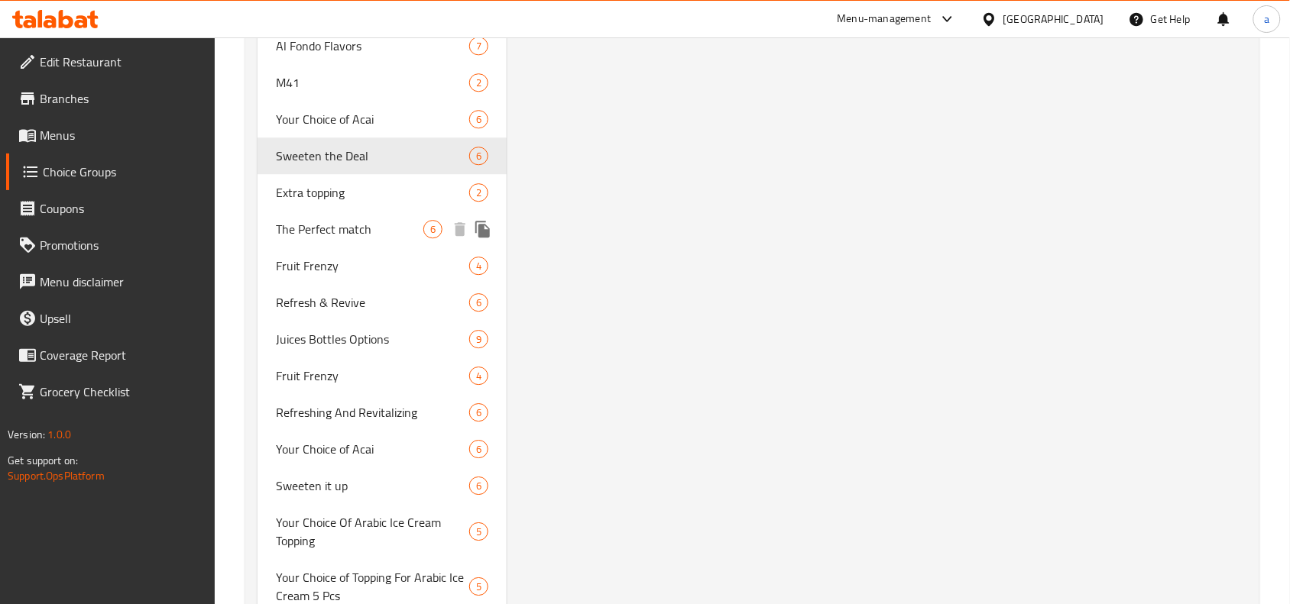
type input "Sweeten the Deal"
type input "تحلية الصفقة"
type input "0"
type input "6"
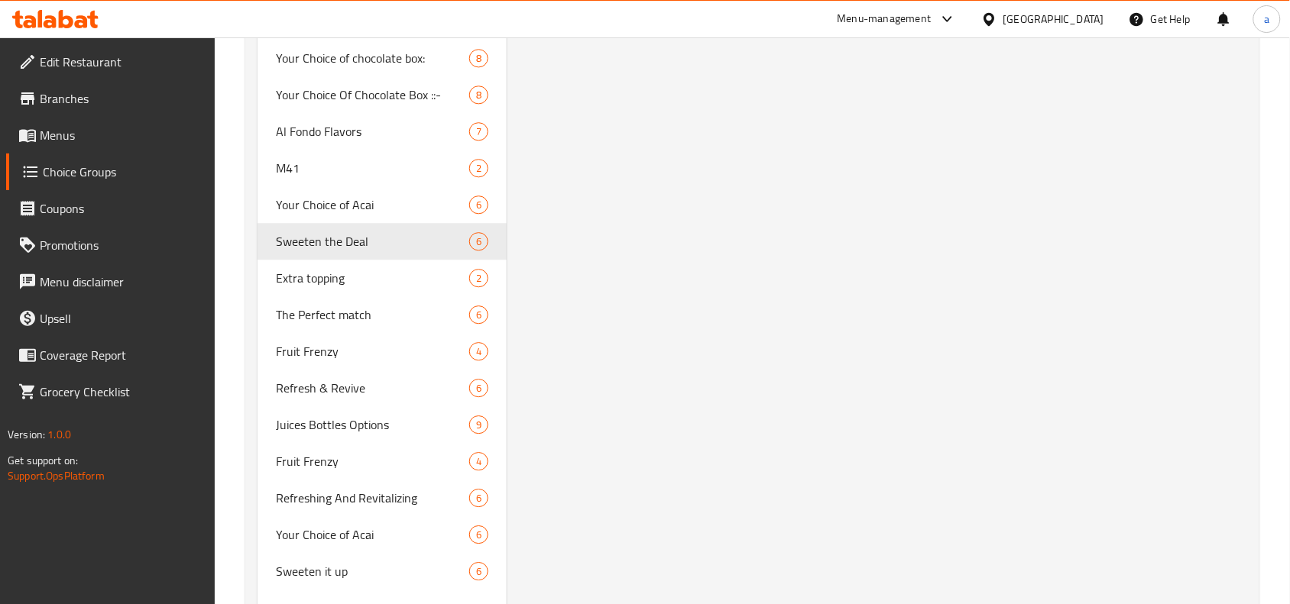
scroll to position [2770, 0]
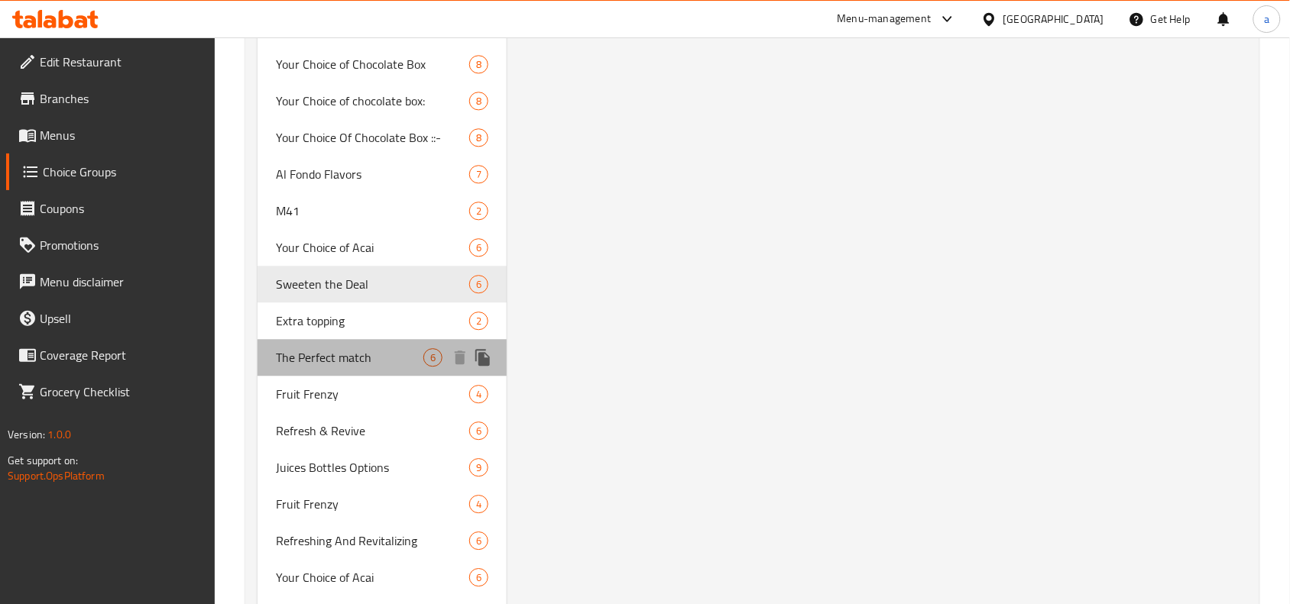
click at [340, 348] on span "The Perfect match" at bounding box center [349, 357] width 147 height 18
type input "The Perfect match"
type input "التطابق المثالي"
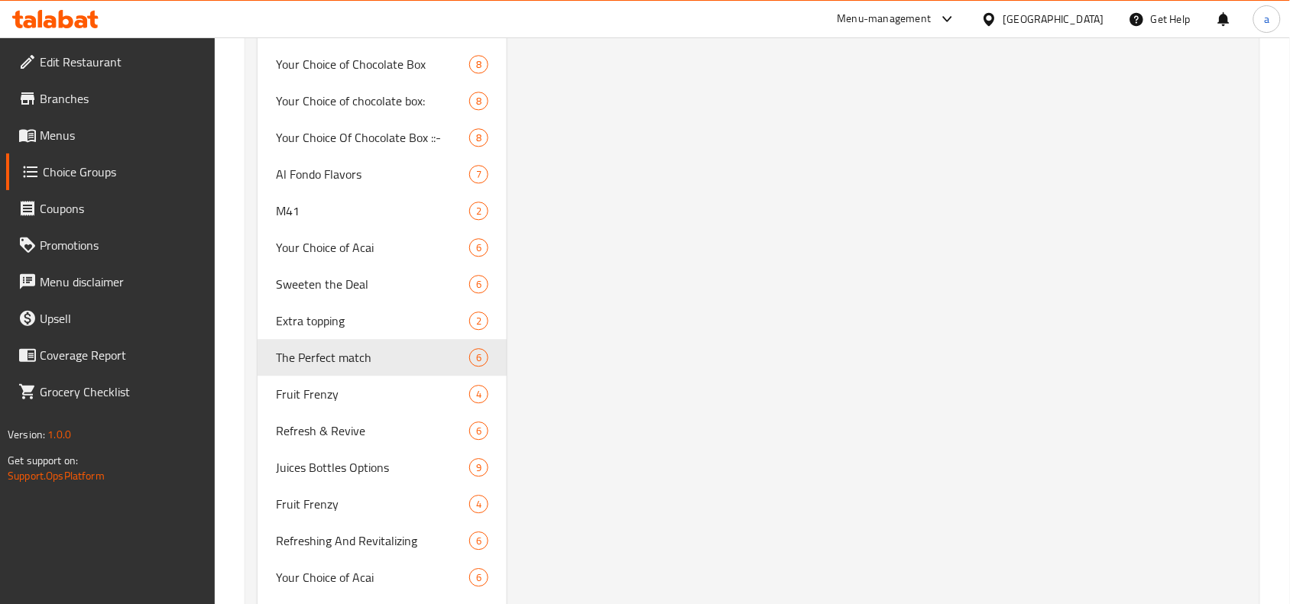
click at [322, 395] on span "Fruit Frenzy" at bounding box center [349, 394] width 147 height 18
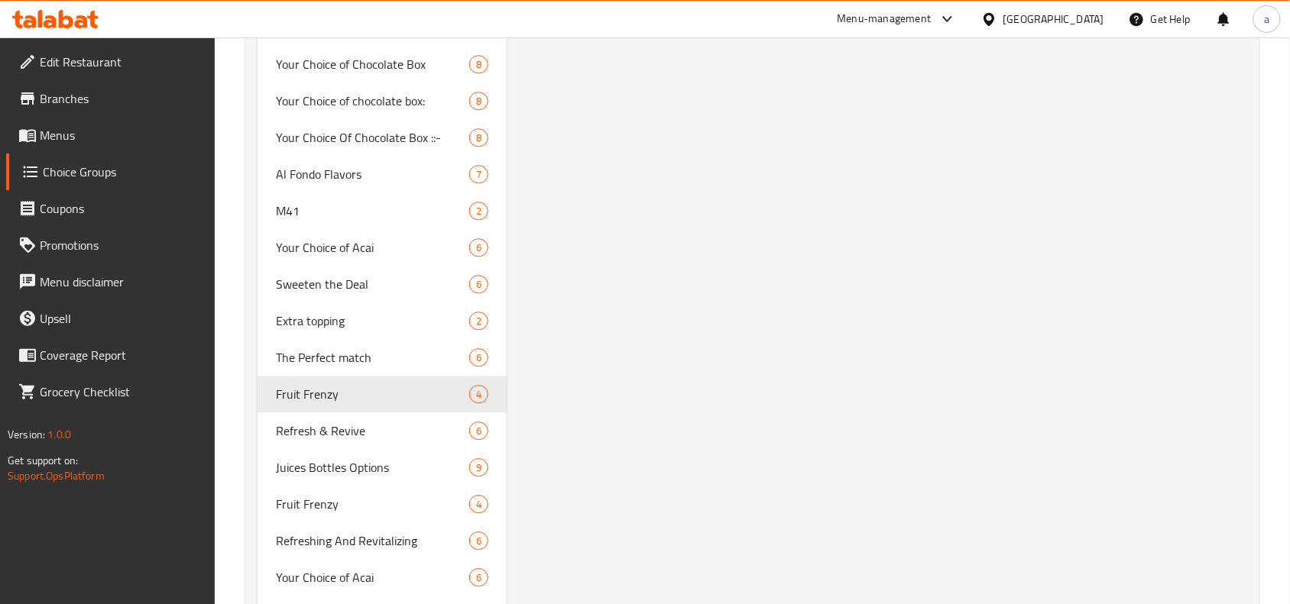
type input "Fruit Frenzy"
type input "انتعاش الفواكة"
type input "4"
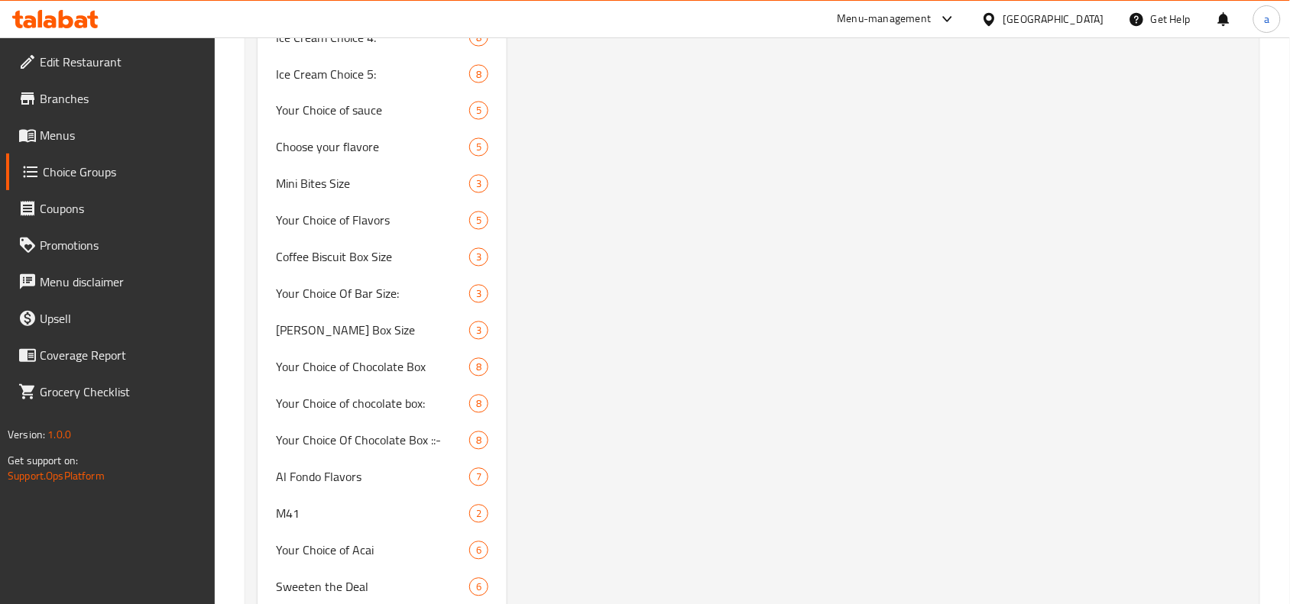
scroll to position [2674, 0]
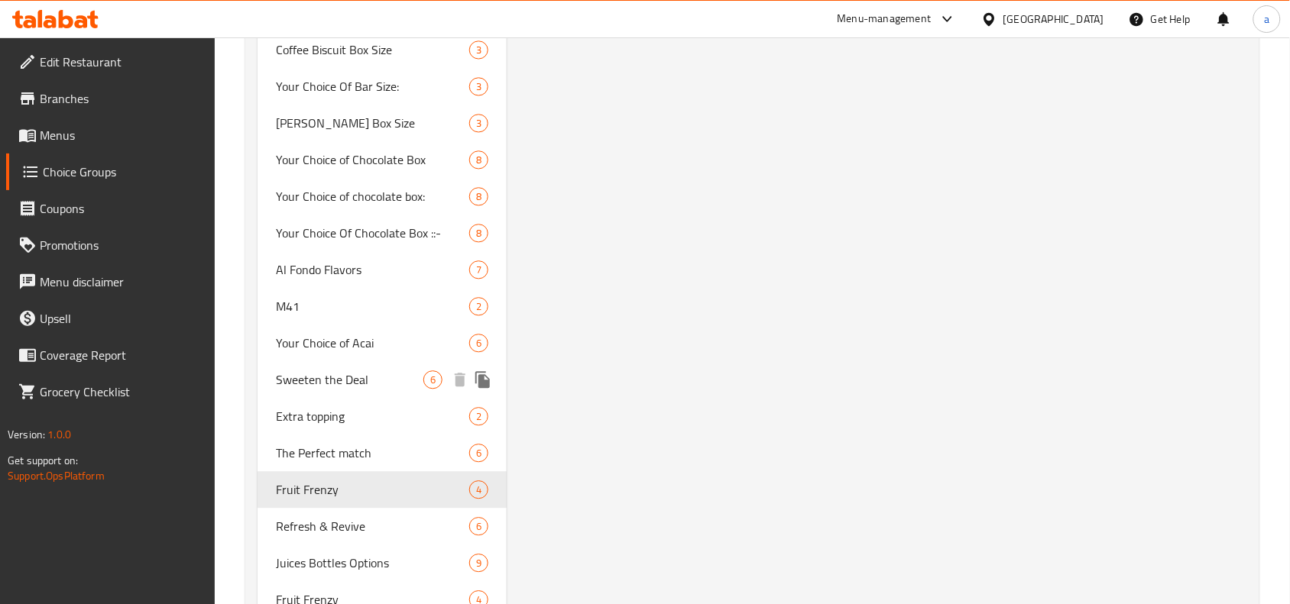
drag, startPoint x: 340, startPoint y: 381, endPoint x: 597, endPoint y: 386, distance: 256.8
click at [340, 381] on span "Sweeten the Deal" at bounding box center [349, 380] width 147 height 18
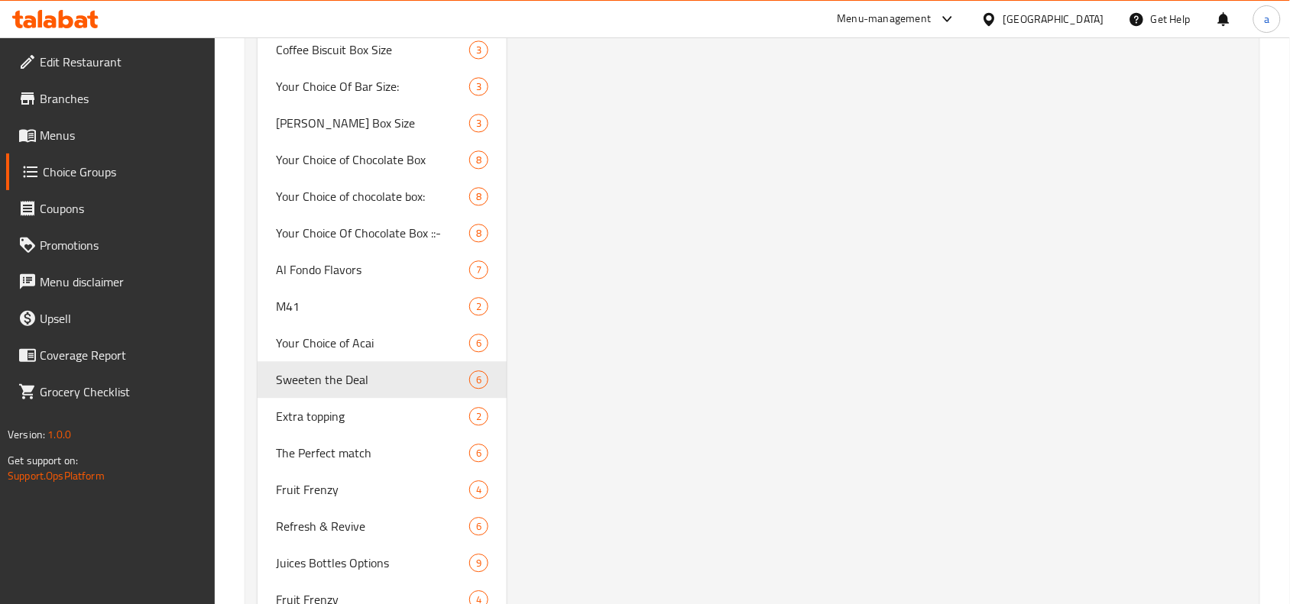
type input "Sweeten the Deal"
type input "تحلية الصفقة"
type input "6"
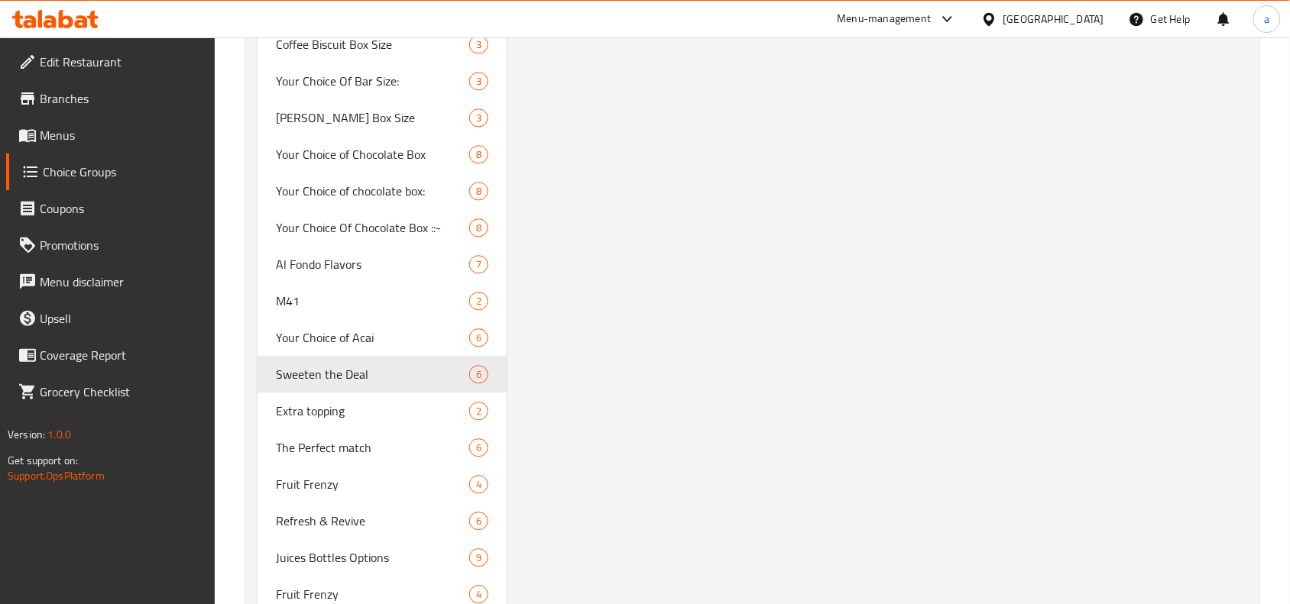
scroll to position [2961, 0]
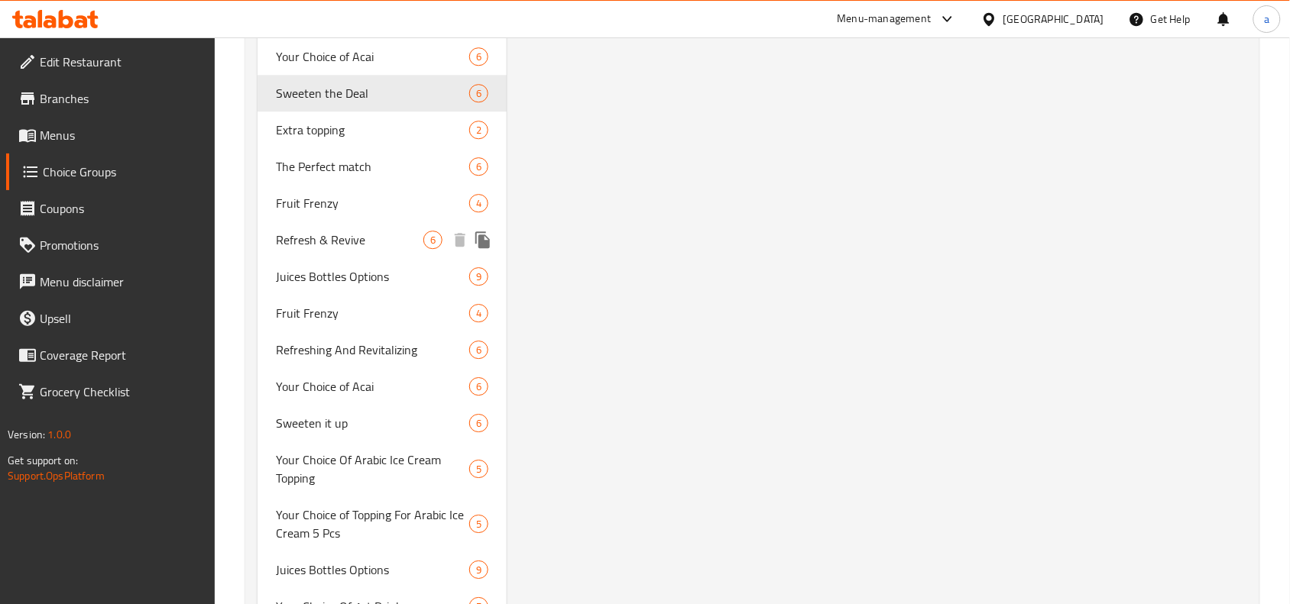
click at [350, 231] on span "Refresh & Revive" at bounding box center [349, 240] width 147 height 18
type input "Refresh & Revive"
type input "ينعش وإحياء"
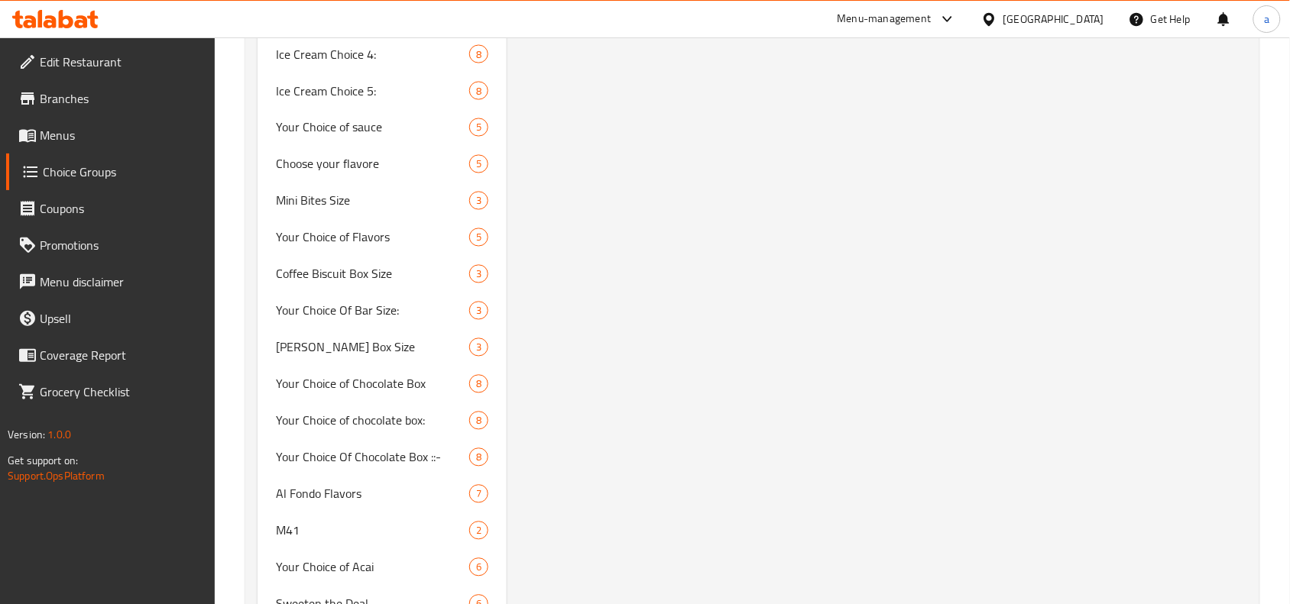
scroll to position [2483, 0]
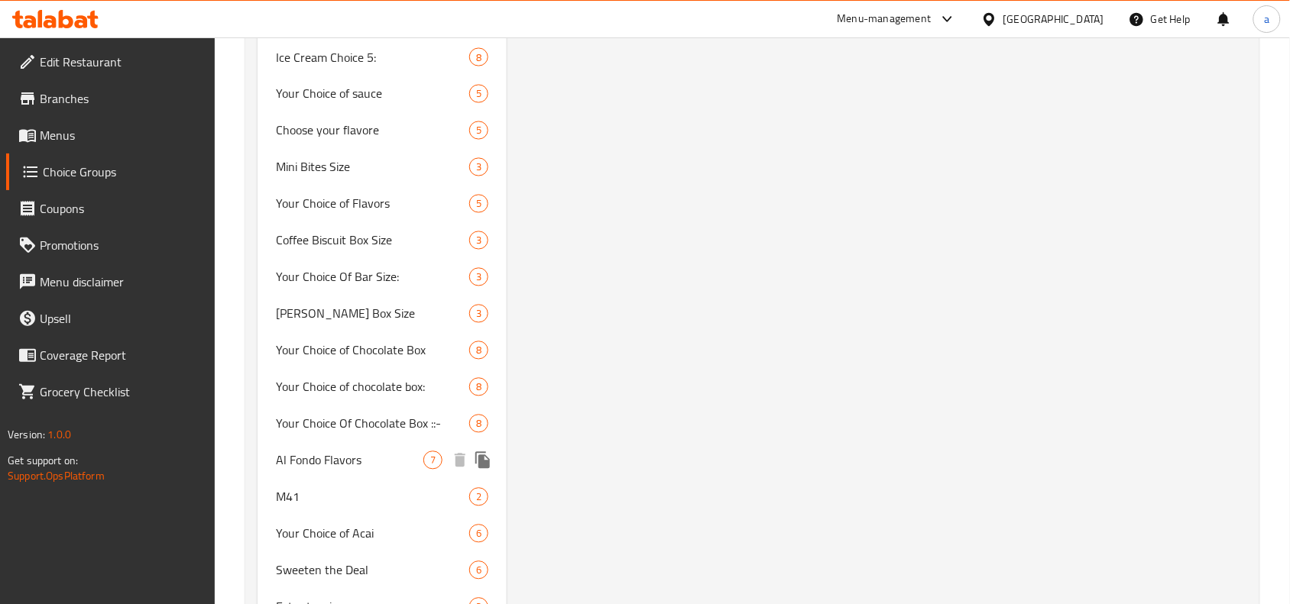
click at [325, 474] on div "Al Fondo Flavors 7" at bounding box center [381, 460] width 249 height 37
type input "Al Fondo Flavors"
type input "نكهات الفوندو"
type input "1"
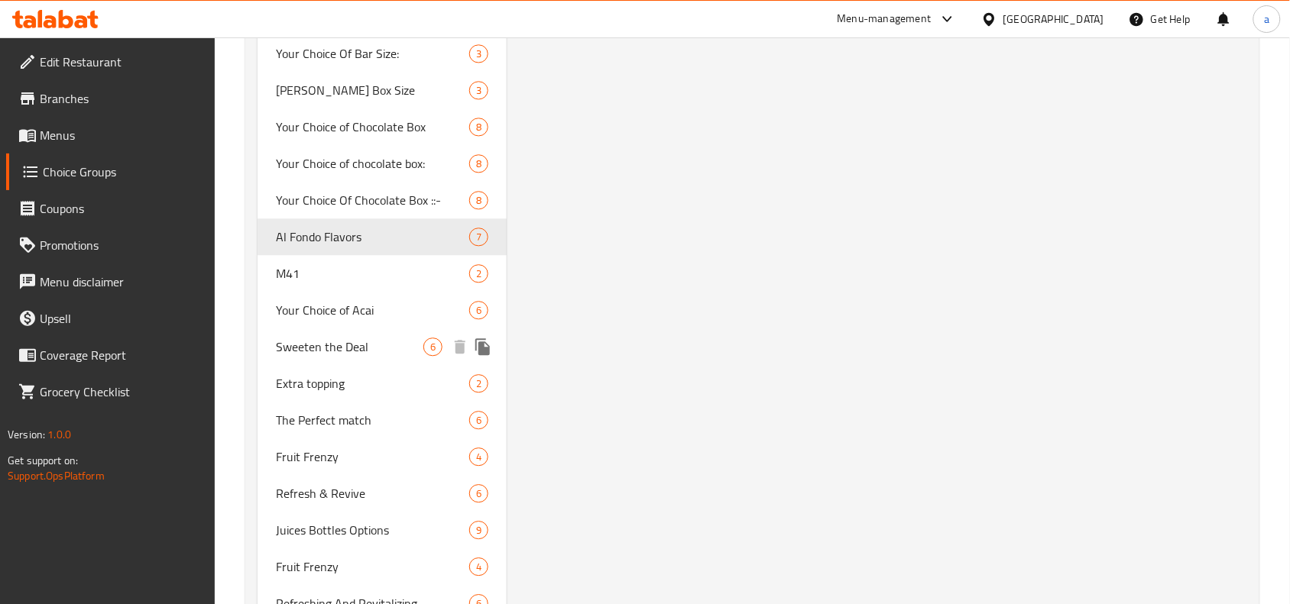
scroll to position [2674, 0]
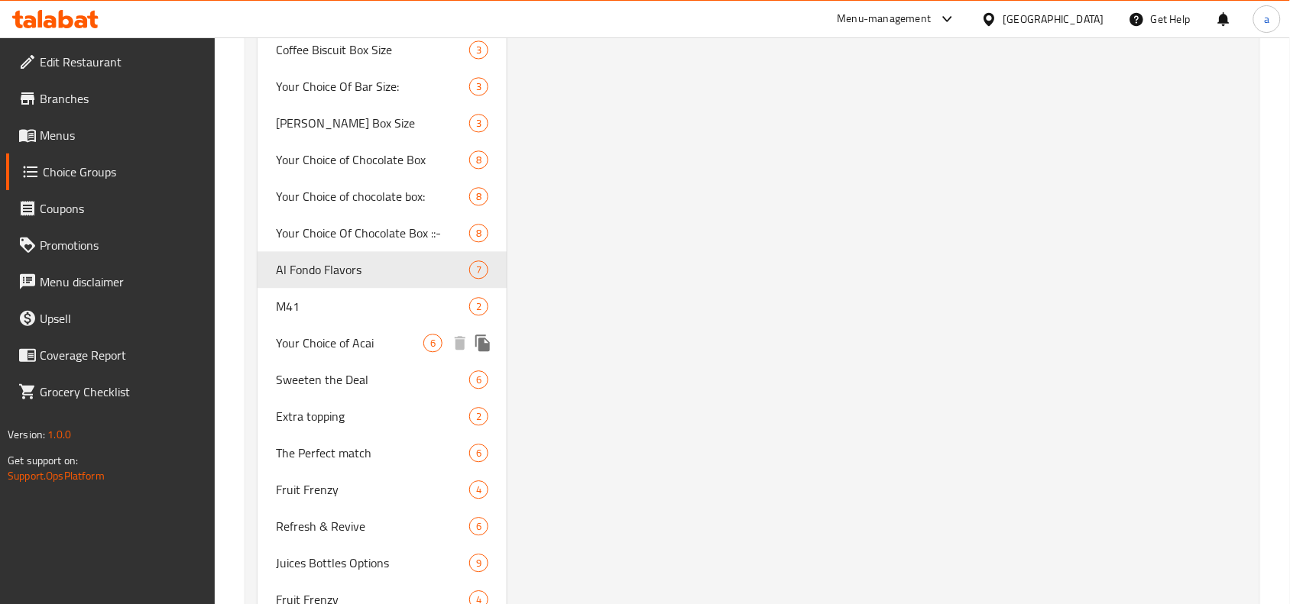
click at [338, 335] on span "Your Choice of Acai" at bounding box center [349, 343] width 147 height 18
type input "Your Choice of Acai"
type input "اختيارك من الاساي"
type input "0"
type input "6"
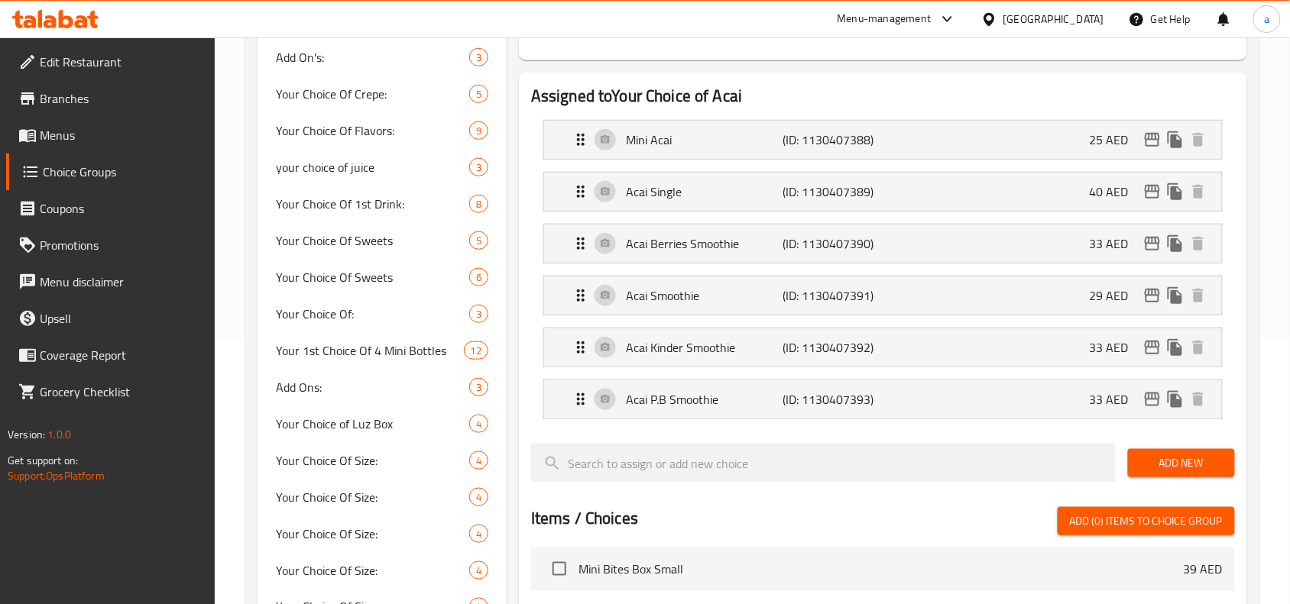
scroll to position [287, 0]
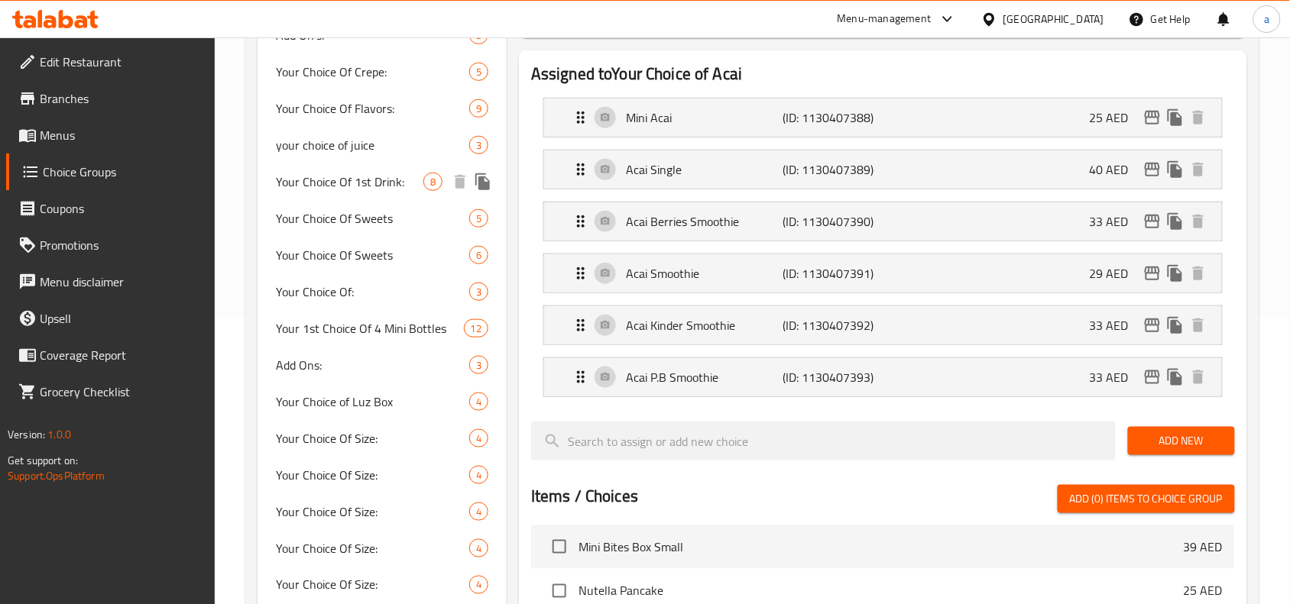
click at [284, 166] on div "Your Choice Of 1st Drink: 8" at bounding box center [381, 182] width 249 height 37
click at [292, 153] on span "your choice of juice" at bounding box center [372, 145] width 193 height 18
click at [292, 145] on span "your choice of juice" at bounding box center [372, 145] width 193 height 18
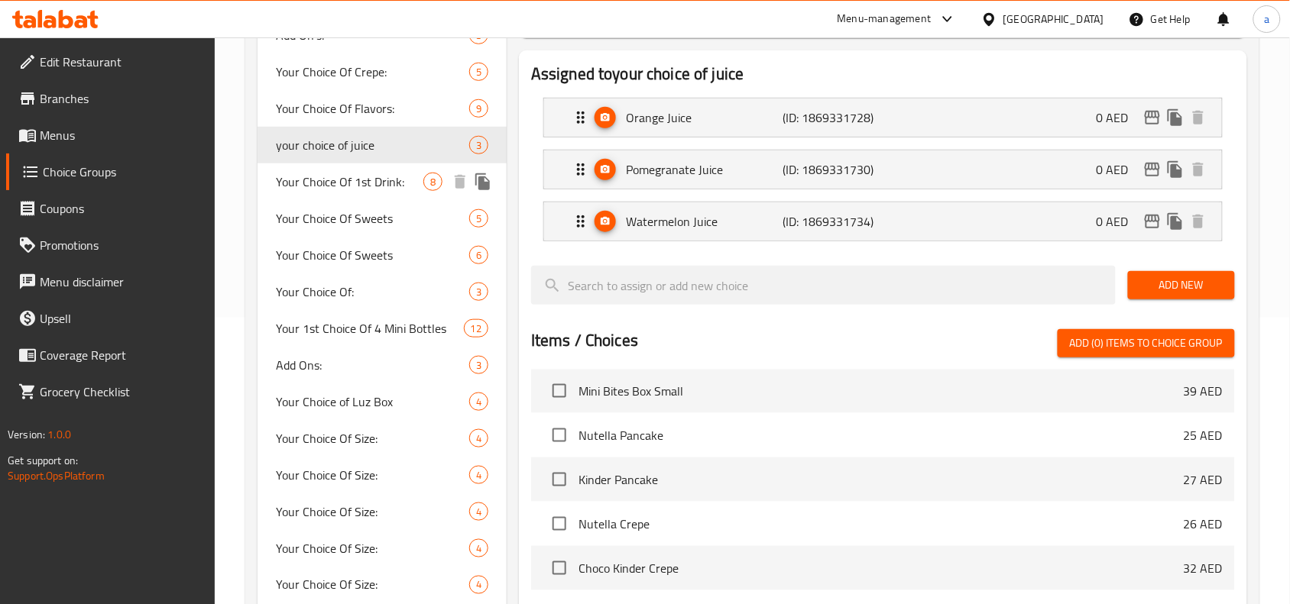
type input "your choice of juice"
type input "إختيارك من العصير"
type input "1"
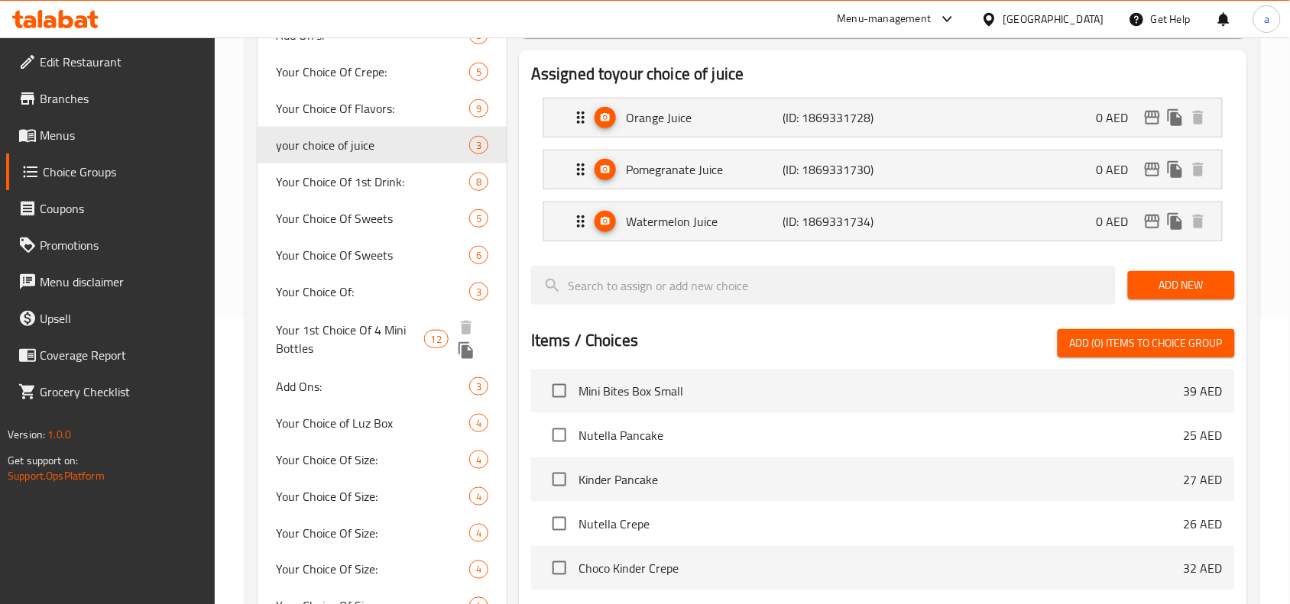
click at [345, 327] on span "Your 1st Choice Of 4 Mini Bottles" at bounding box center [349, 339] width 147 height 37
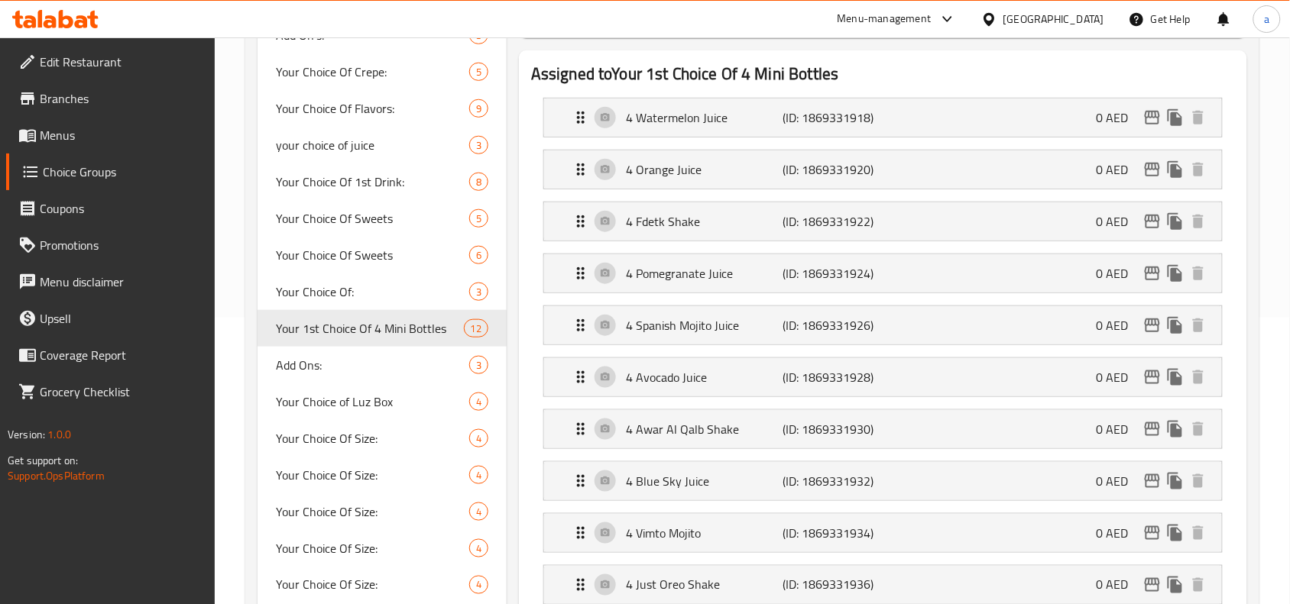
type input "Your 1st Choice Of 4 Mini Bottles"
type input "اختيارك الأول من 4 غرشات ميني"
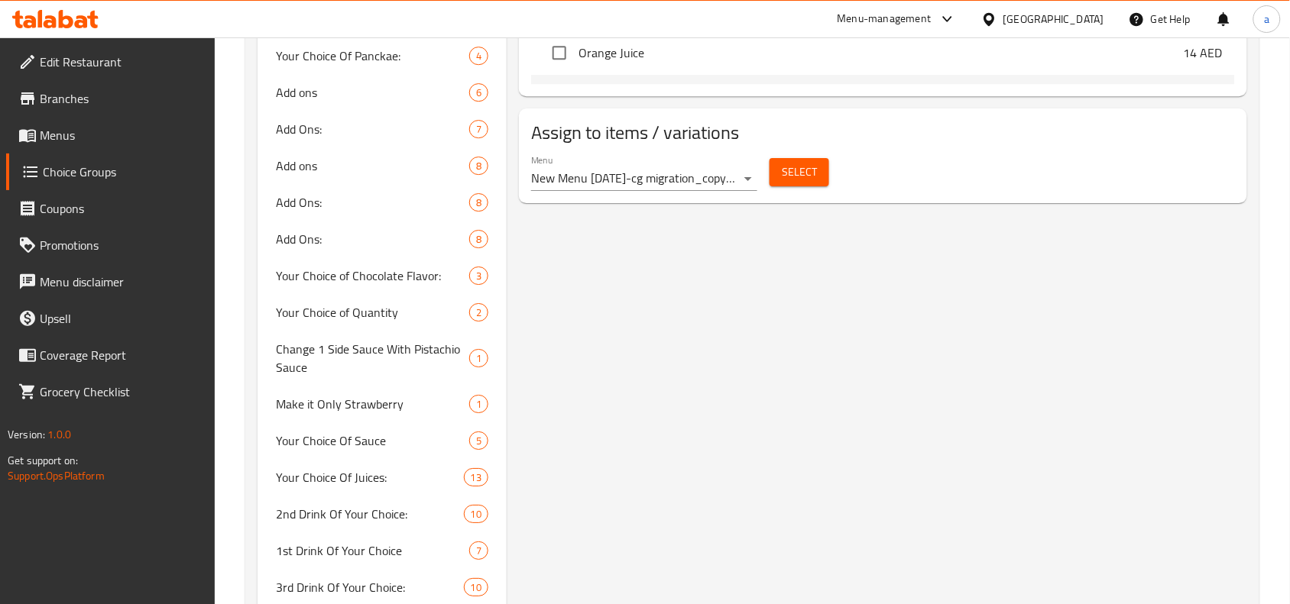
scroll to position [1433, 0]
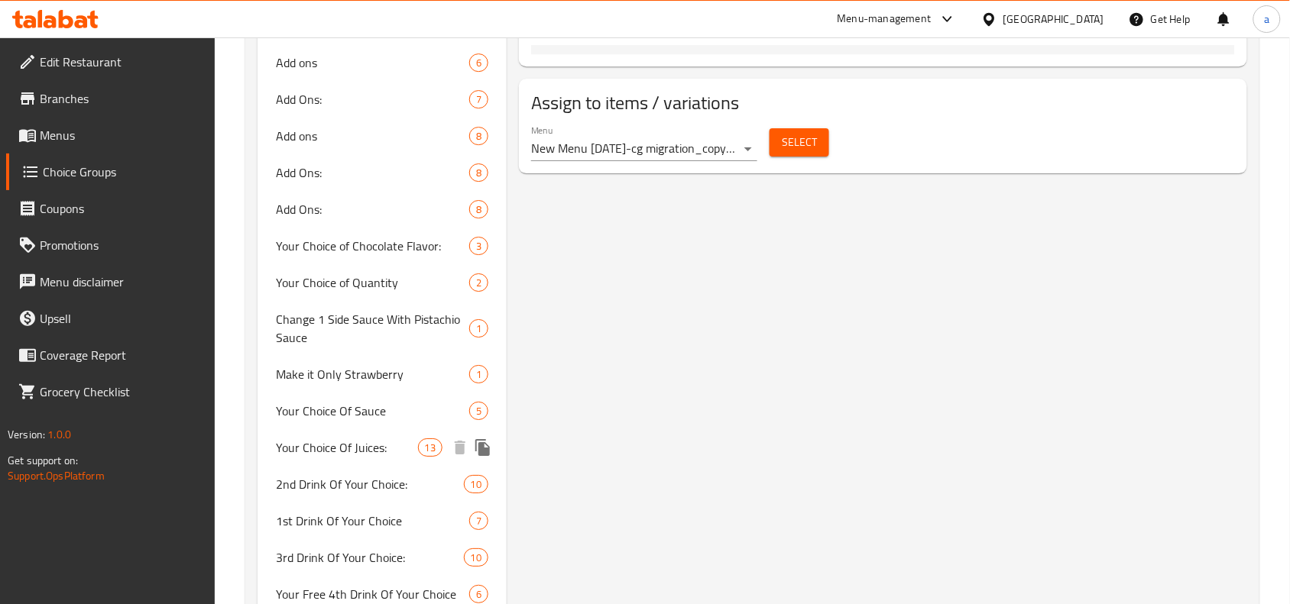
click at [316, 439] on span "Your Choice Of Juices:" at bounding box center [346, 448] width 141 height 18
type input "Your Choice Of Juices:"
type input "اختيارك من العصائر:"
type input "2"
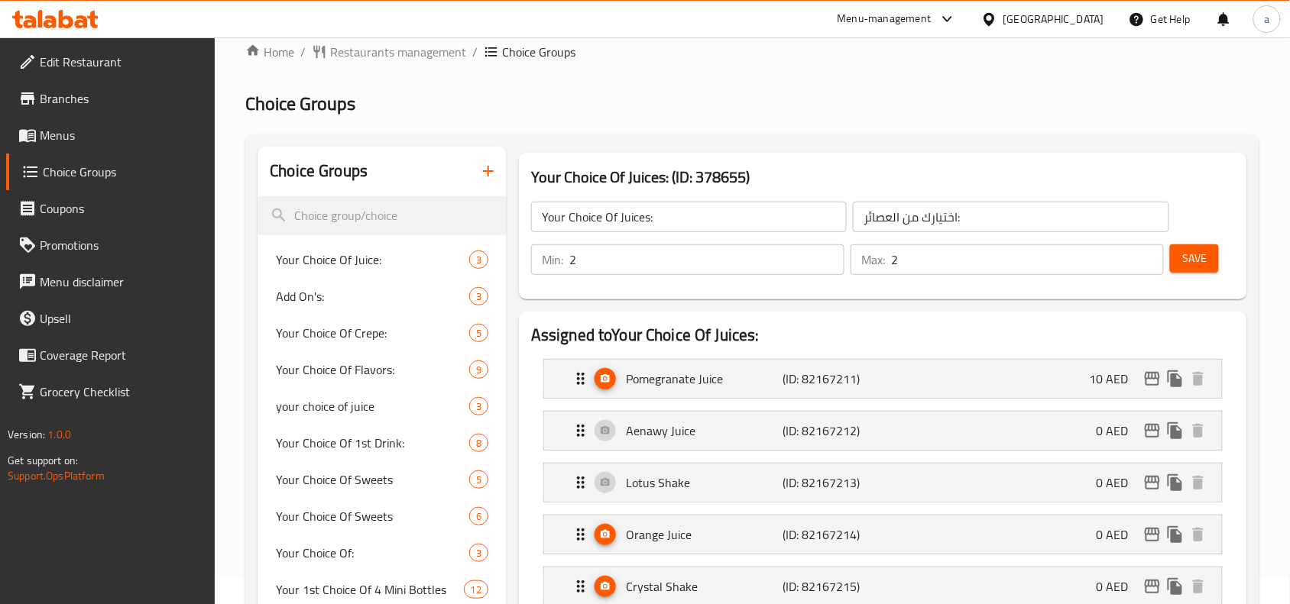
scroll to position [0, 0]
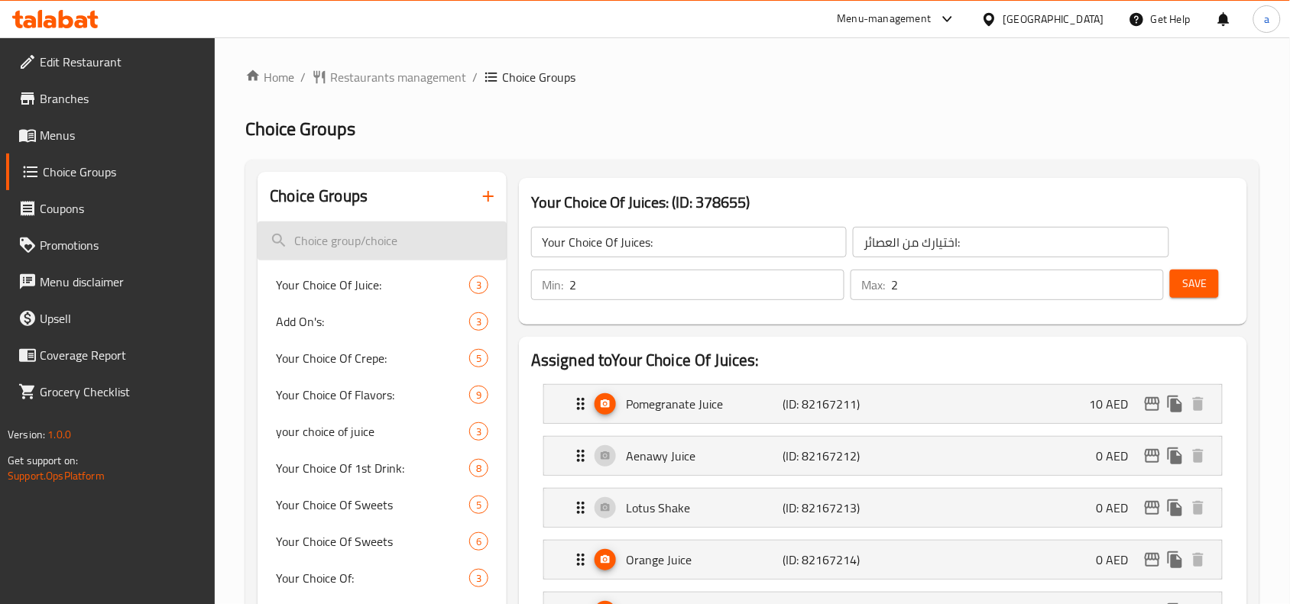
click at [410, 231] on input "search" at bounding box center [381, 241] width 249 height 39
click at [383, 75] on span "Restaurants management" at bounding box center [398, 77] width 136 height 18
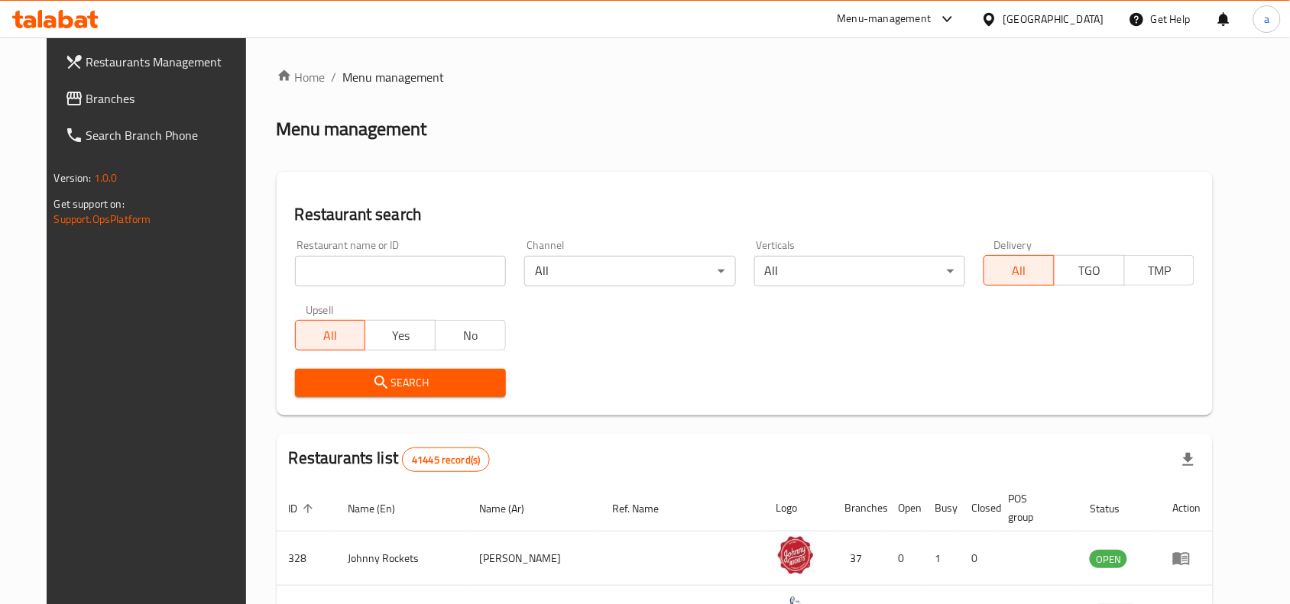
click at [342, 280] on input "search" at bounding box center [400, 271] width 211 height 31
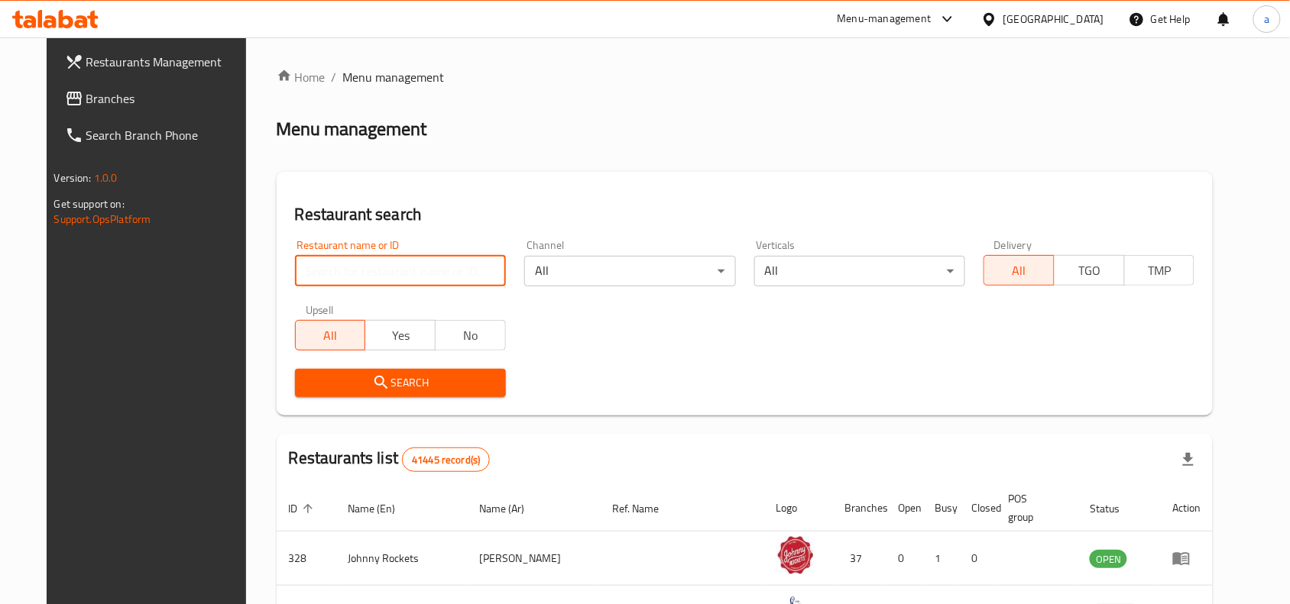
paste input "48362"
type input "48362"
click at [158, 98] on span "Branches" at bounding box center [168, 98] width 164 height 18
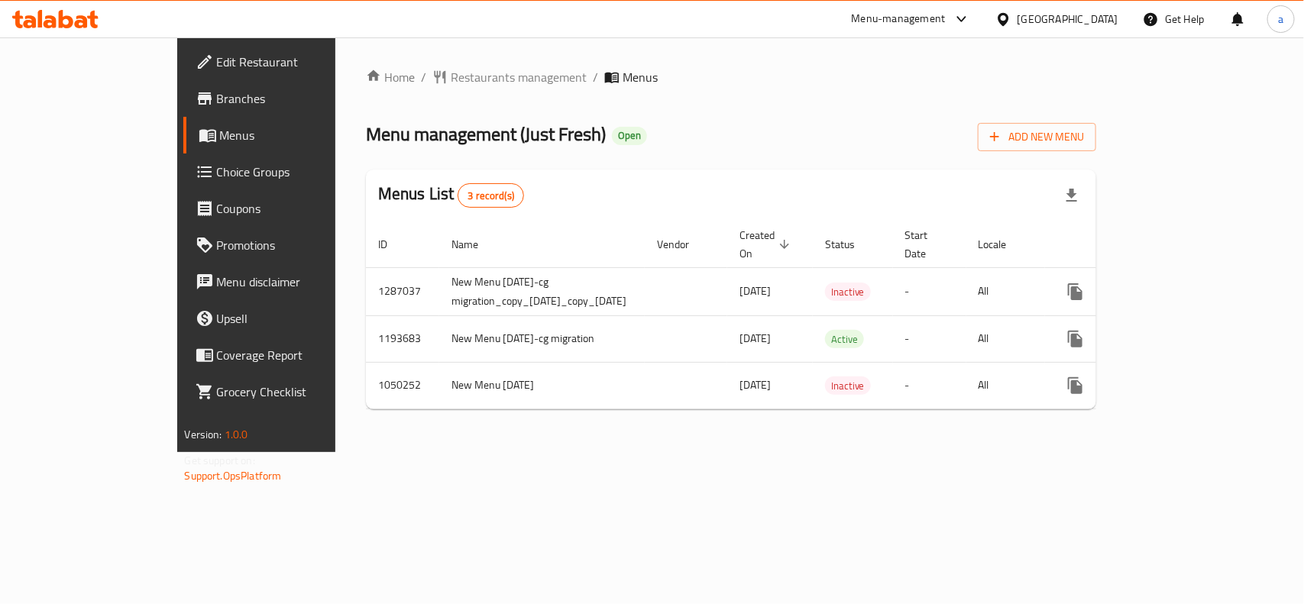
click at [217, 164] on span "Choice Groups" at bounding box center [300, 172] width 166 height 18
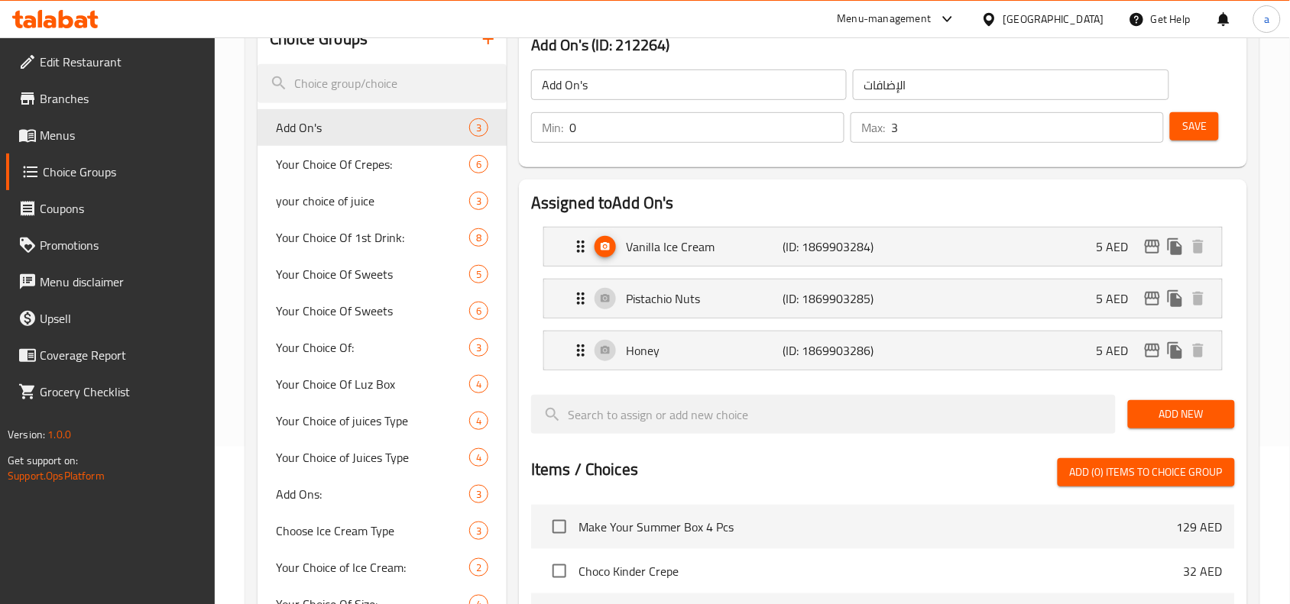
scroll to position [191, 0]
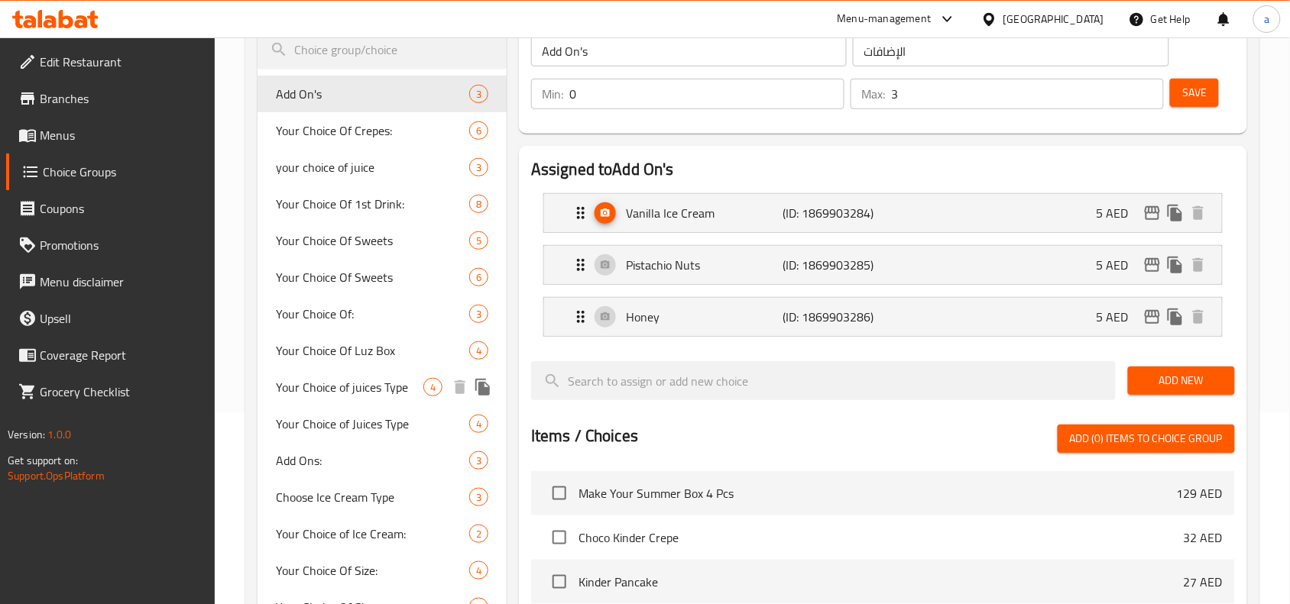
click at [338, 394] on span "Your Choice of juices Type" at bounding box center [349, 387] width 147 height 18
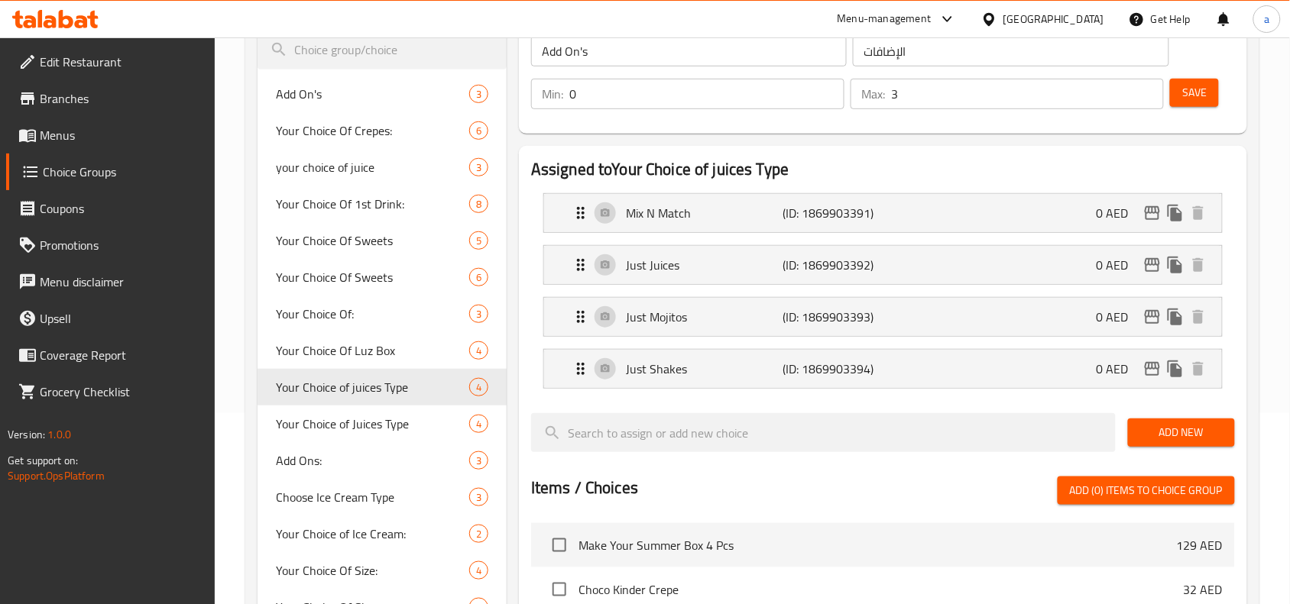
type input "Your Choice of juices Type"
type input "اختيارك من نوع العصائر"
type input "1"
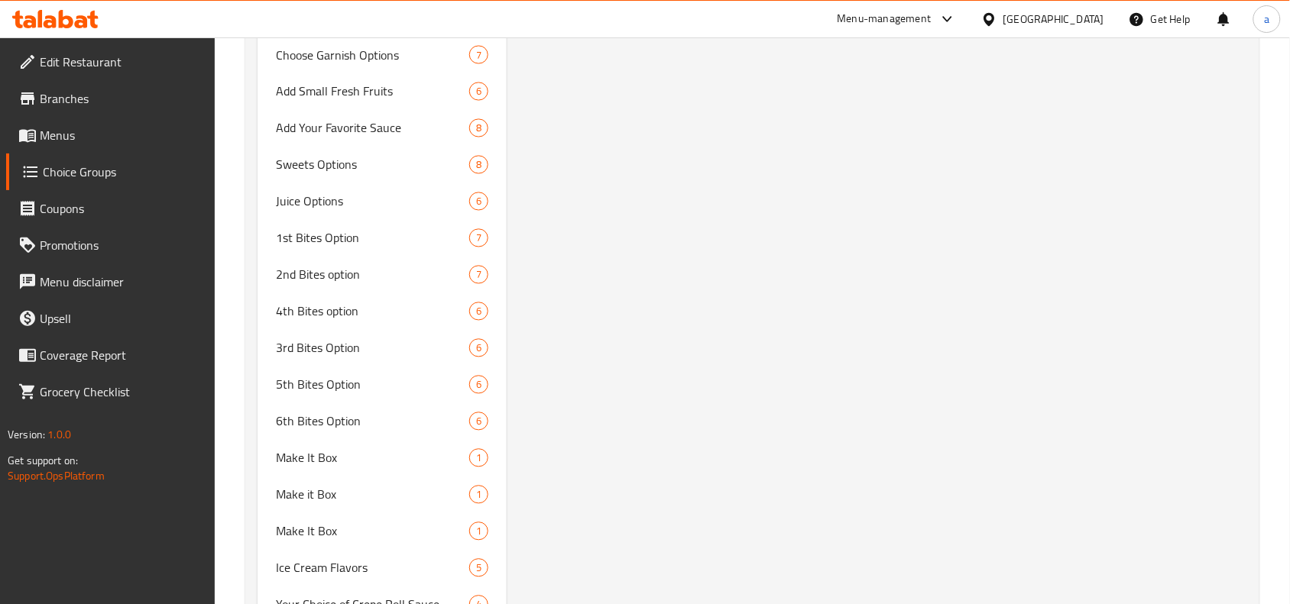
scroll to position [4143, 0]
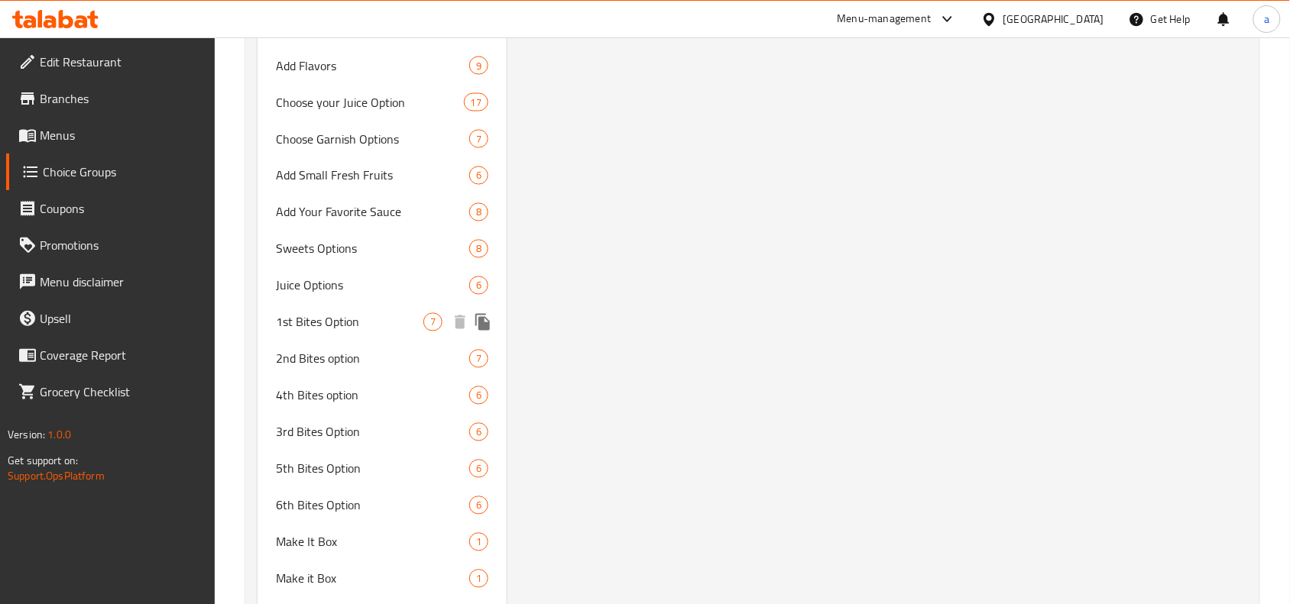
click at [289, 327] on div "1st Bites Option 7" at bounding box center [381, 322] width 249 height 37
type input "1st Bites Option"
type input "الإختيار الأول من البايتس"
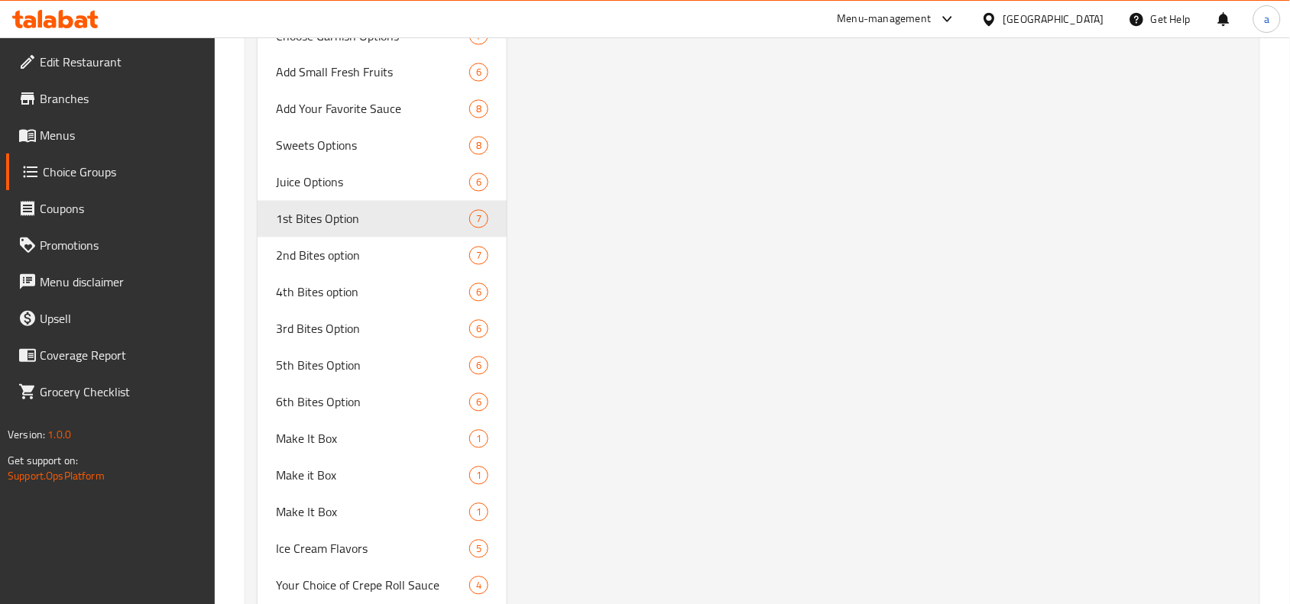
scroll to position [4279, 0]
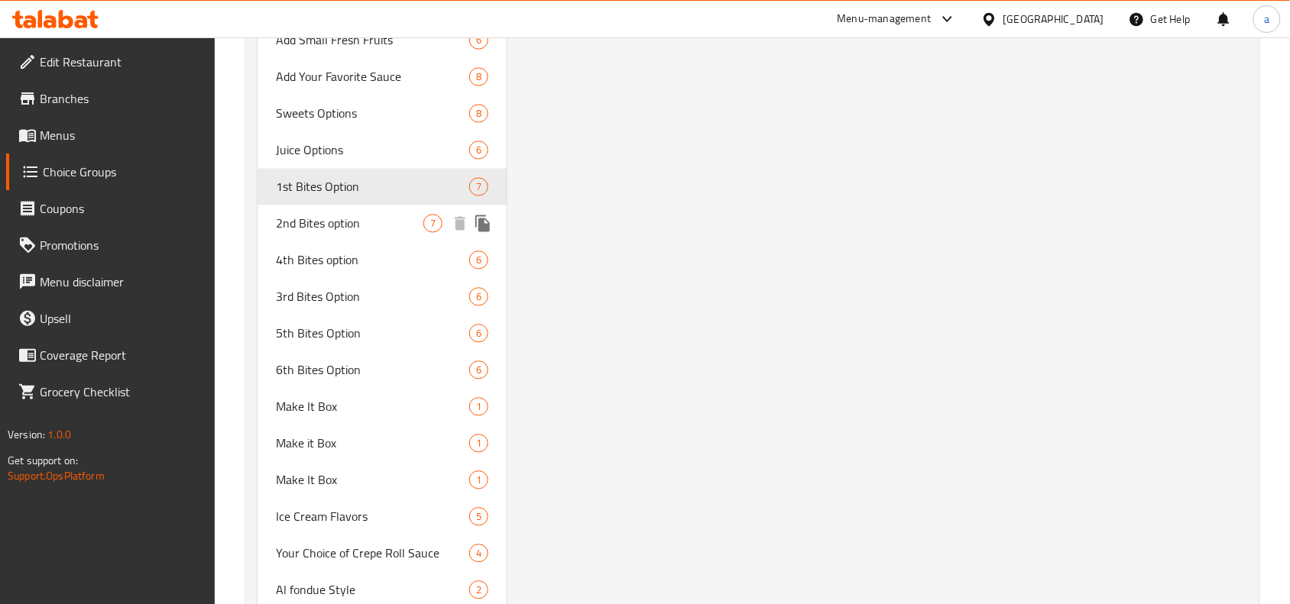
click at [401, 215] on span "2nd Bites option" at bounding box center [349, 224] width 147 height 18
type input "2nd Bites option"
type input "الإختيار الثاني من البايتس"
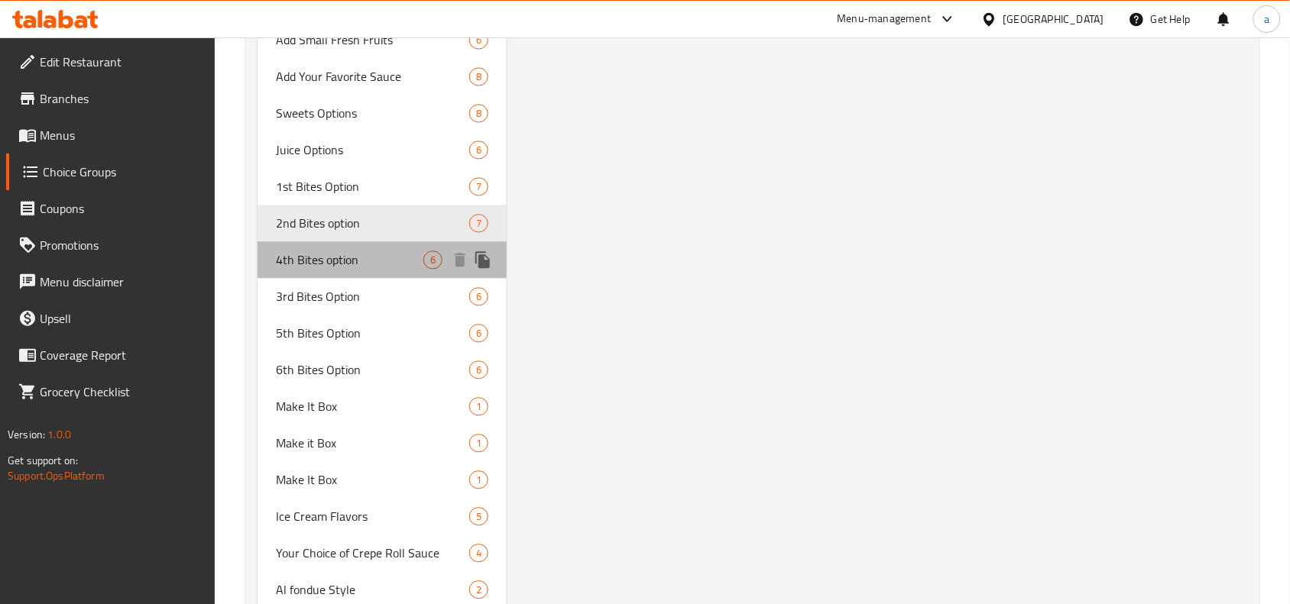
click at [387, 268] on div "4th Bites option 6" at bounding box center [381, 260] width 249 height 37
type input "4th Bites option"
type input "الإختيار الرابع من البايتس"
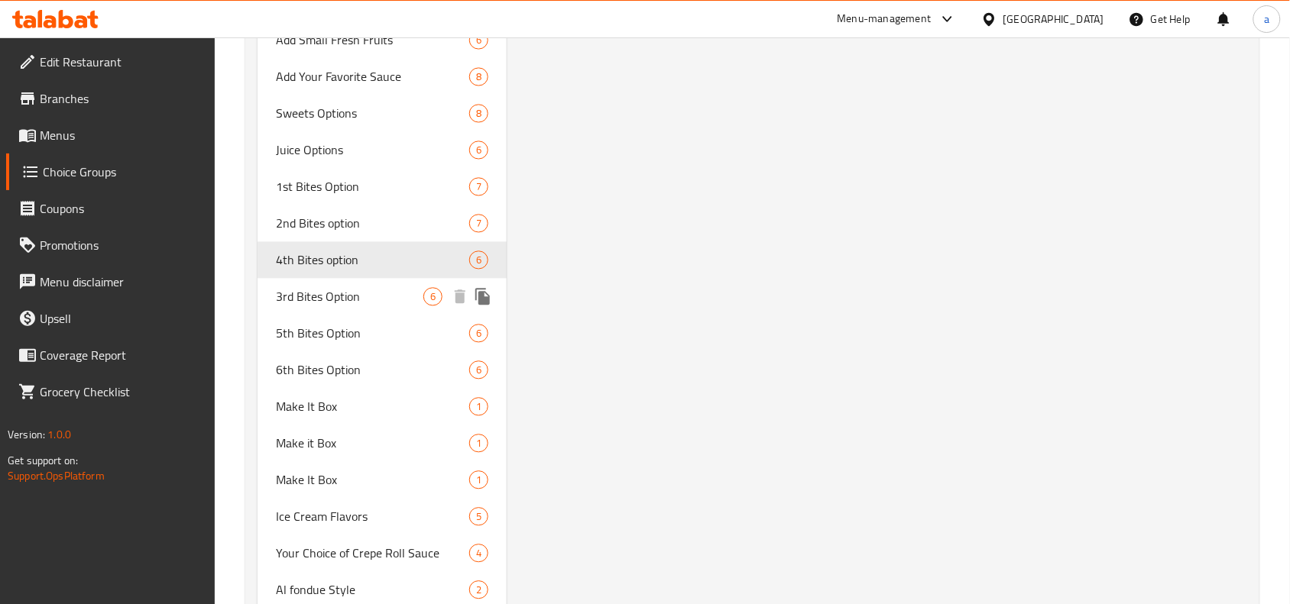
click at [368, 303] on div "3rd Bites Option 6" at bounding box center [381, 297] width 249 height 37
type input "3rd Bites Option"
type input "إختيار ثالث من البايتس"
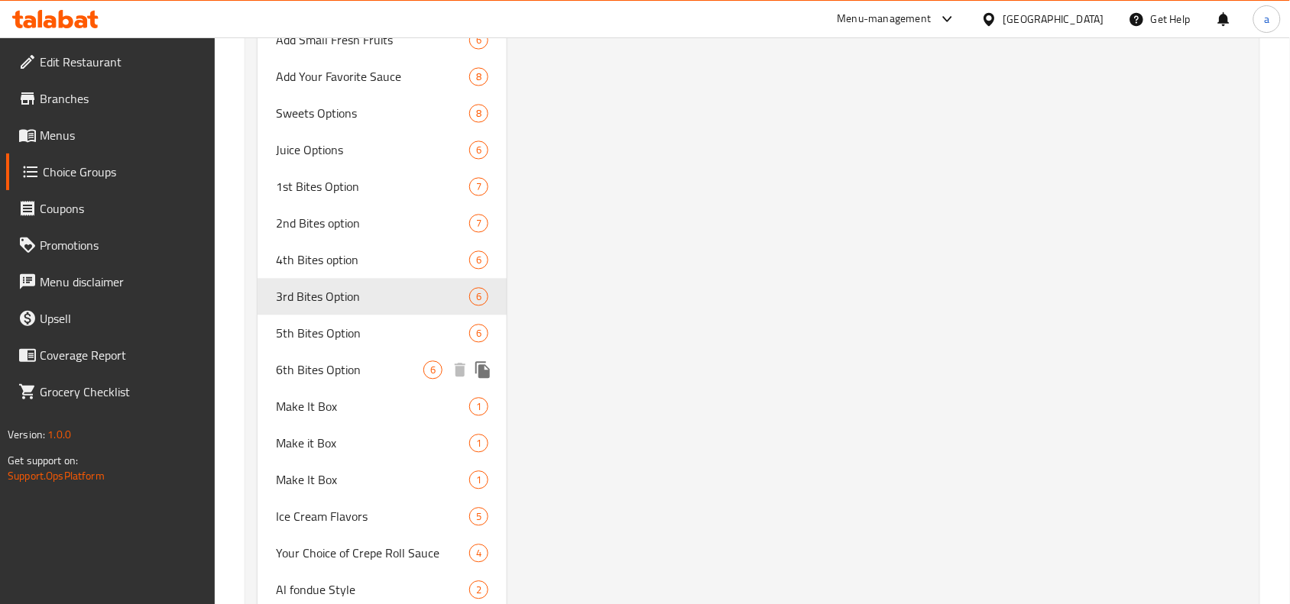
click at [344, 338] on div "5th Bites Option 6" at bounding box center [381, 334] width 249 height 37
type input "5th Bites Option"
type input "الإختيار الخامس من البايتس"
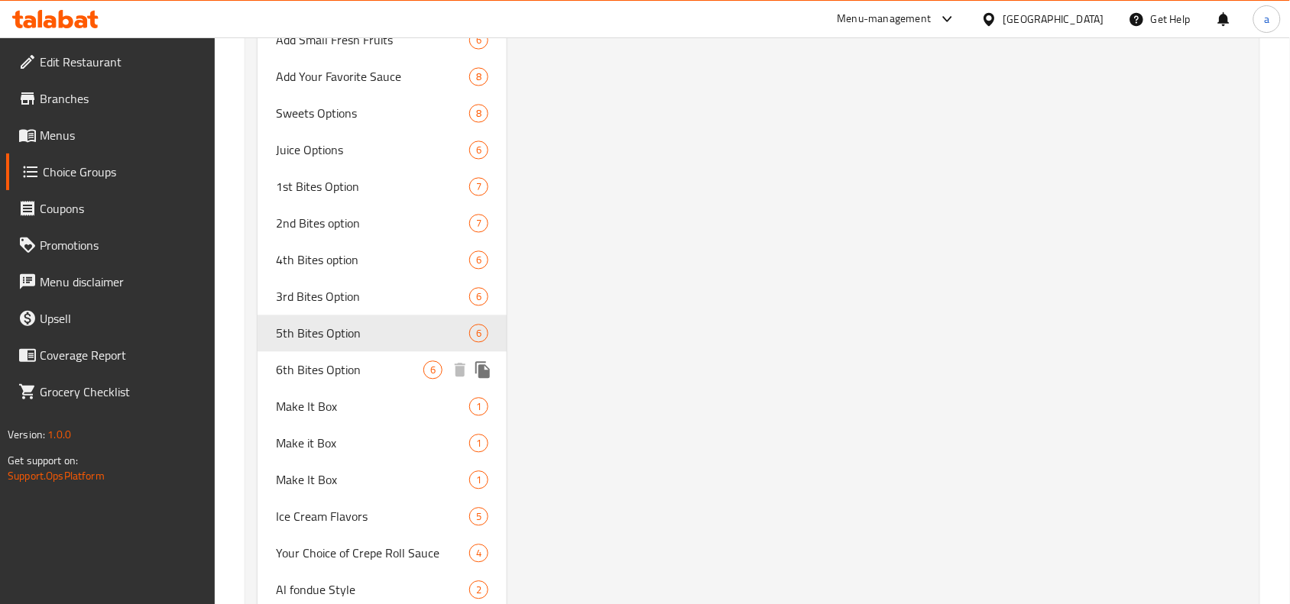
click at [306, 368] on span "6th Bites Option" at bounding box center [349, 370] width 147 height 18
type input "6th Bites Option"
type input "الإختيار السادس من البايتس"
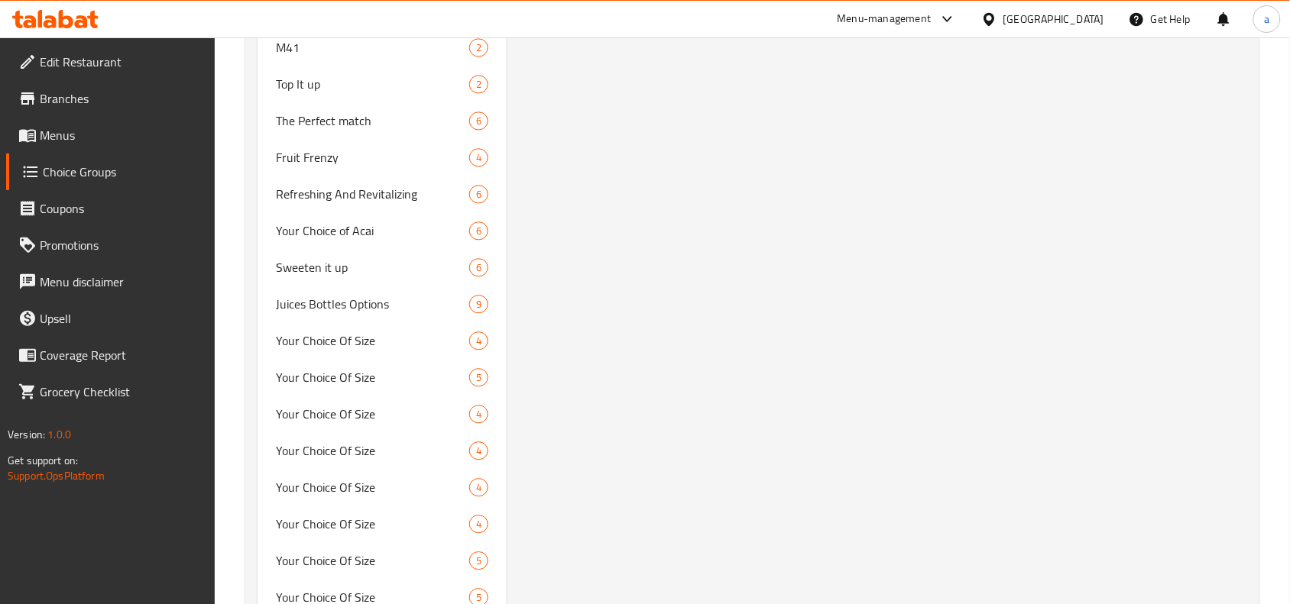
scroll to position [2520, 0]
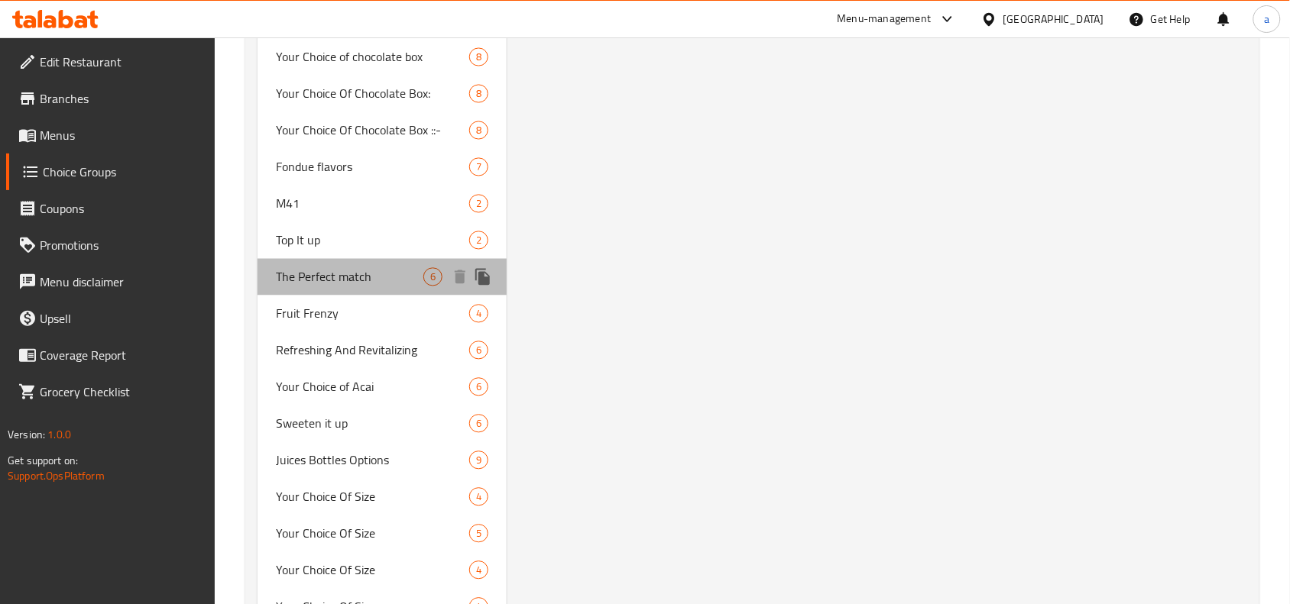
click at [344, 268] on span "The Perfect match" at bounding box center [349, 277] width 147 height 18
type input "The Perfect match"
type input "تطابق مثالي"
type input "0"
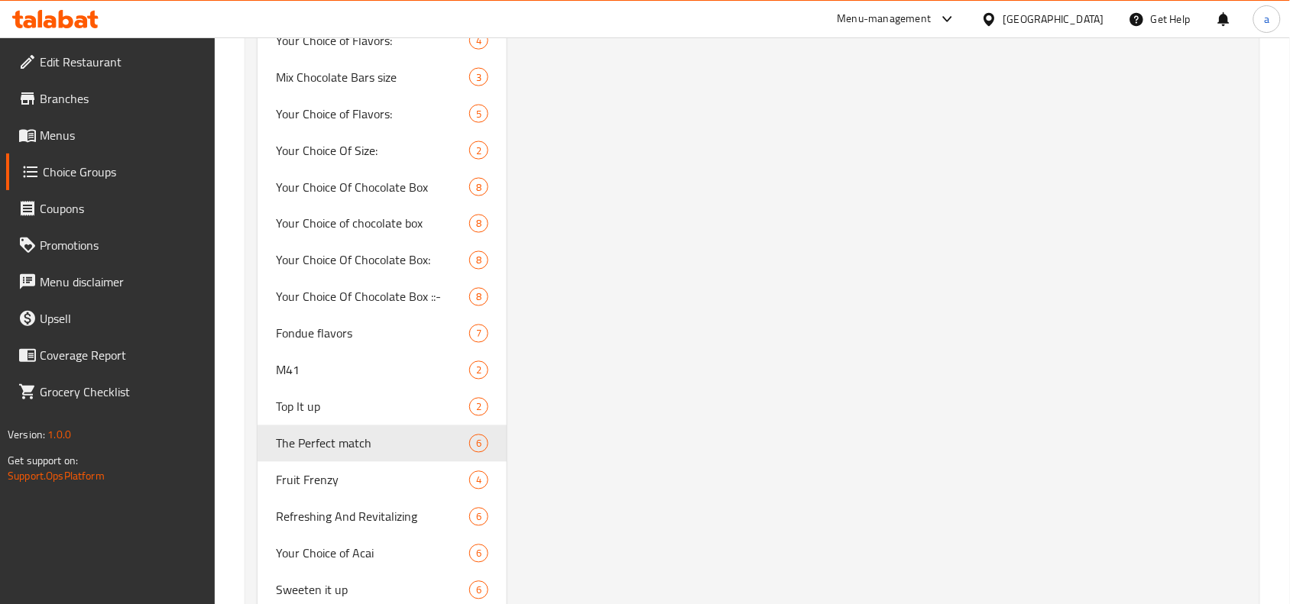
scroll to position [2304, 0]
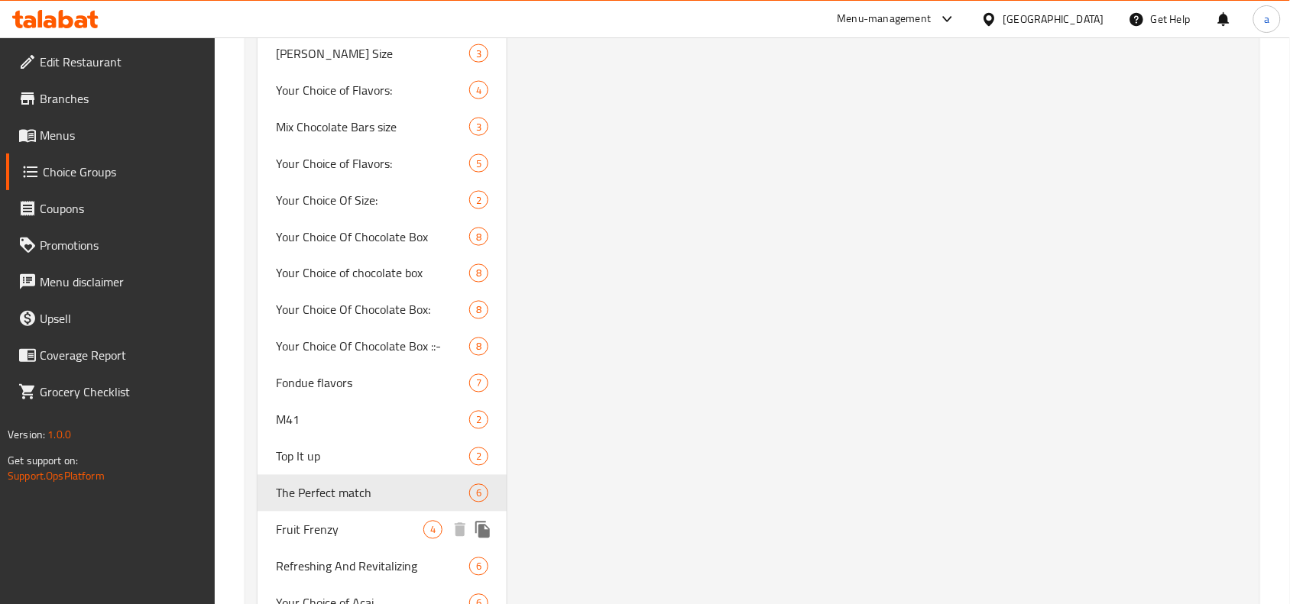
click at [296, 533] on span "Fruit Frenzy" at bounding box center [349, 530] width 147 height 18
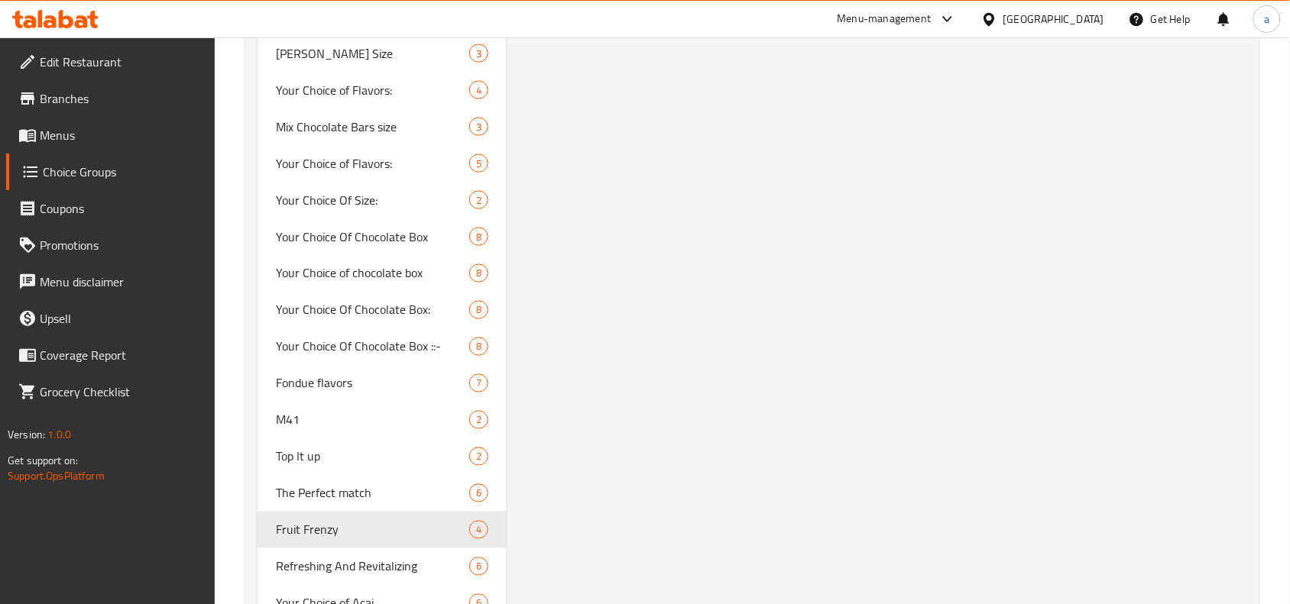
type input "Fruit Frenzy"
type input "فرنزي الفواكة"
type input "4"
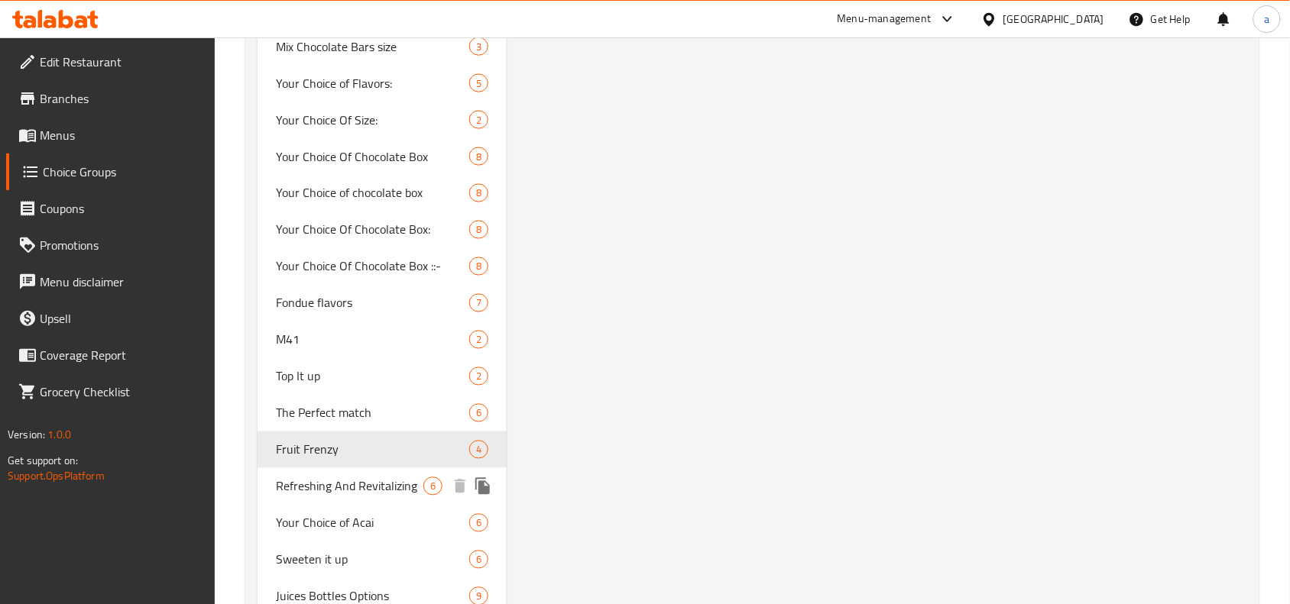
scroll to position [2495, 0]
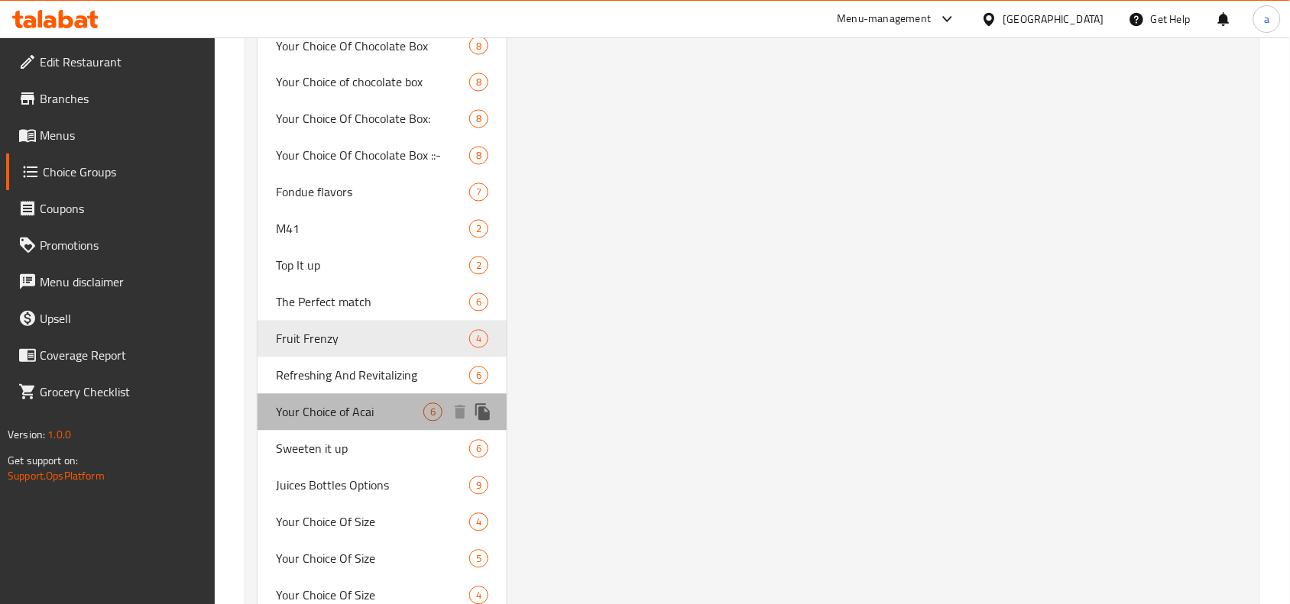
click at [338, 417] on span "Your Choice of Acai" at bounding box center [349, 412] width 147 height 18
type input "Your Choice of Acai"
type input "اختيارك من الاساي"
type input "6"
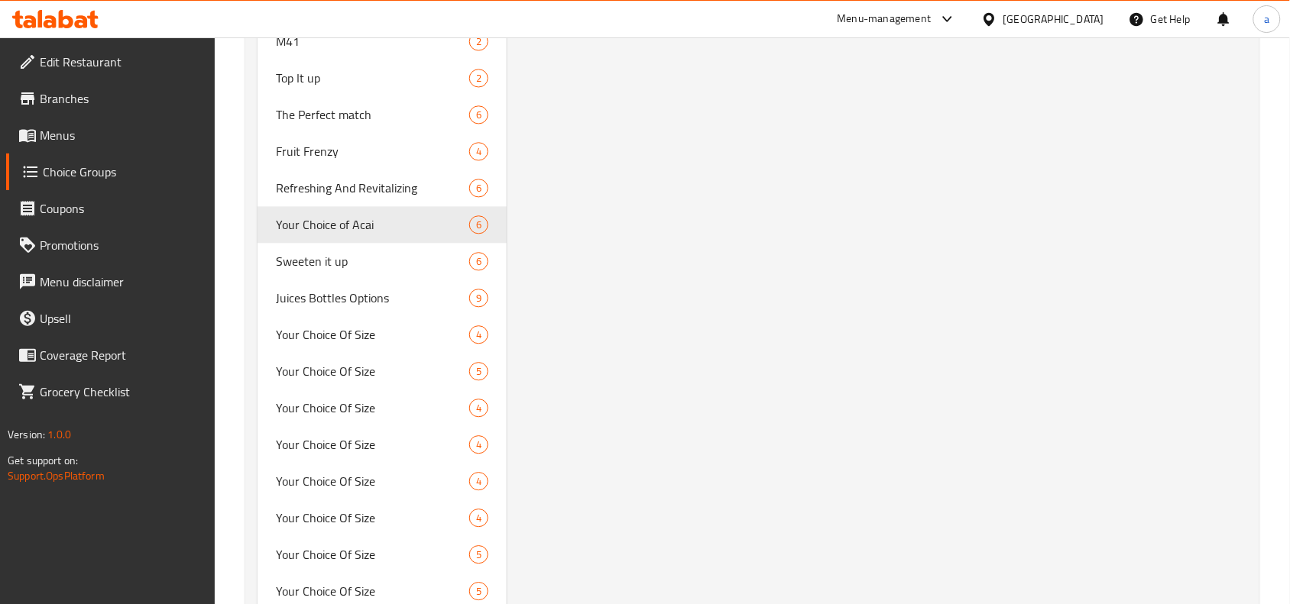
scroll to position [2641, 0]
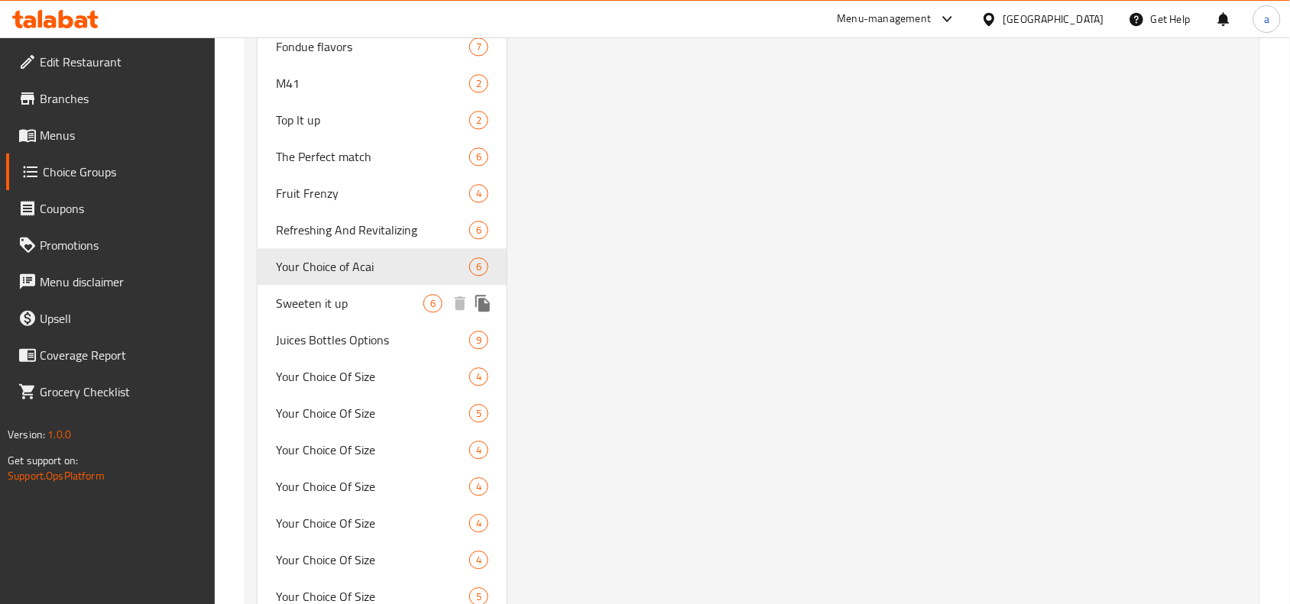
click at [345, 299] on span "Sweeten it up" at bounding box center [349, 303] width 147 height 18
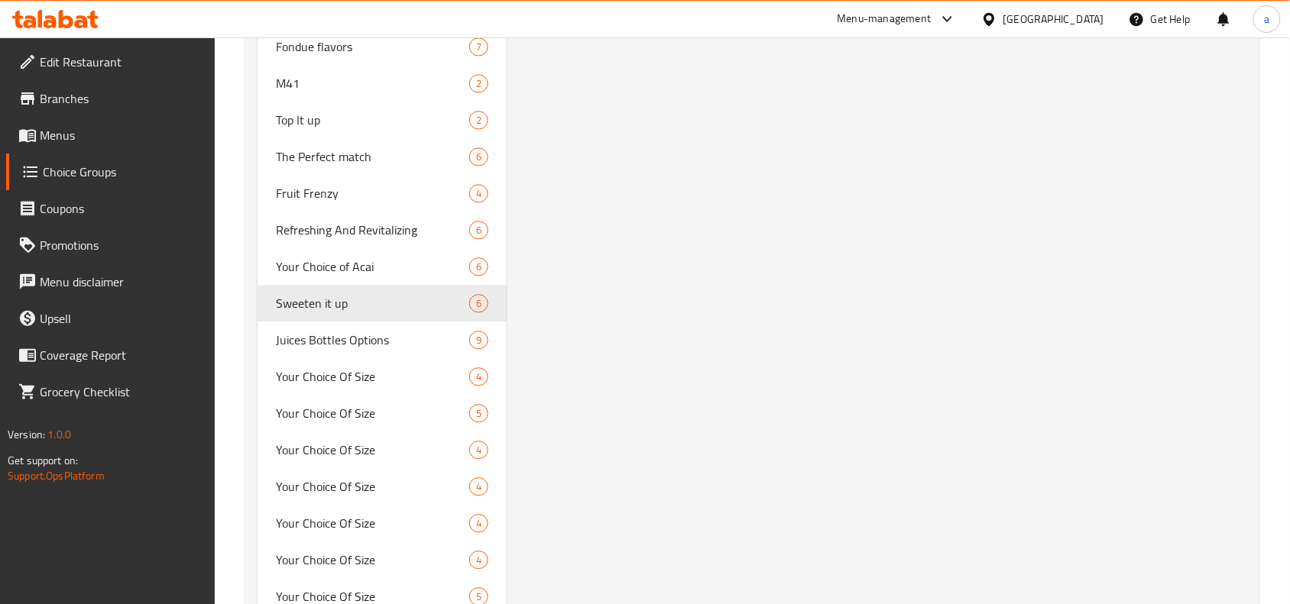
type input "Sweeten it up"
type input "زيدها حلا"
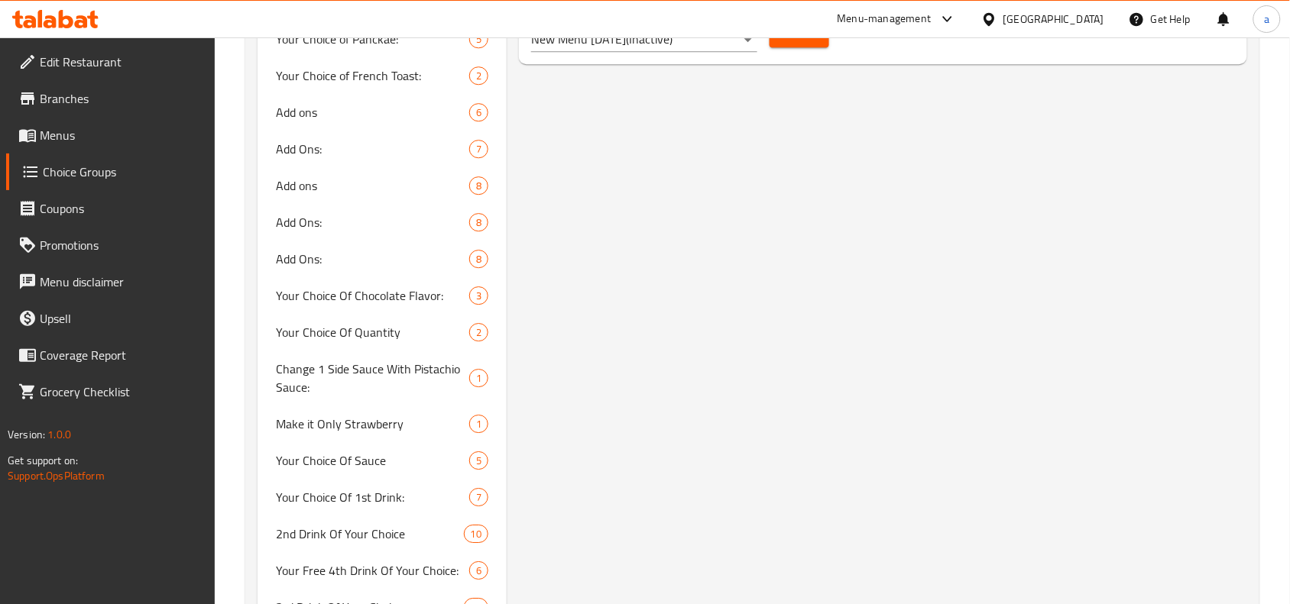
scroll to position [1584, 0]
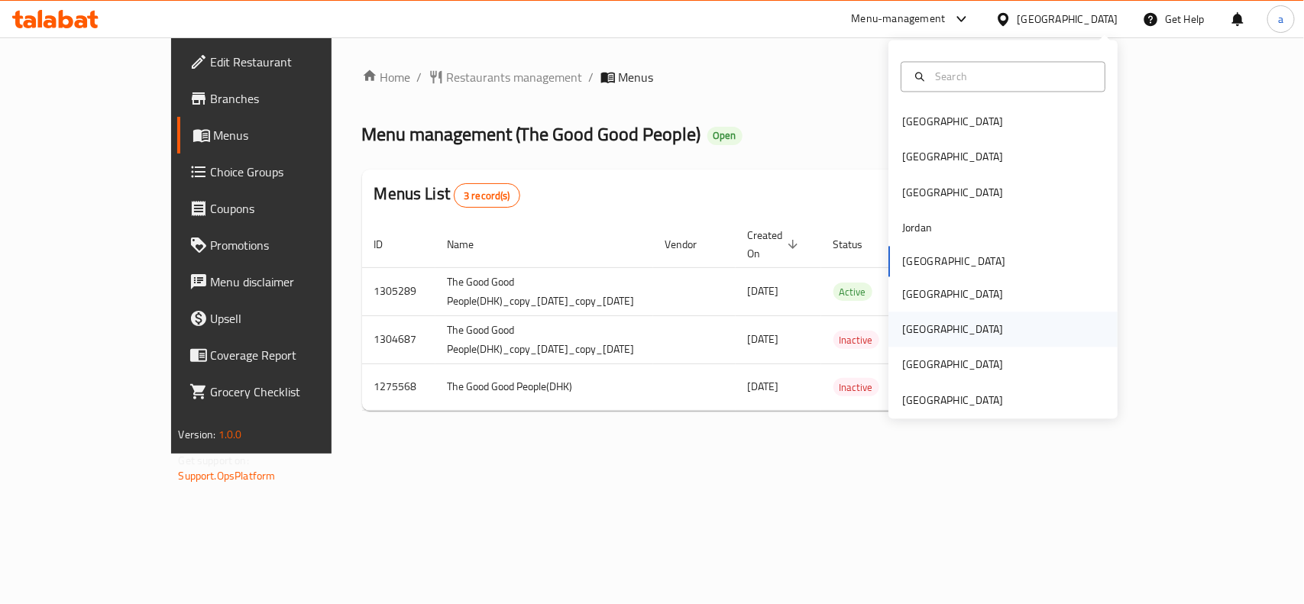
click at [907, 331] on div "[GEOGRAPHIC_DATA]" at bounding box center [952, 330] width 101 height 17
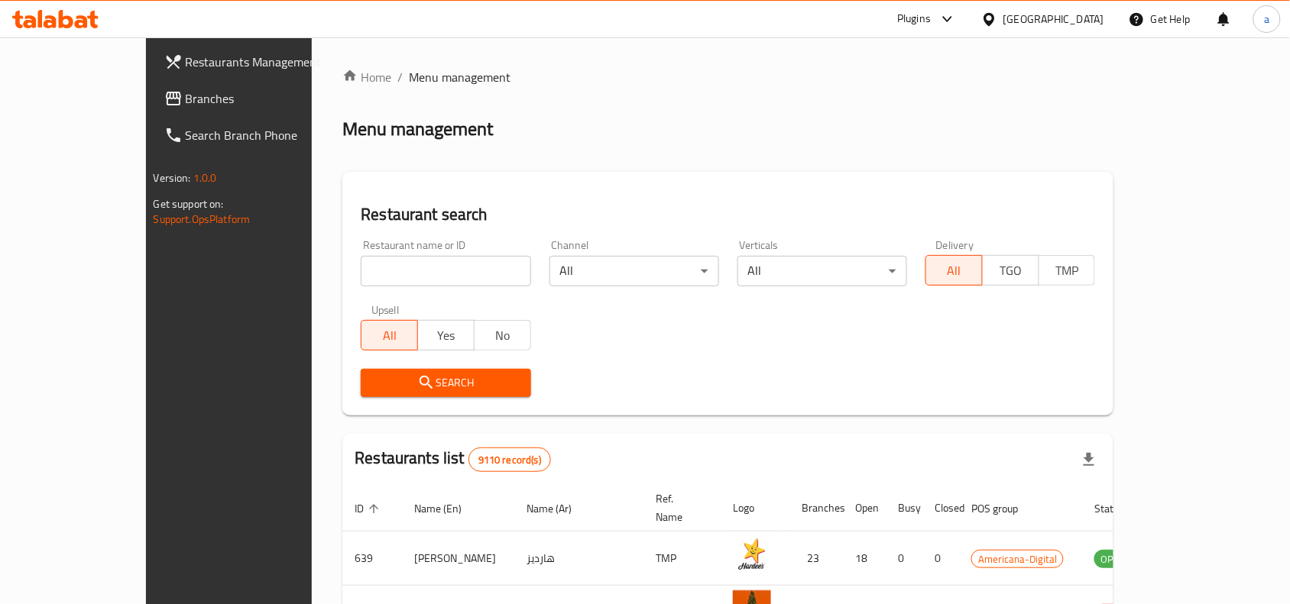
click at [186, 100] on span "Branches" at bounding box center [268, 98] width 164 height 18
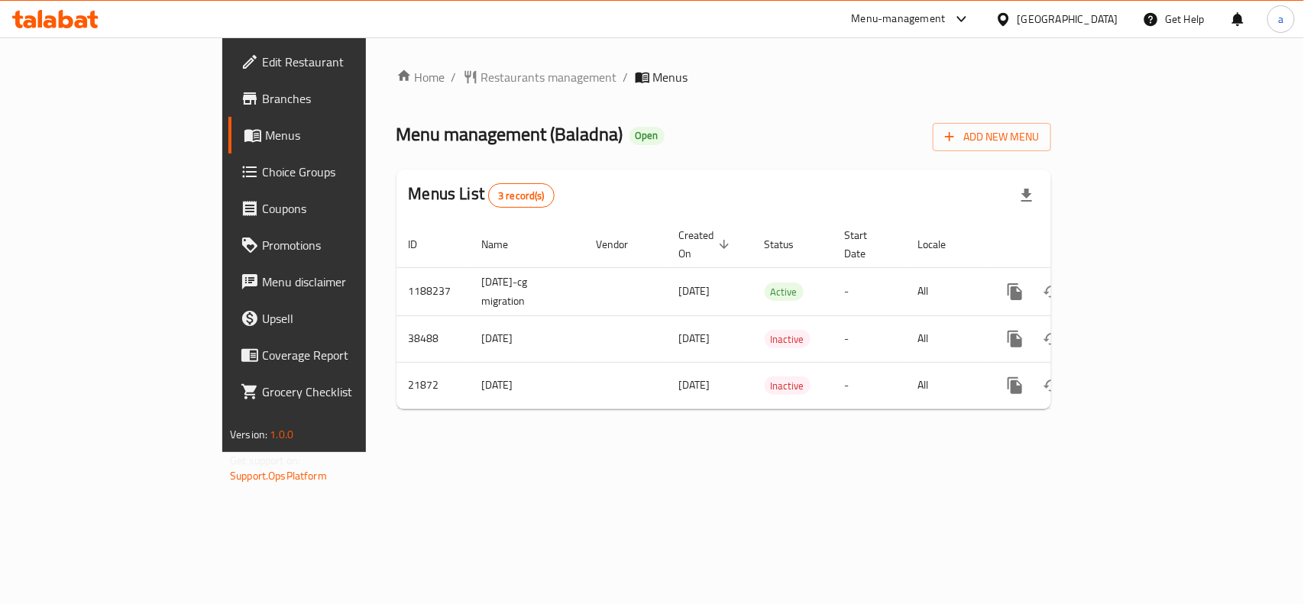
click at [1012, 24] on icon at bounding box center [1004, 19] width 16 height 16
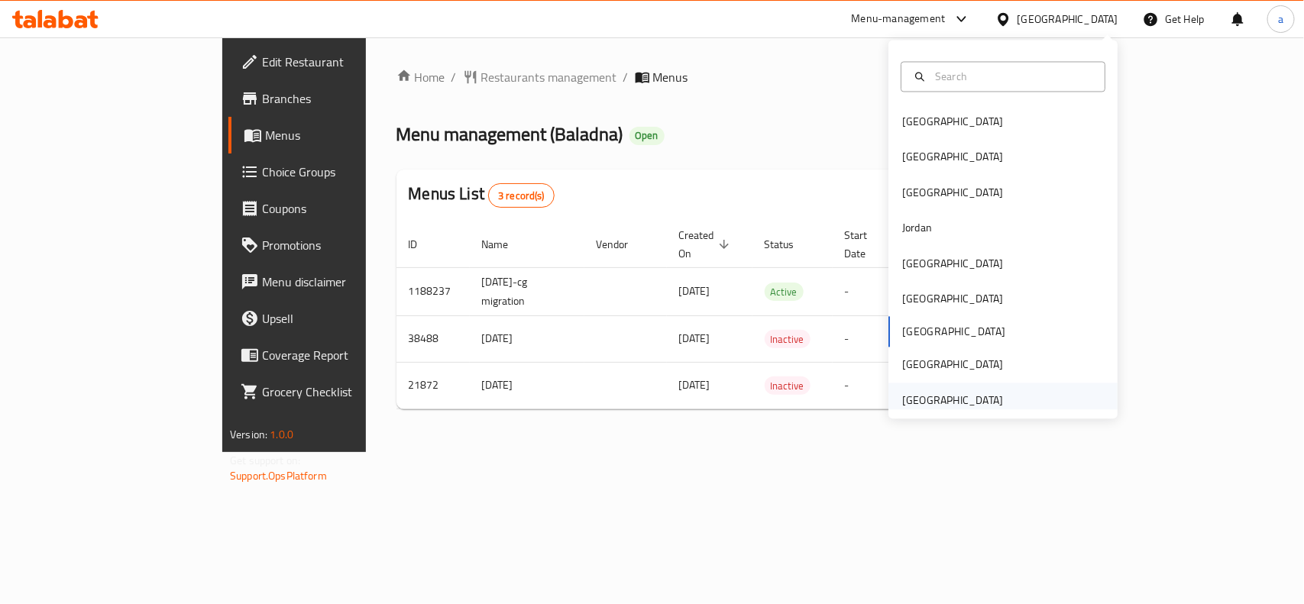
click at [942, 396] on div "[GEOGRAPHIC_DATA]" at bounding box center [952, 400] width 101 height 17
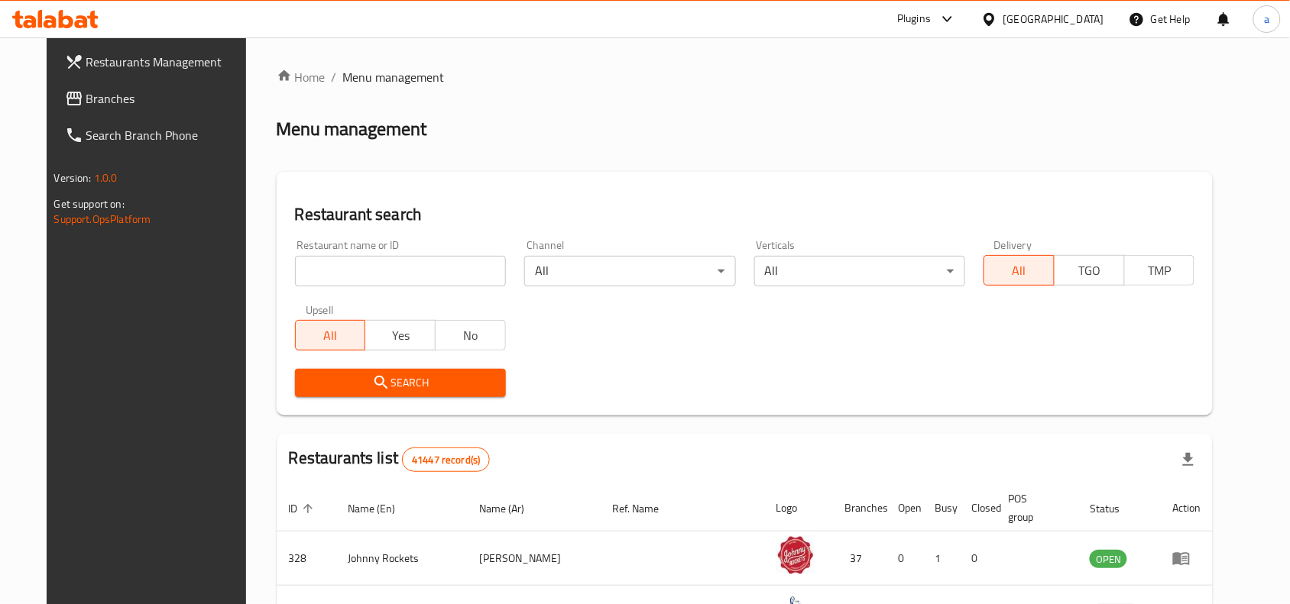
click at [100, 119] on link "Search Branch Phone" at bounding box center [157, 135] width 209 height 37
click at [103, 55] on span "Restaurants Management" at bounding box center [168, 62] width 164 height 18
click at [103, 75] on link "Restaurants Management" at bounding box center [157, 62] width 209 height 37
click at [92, 108] on link "Branches" at bounding box center [157, 98] width 209 height 37
click at [92, 98] on span "Branches" at bounding box center [168, 98] width 164 height 18
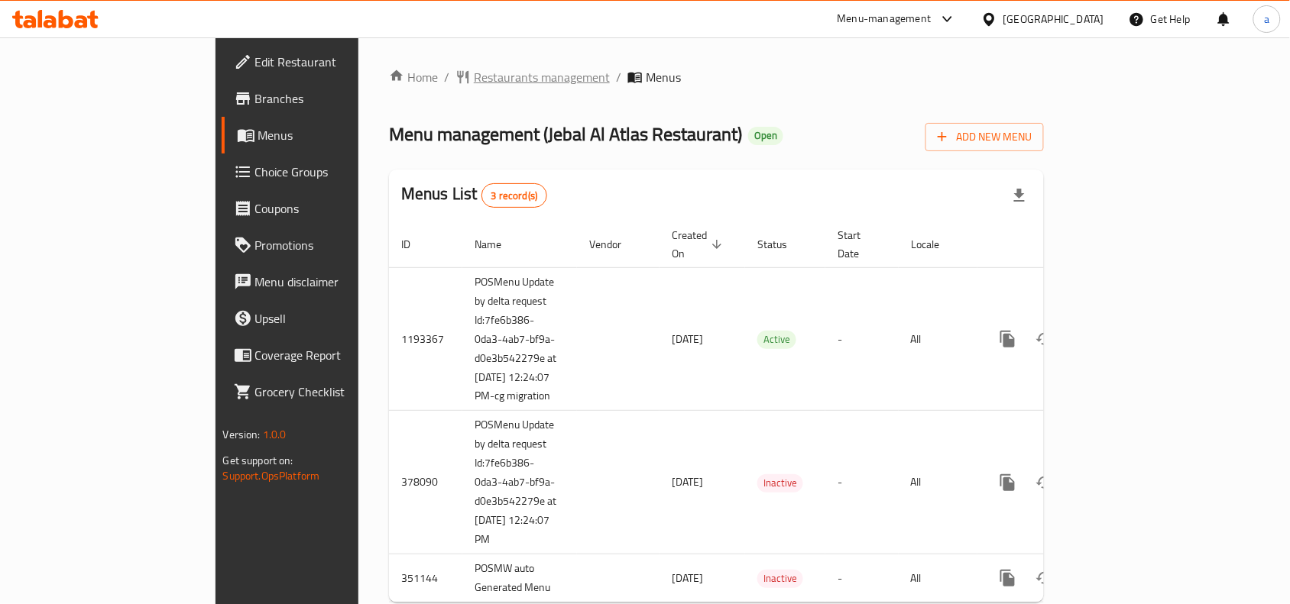
click at [474, 70] on span "Restaurants management" at bounding box center [542, 77] width 136 height 18
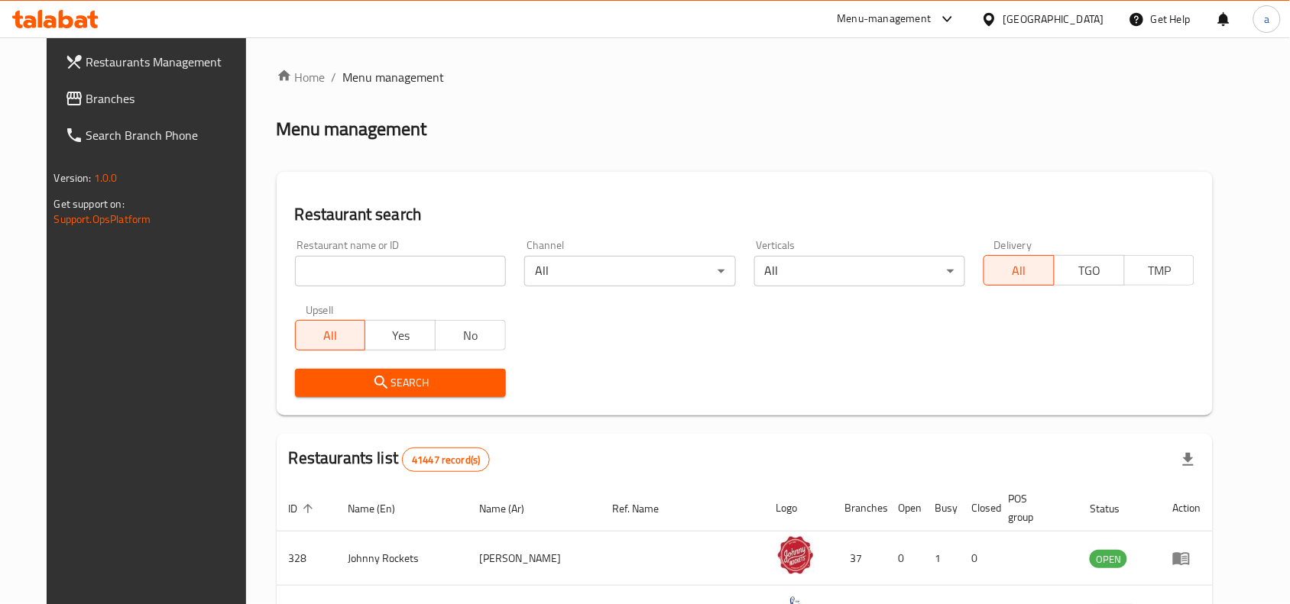
click at [382, 267] on input "search" at bounding box center [400, 271] width 211 height 31
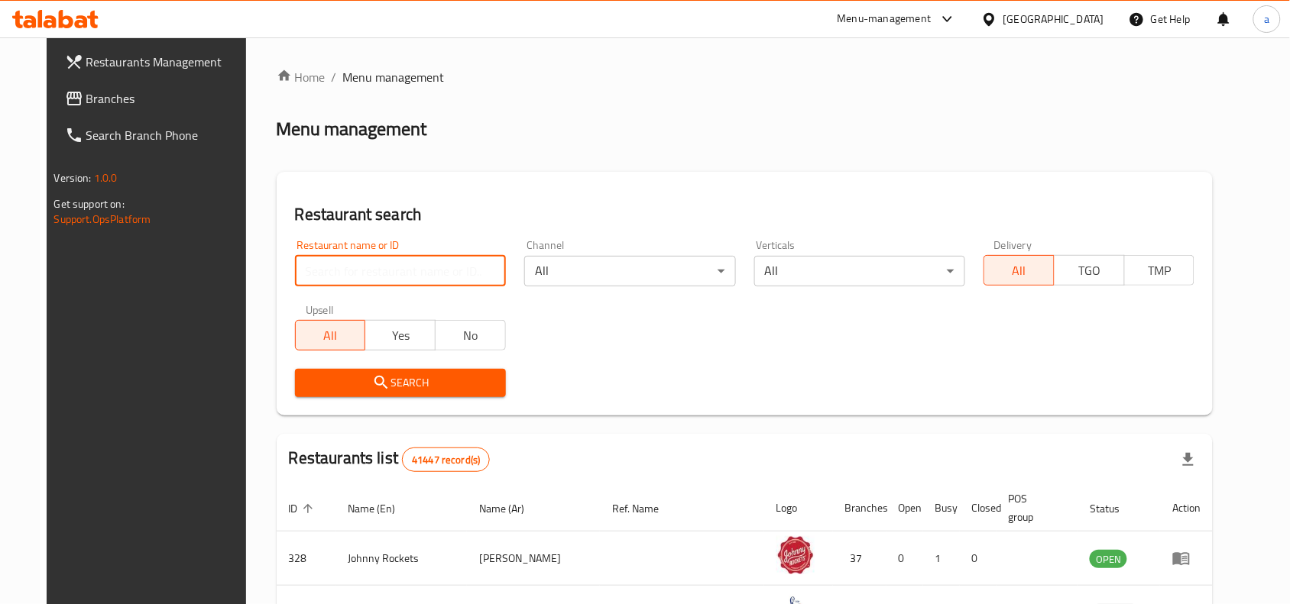
paste input "3265"
type input "3265"
click button "Search" at bounding box center [400, 383] width 211 height 28
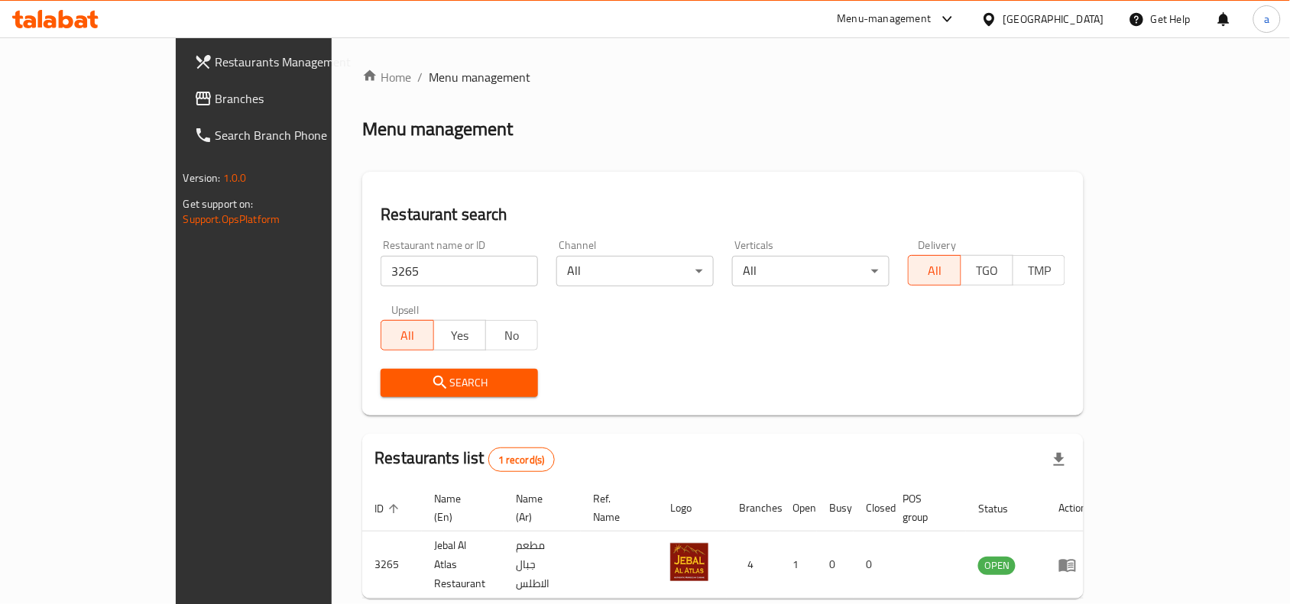
scroll to position [47, 0]
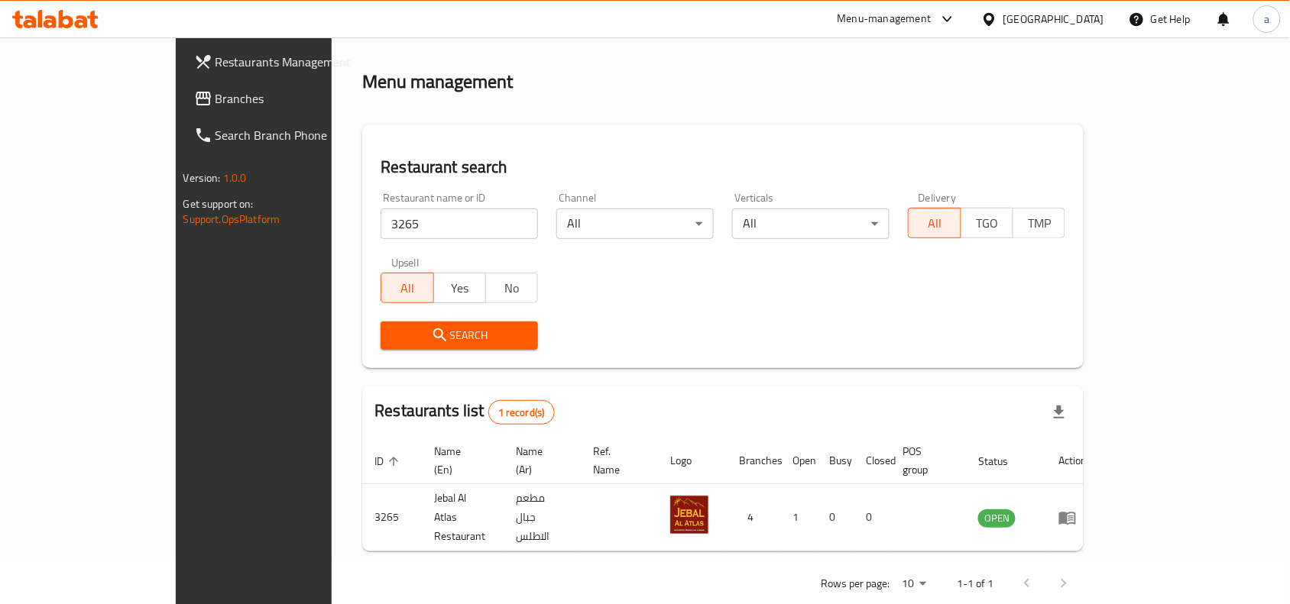
click at [1041, 9] on div "[GEOGRAPHIC_DATA]" at bounding box center [1042, 19] width 147 height 37
click at [1044, 8] on div "[GEOGRAPHIC_DATA]" at bounding box center [1042, 19] width 147 height 37
click at [1044, 14] on div "[GEOGRAPHIC_DATA]" at bounding box center [1053, 19] width 101 height 17
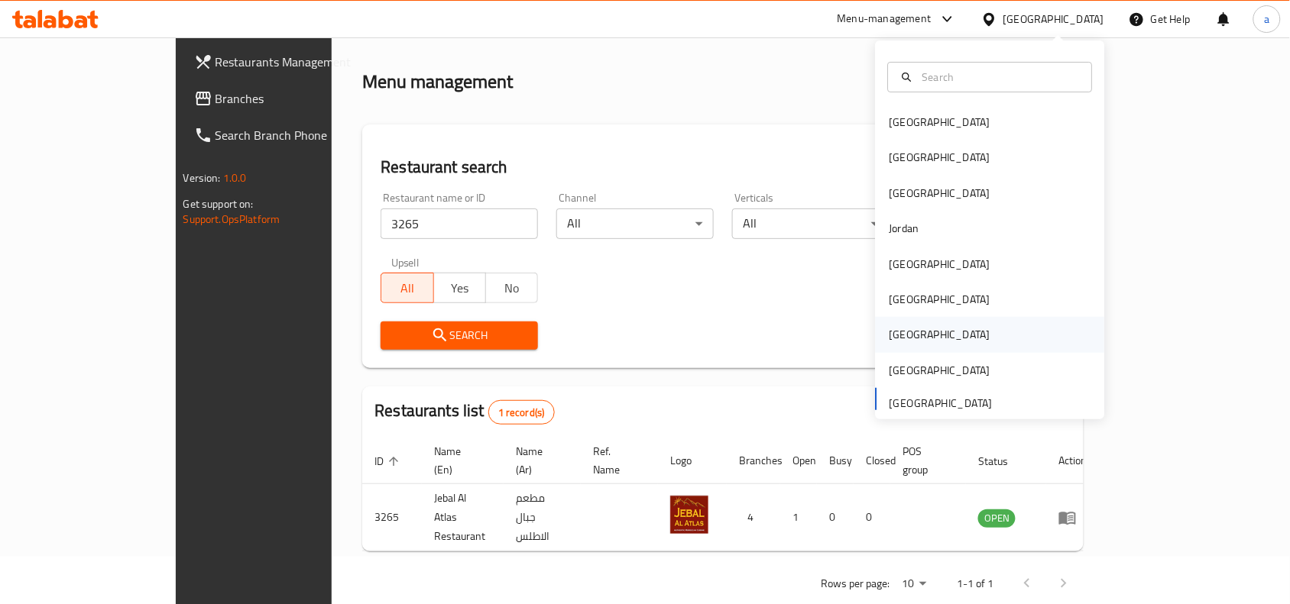
click at [929, 317] on div "[GEOGRAPHIC_DATA]" at bounding box center [990, 334] width 229 height 35
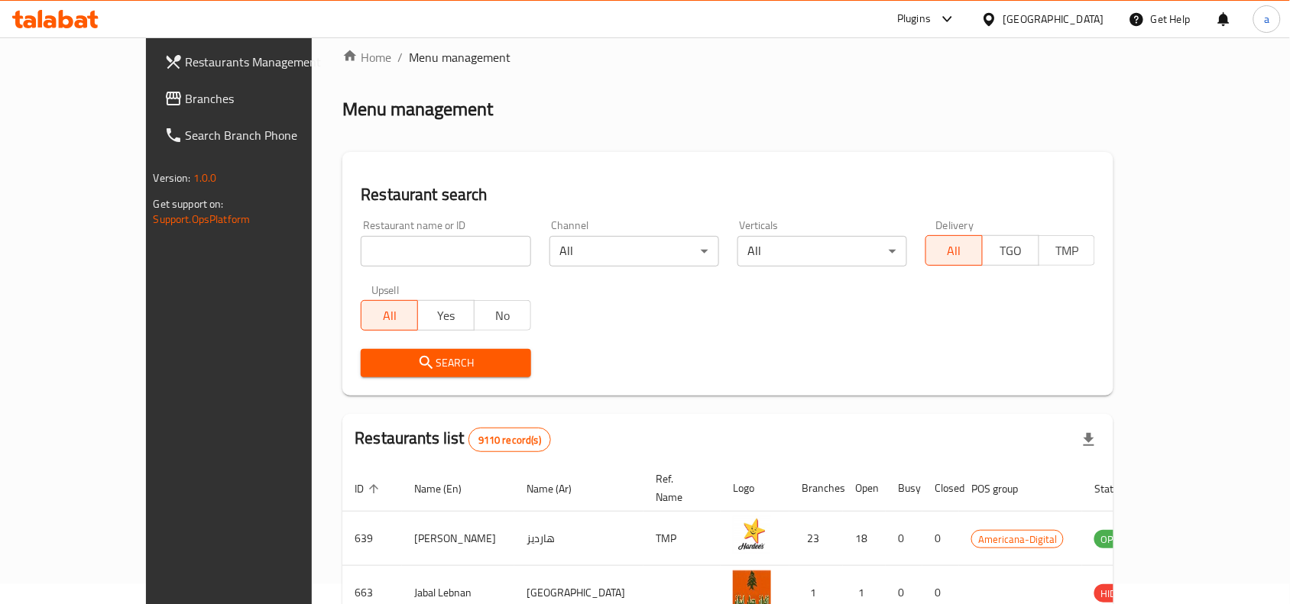
scroll to position [47, 0]
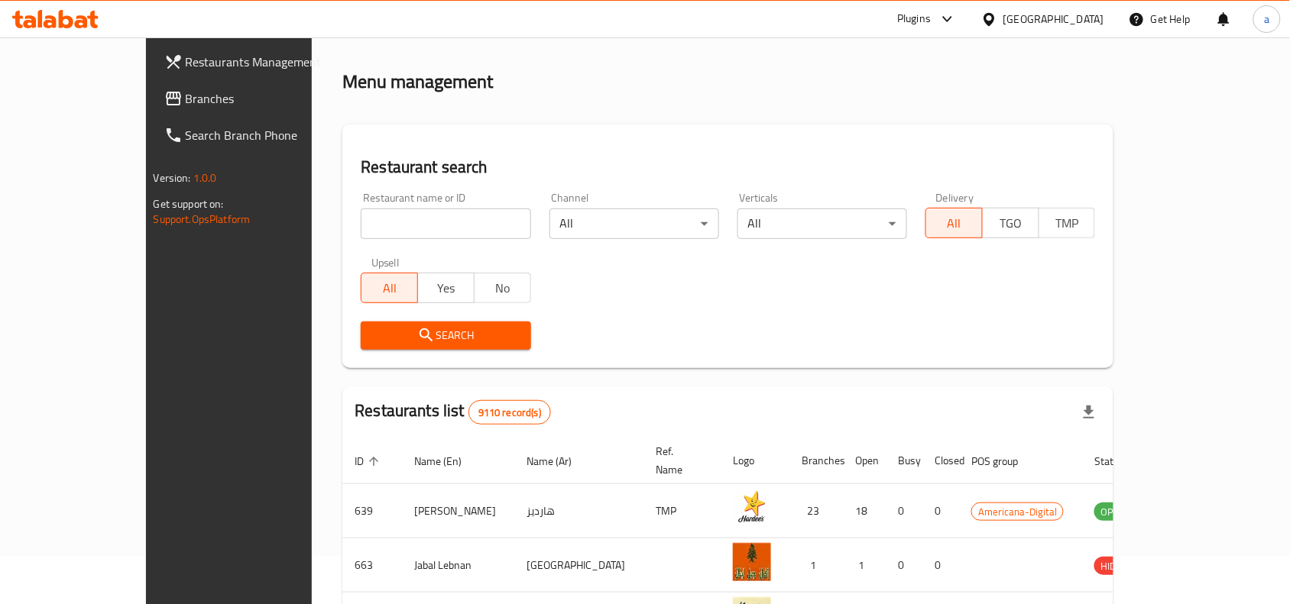
click at [186, 100] on span "Branches" at bounding box center [268, 98] width 164 height 18
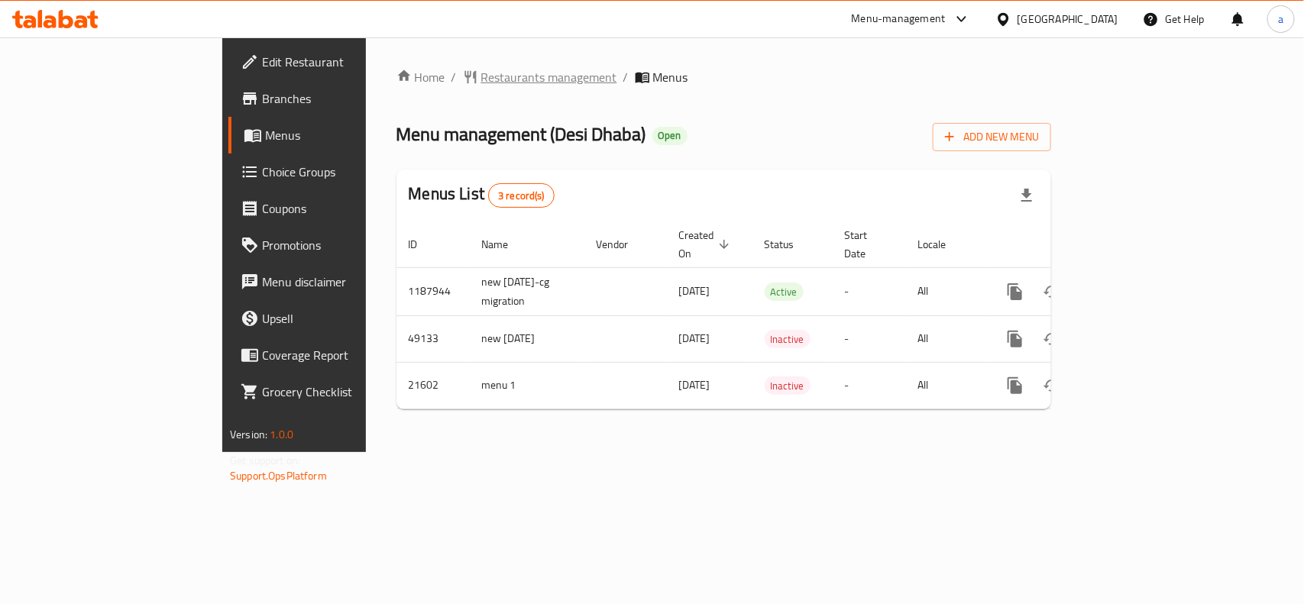
click at [481, 75] on span "Restaurants management" at bounding box center [549, 77] width 136 height 18
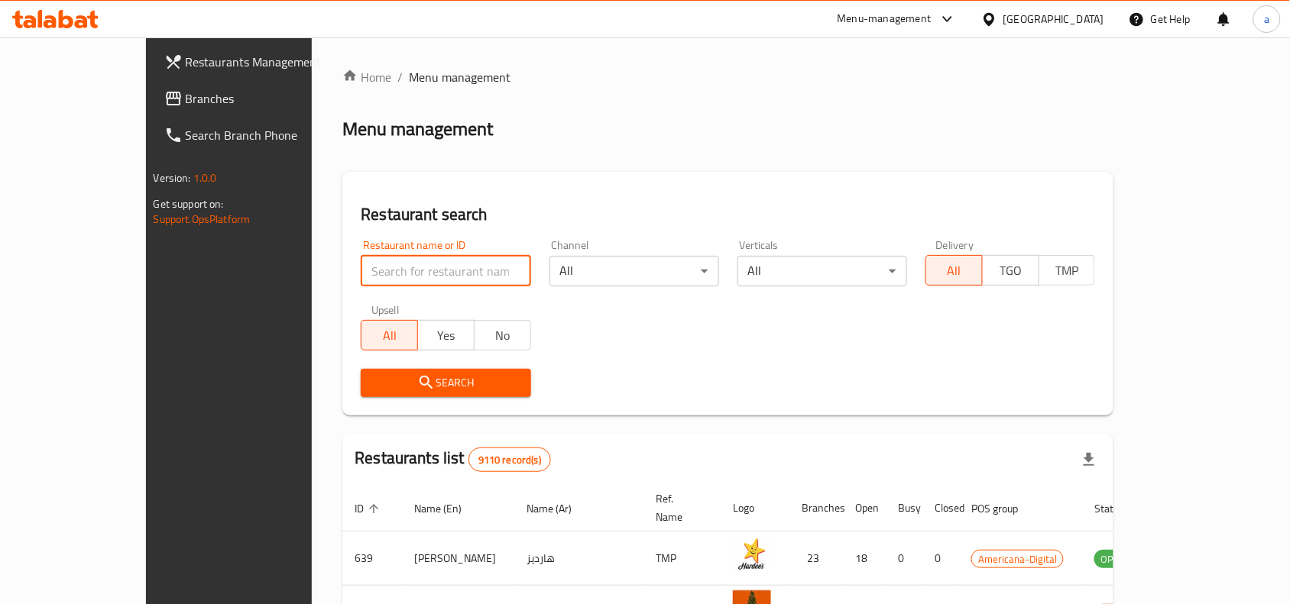
click at [403, 277] on input "search" at bounding box center [446, 271] width 170 height 31
paste input "11312"
type input "11312"
click button "Search" at bounding box center [446, 383] width 170 height 28
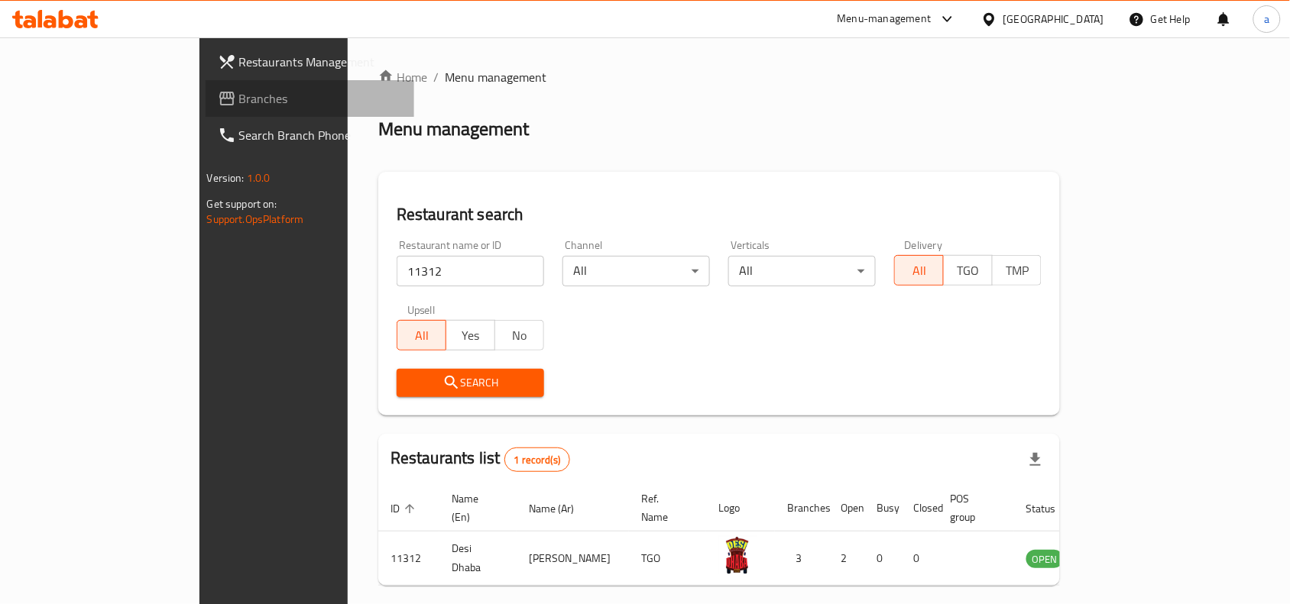
click at [206, 108] on link "Branches" at bounding box center [310, 98] width 209 height 37
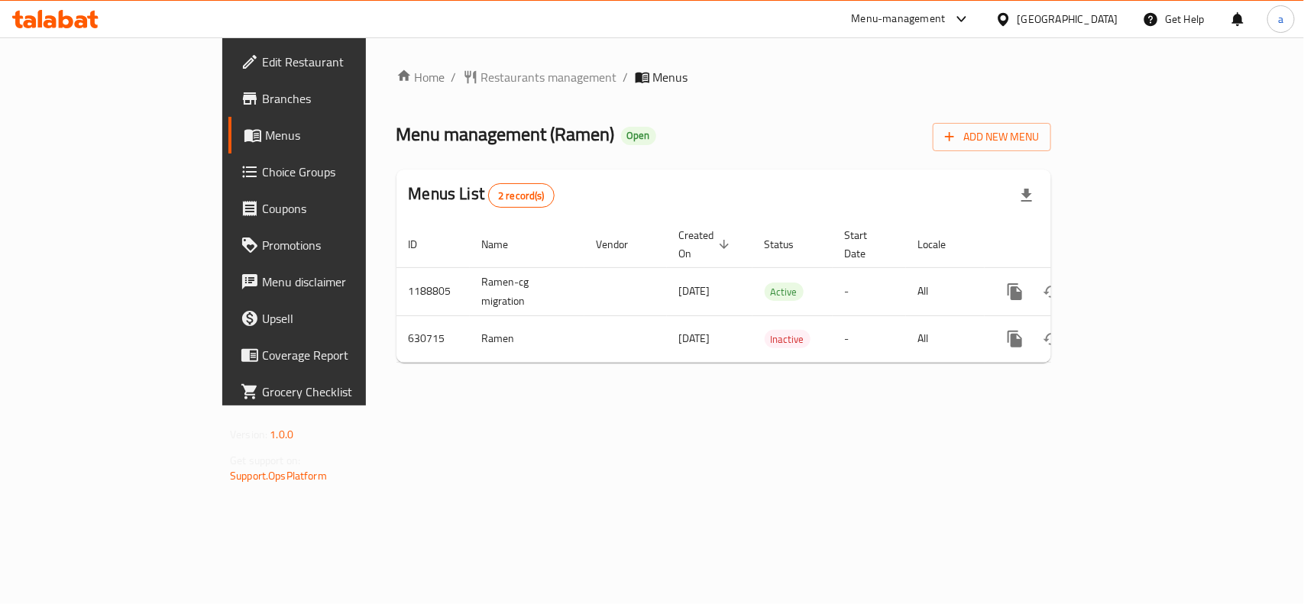
click at [397, 88] on div "Home / Restaurants management / Menus Menu management ( Ramen ) Open Add New Me…" at bounding box center [724, 221] width 655 height 307
click at [481, 78] on span "Restaurants management" at bounding box center [549, 77] width 136 height 18
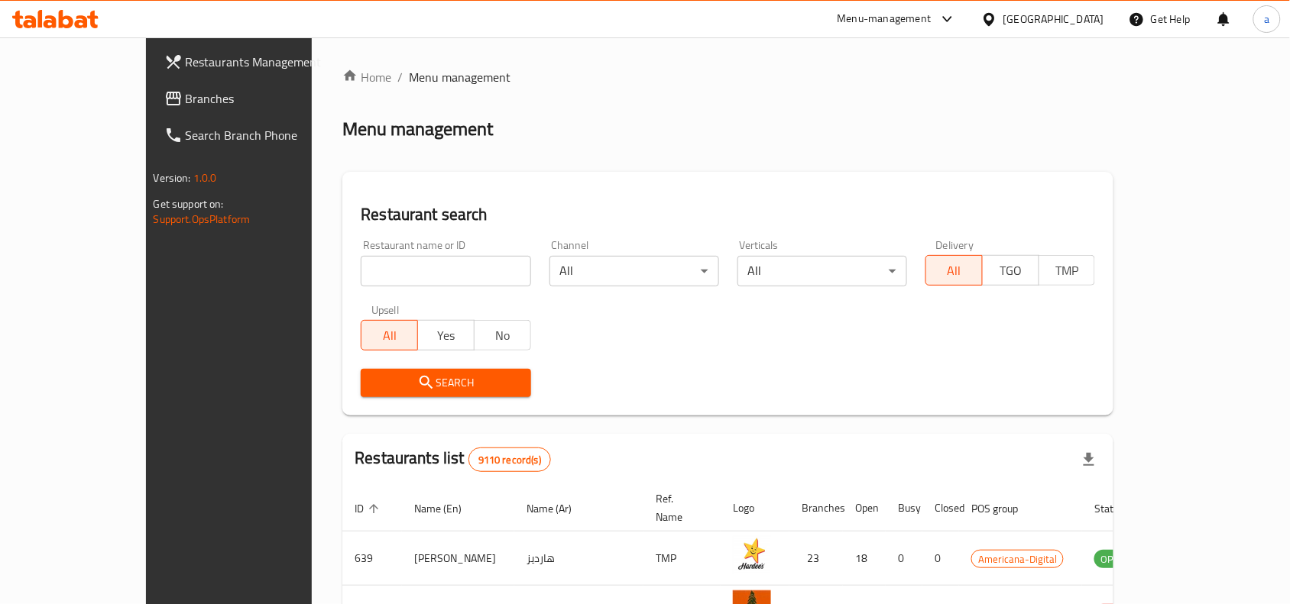
click at [376, 276] on input "search" at bounding box center [446, 271] width 170 height 31
paste input "639600"
type input "639600"
click button "Search" at bounding box center [446, 383] width 170 height 28
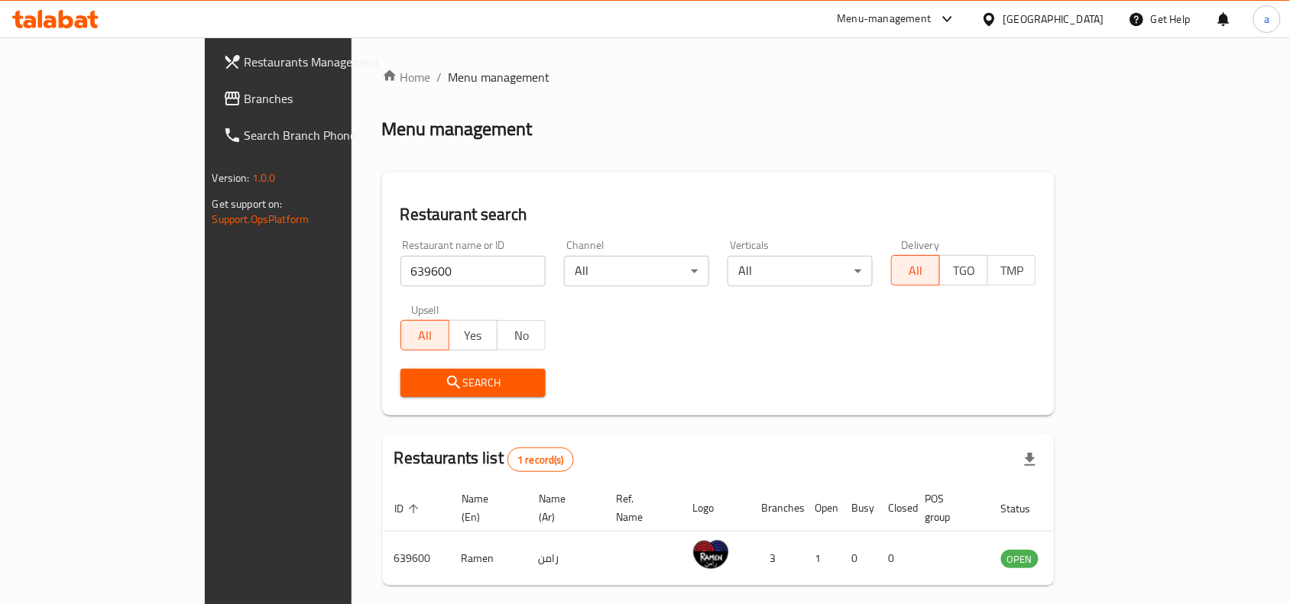
click at [1086, 18] on div "[GEOGRAPHIC_DATA]" at bounding box center [1053, 19] width 101 height 17
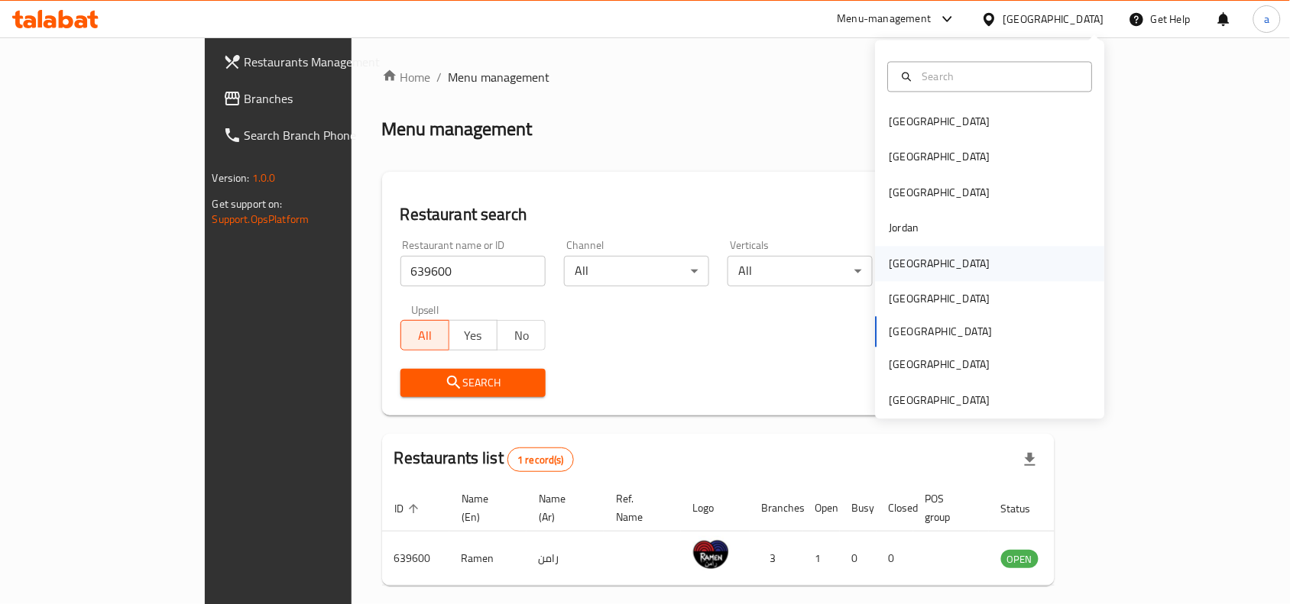
click at [902, 267] on div "[GEOGRAPHIC_DATA]" at bounding box center [939, 263] width 101 height 17
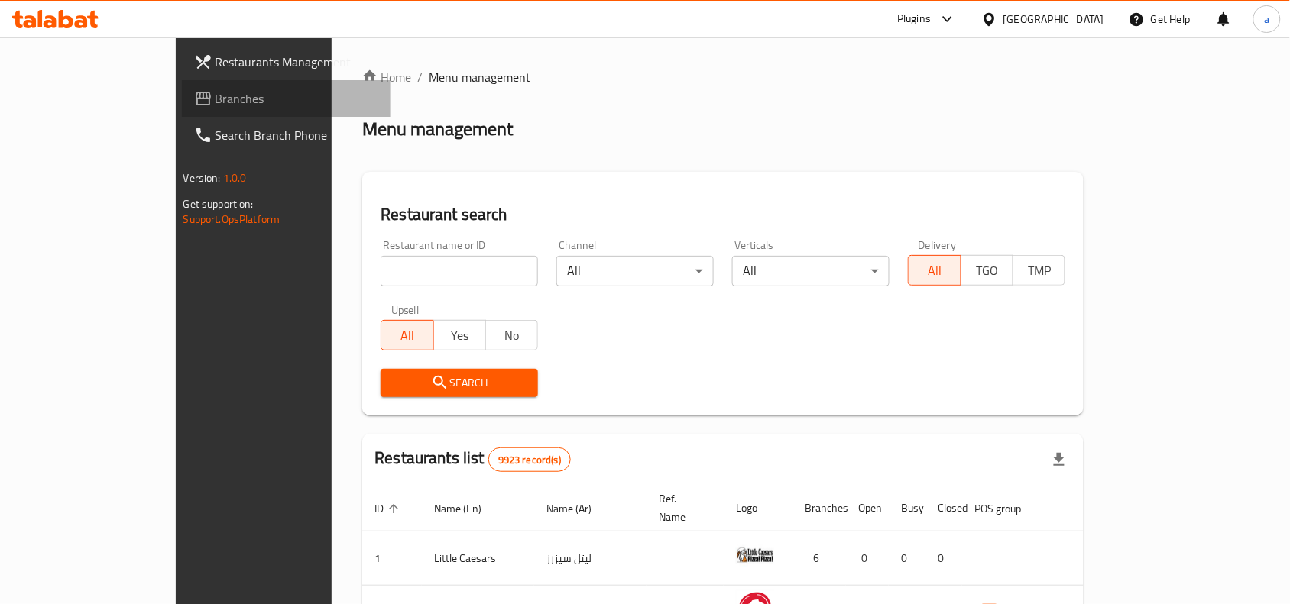
click at [215, 104] on span "Branches" at bounding box center [297, 98] width 164 height 18
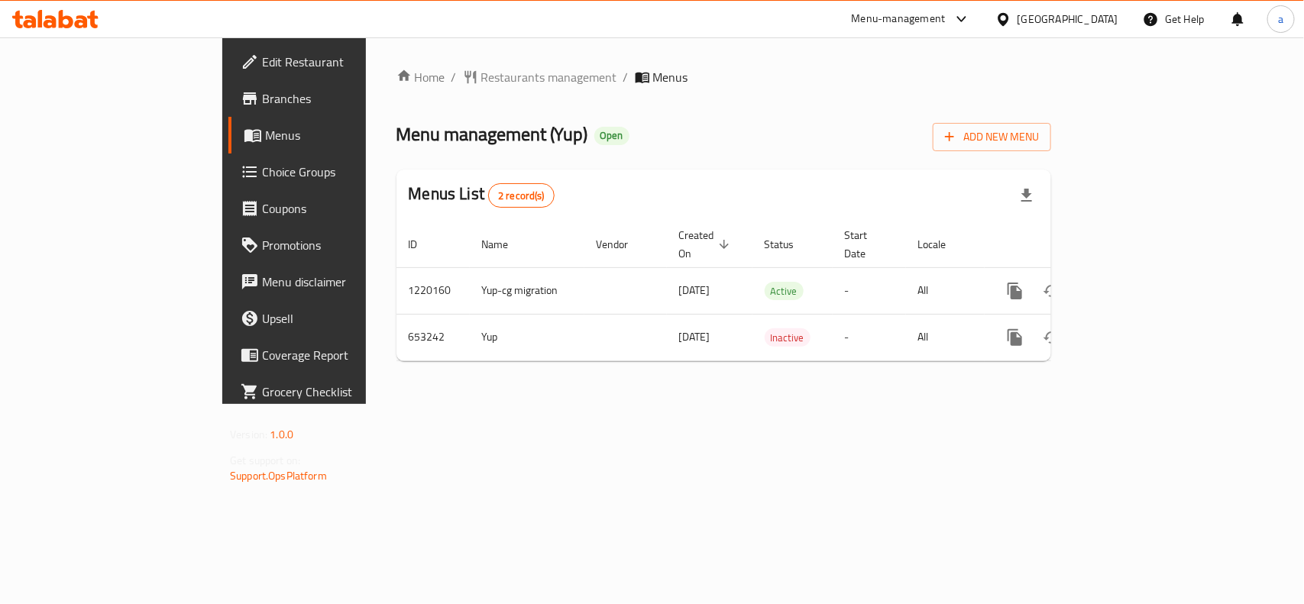
click at [1087, 16] on div "[GEOGRAPHIC_DATA]" at bounding box center [1068, 19] width 101 height 17
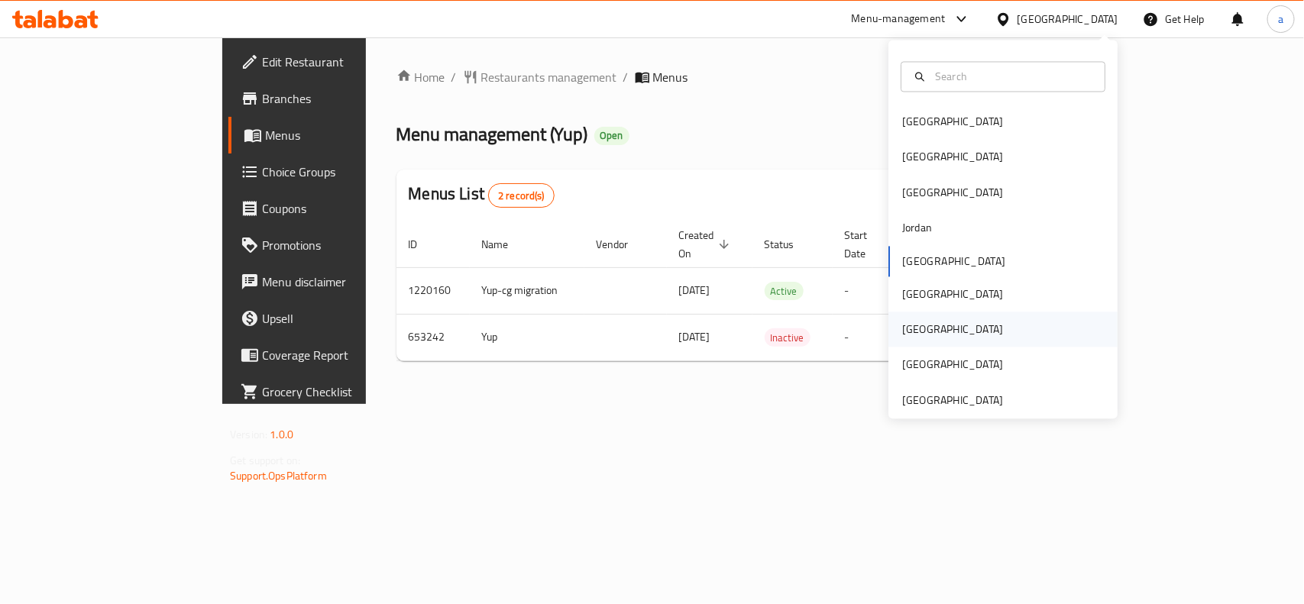
click at [905, 322] on div "[GEOGRAPHIC_DATA]" at bounding box center [952, 330] width 101 height 17
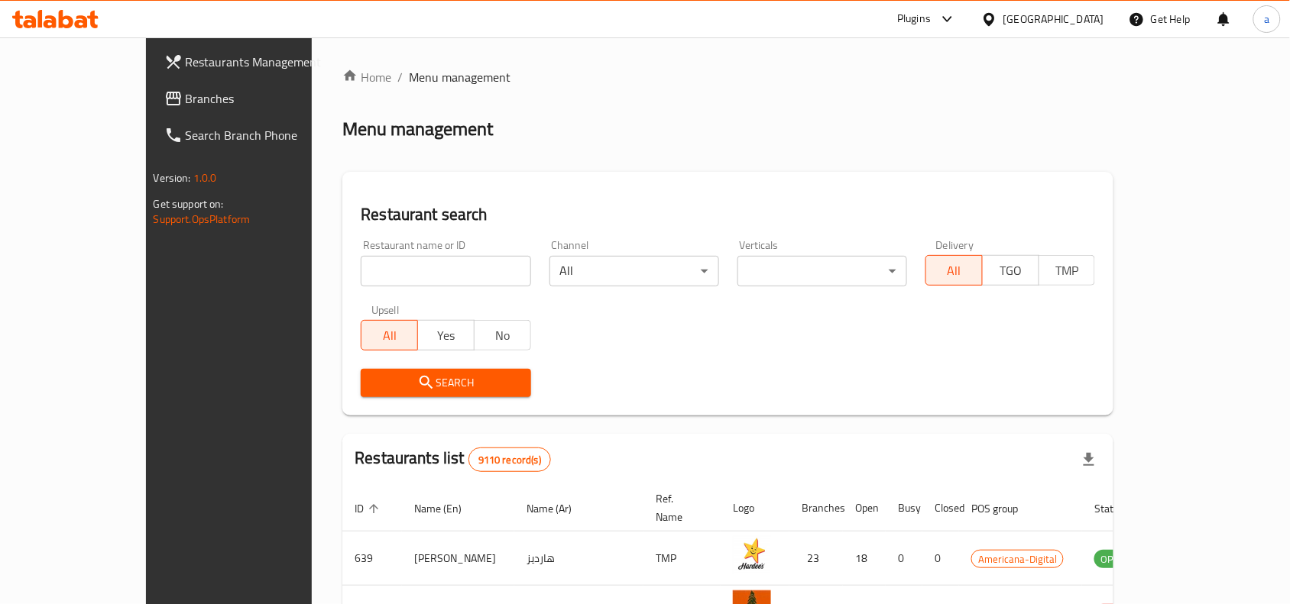
click at [186, 104] on span "Branches" at bounding box center [268, 98] width 164 height 18
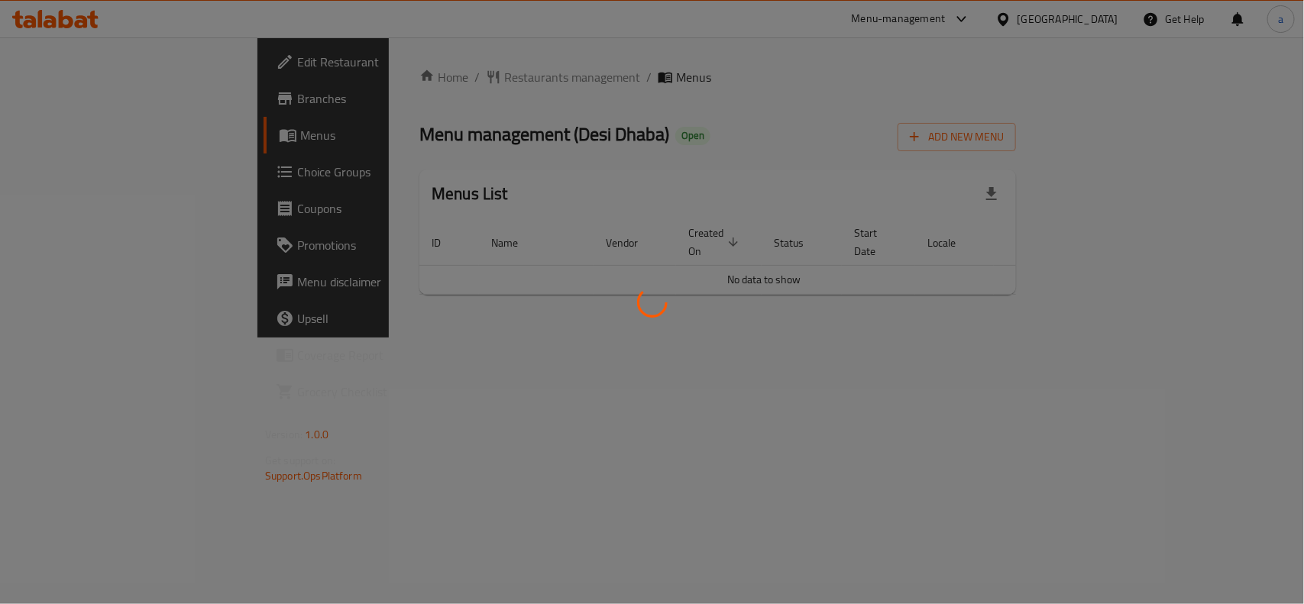
click at [443, 66] on div at bounding box center [652, 302] width 1304 height 604
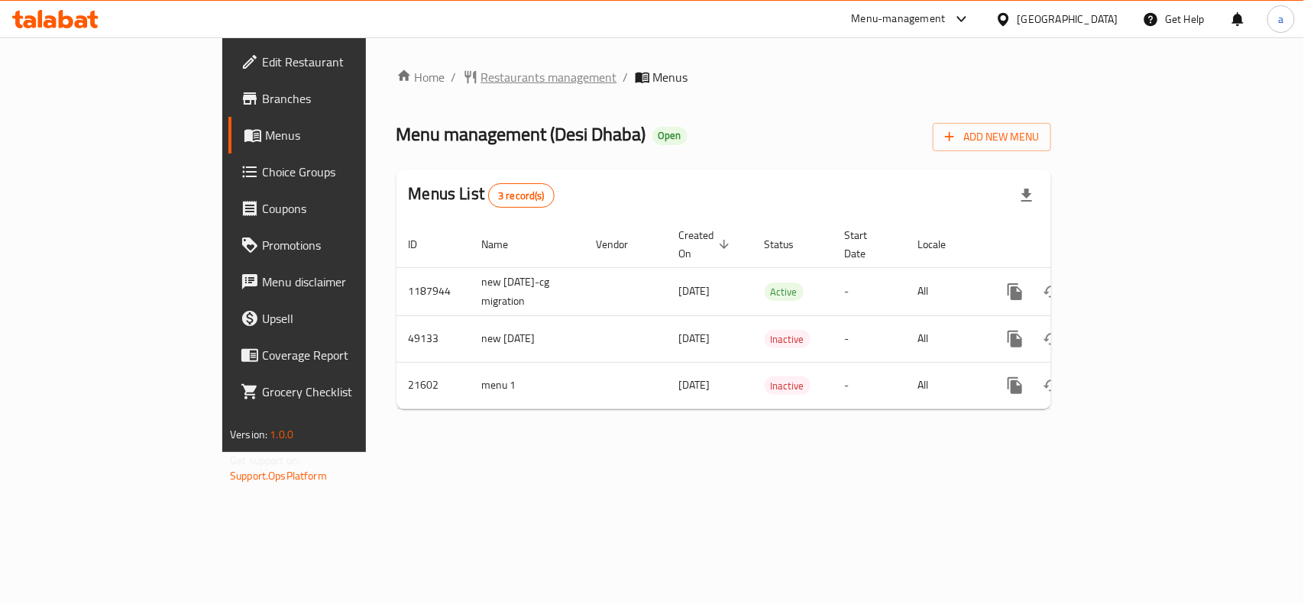
click at [481, 70] on span "Restaurants management" at bounding box center [549, 77] width 136 height 18
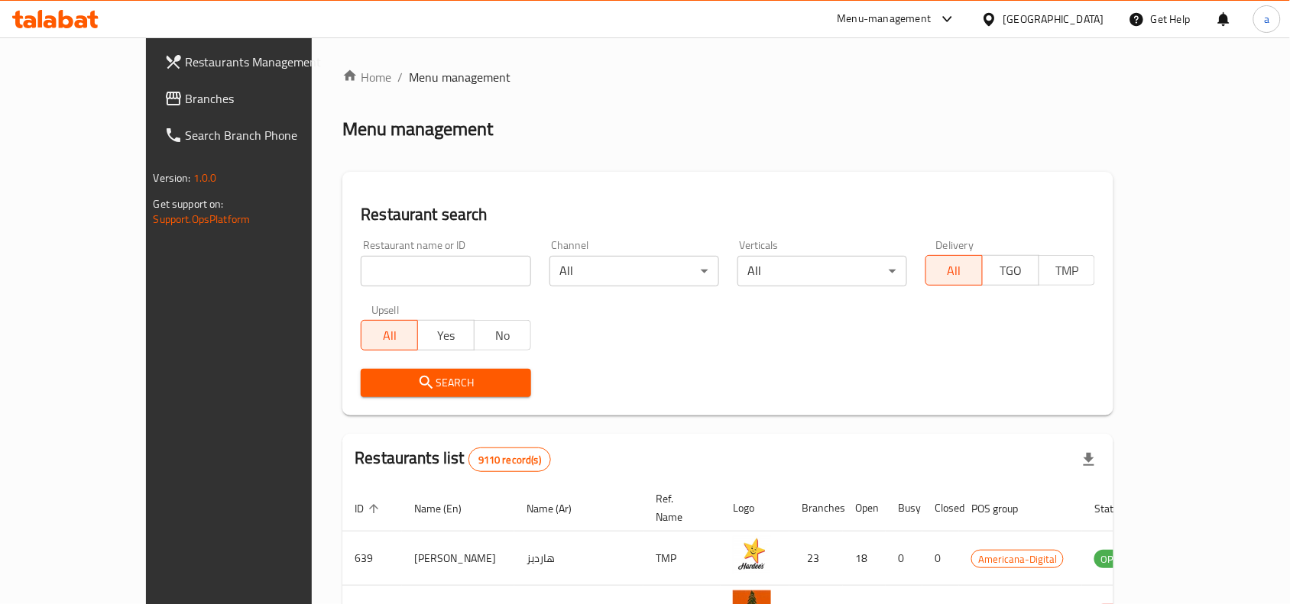
drag, startPoint x: 414, startPoint y: 276, endPoint x: 405, endPoint y: 272, distance: 9.9
click at [414, 276] on input "search" at bounding box center [446, 271] width 170 height 31
paste input "11312"
type input "11312"
click button "Search" at bounding box center [446, 383] width 170 height 28
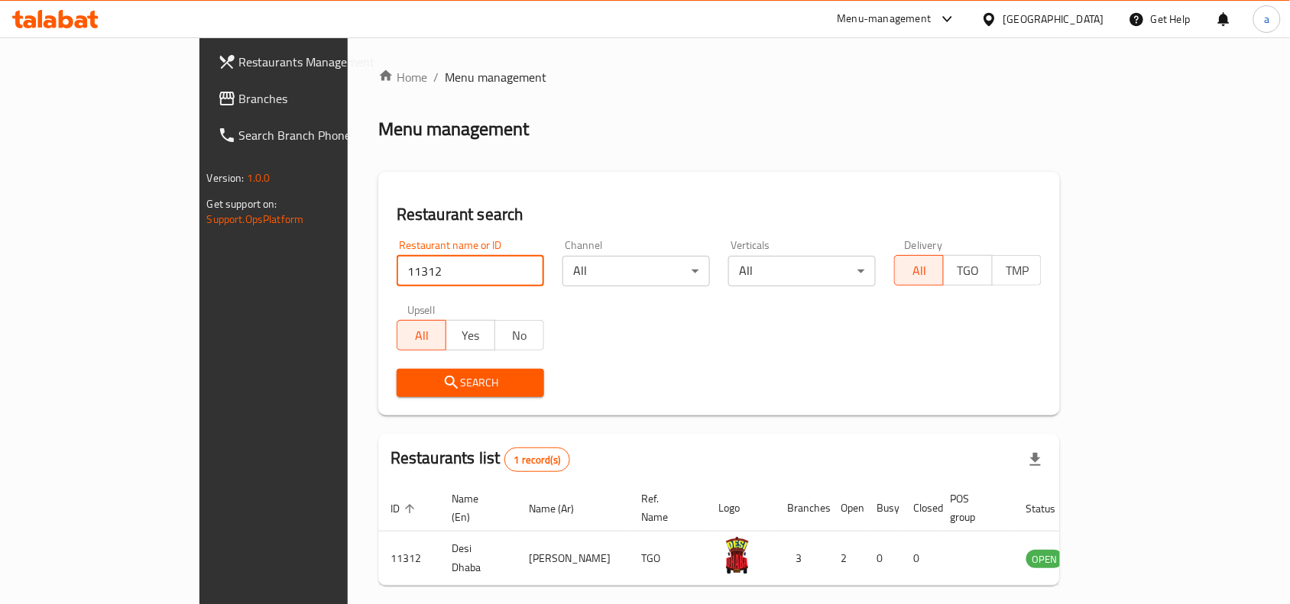
click at [1086, 21] on div "[GEOGRAPHIC_DATA]" at bounding box center [1053, 19] width 101 height 17
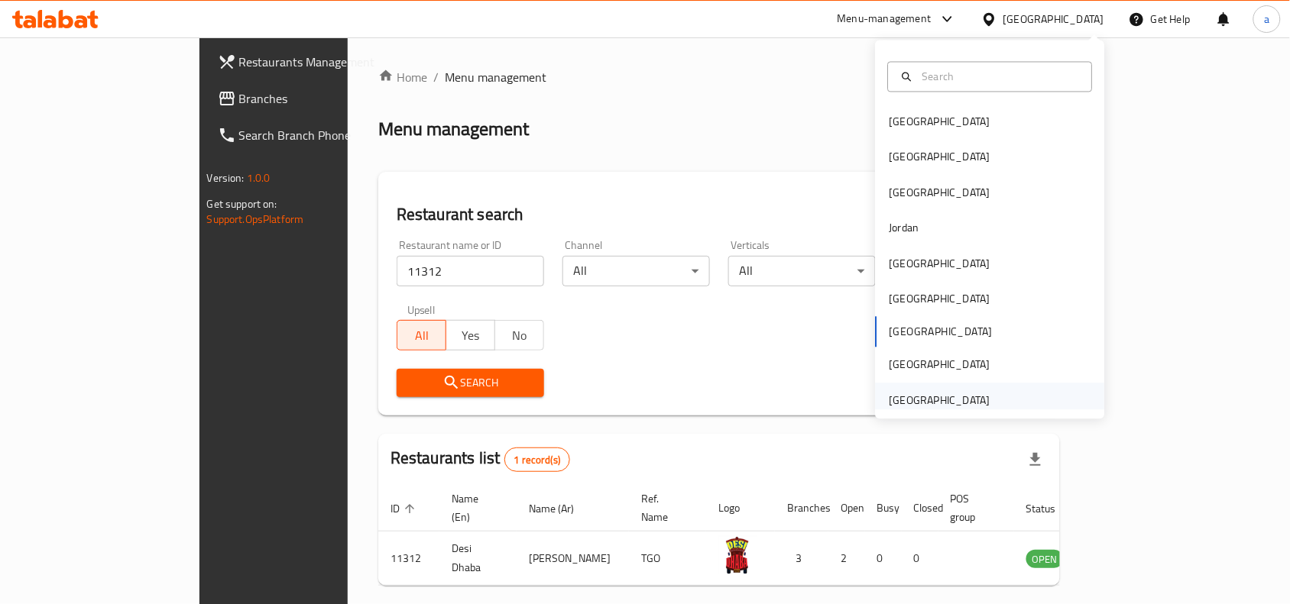
click at [919, 383] on div "[GEOGRAPHIC_DATA]" at bounding box center [939, 400] width 125 height 35
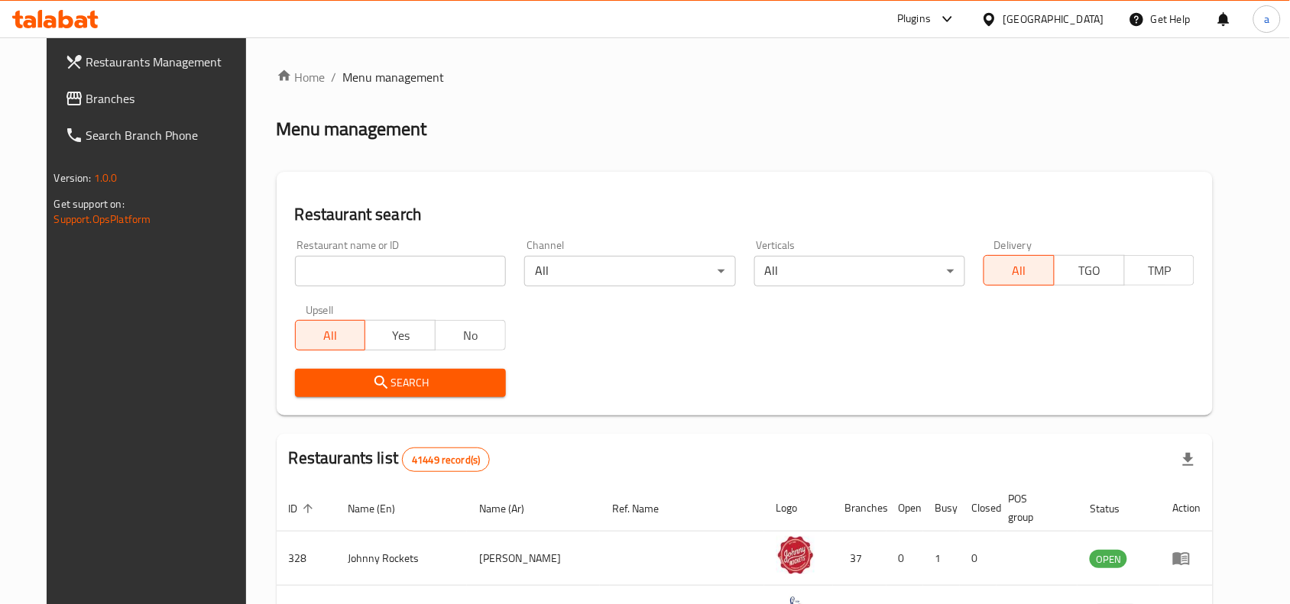
drag, startPoint x: 81, startPoint y: 102, endPoint x: 28, endPoint y: 120, distance: 55.8
click at [86, 102] on span "Branches" at bounding box center [168, 98] width 164 height 18
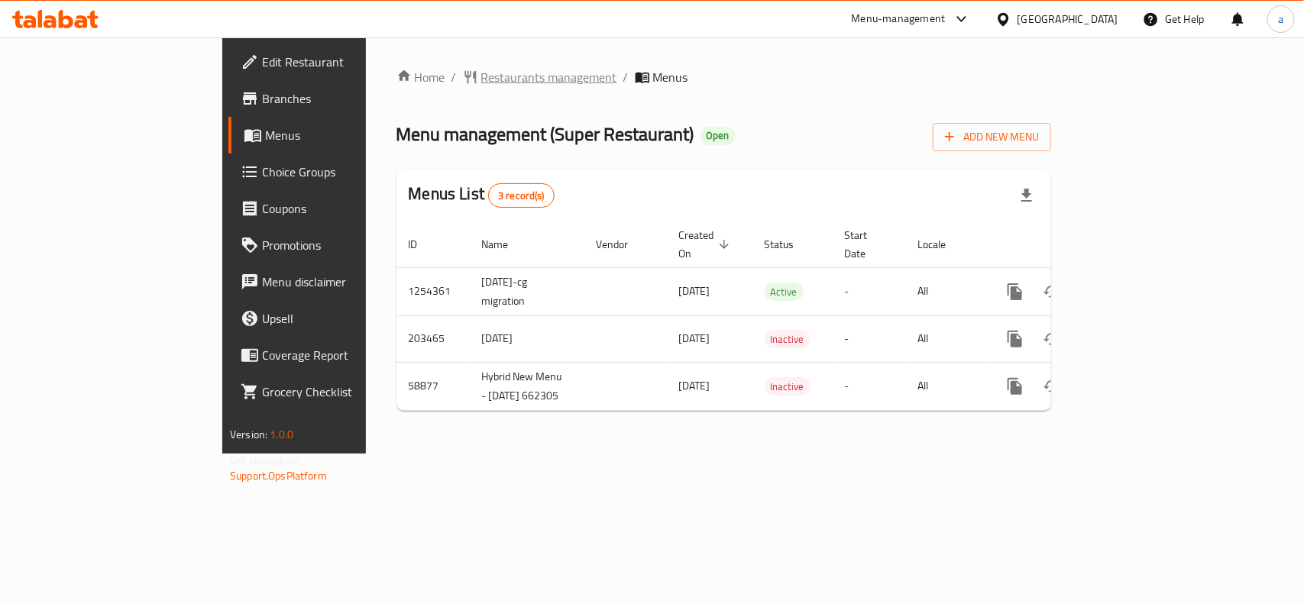
click at [481, 68] on span "Restaurants management" at bounding box center [549, 77] width 136 height 18
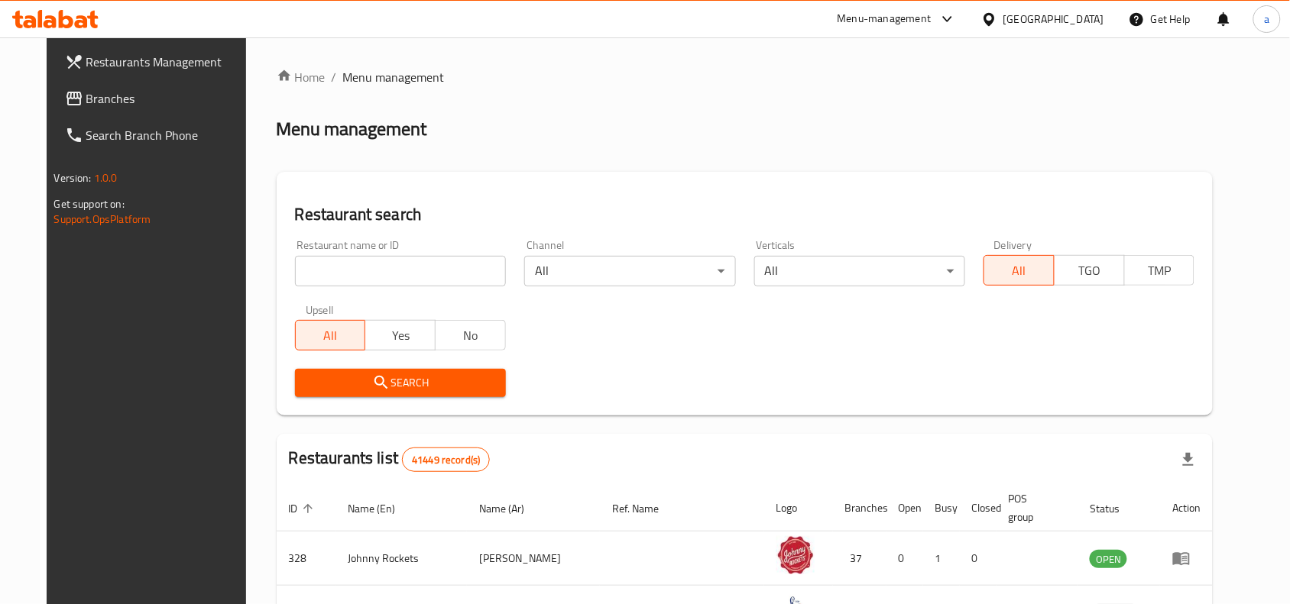
click at [337, 276] on input "search" at bounding box center [400, 271] width 211 height 31
paste input "6391"
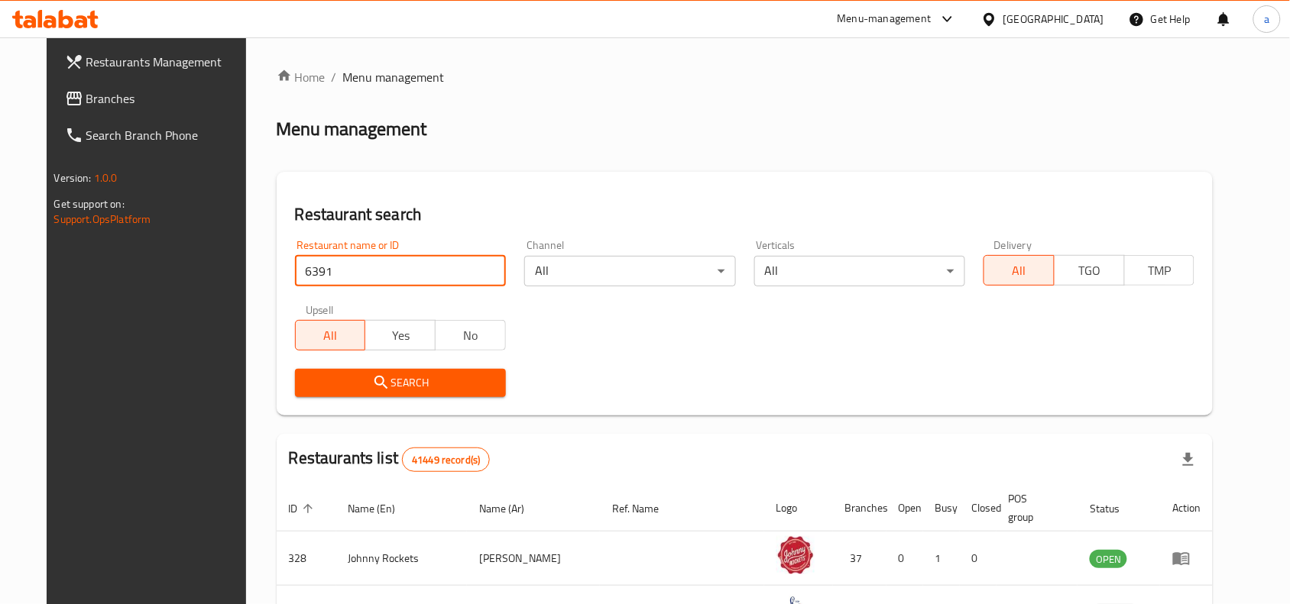
type input "6391"
click button "Search" at bounding box center [400, 383] width 211 height 28
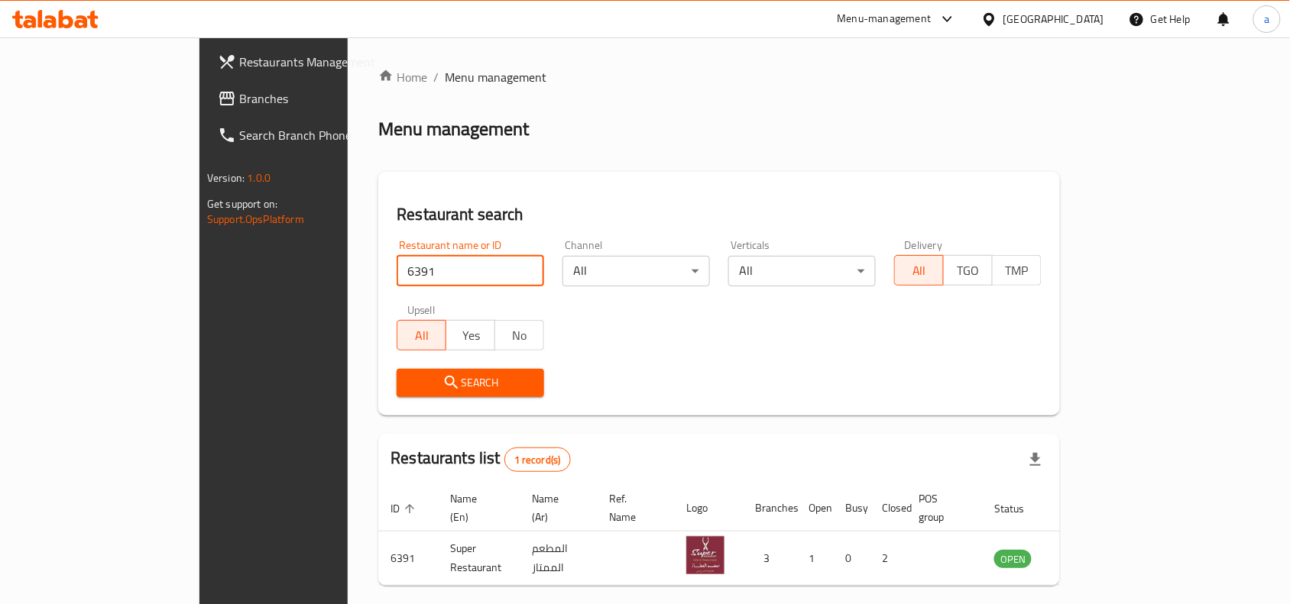
click at [239, 93] on span "Branches" at bounding box center [321, 98] width 164 height 18
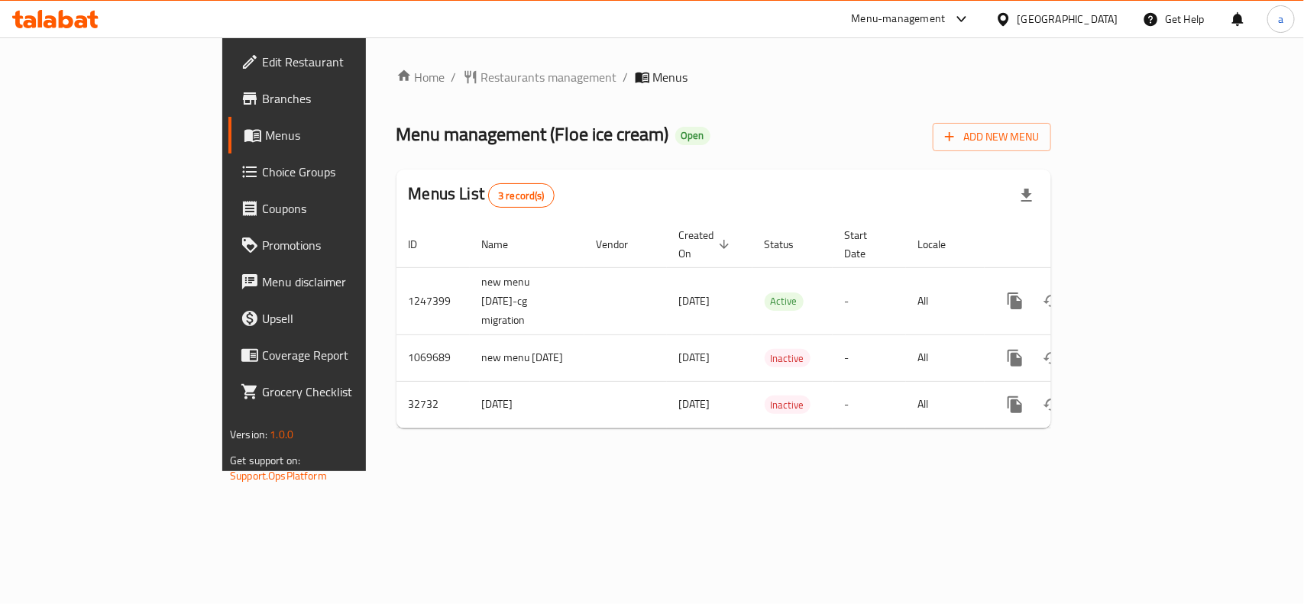
click at [1118, 8] on div "[GEOGRAPHIC_DATA]" at bounding box center [1056, 19] width 147 height 37
click at [1106, 16] on div "[GEOGRAPHIC_DATA]" at bounding box center [1068, 19] width 101 height 17
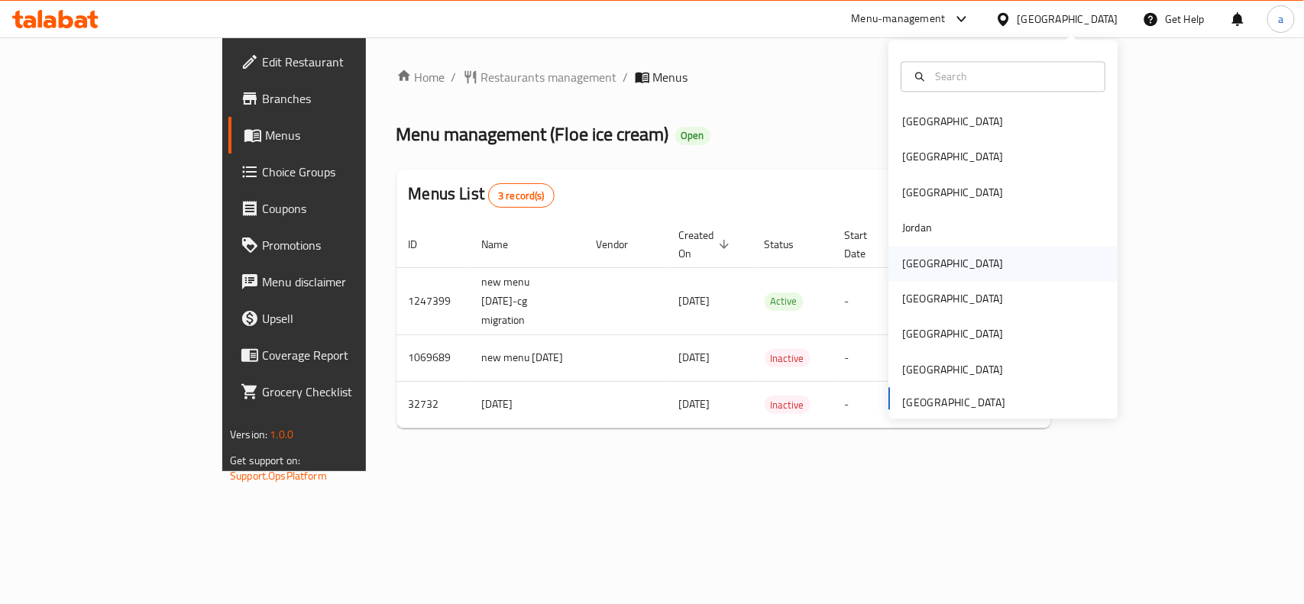
click at [923, 272] on div "[GEOGRAPHIC_DATA]" at bounding box center [952, 263] width 125 height 35
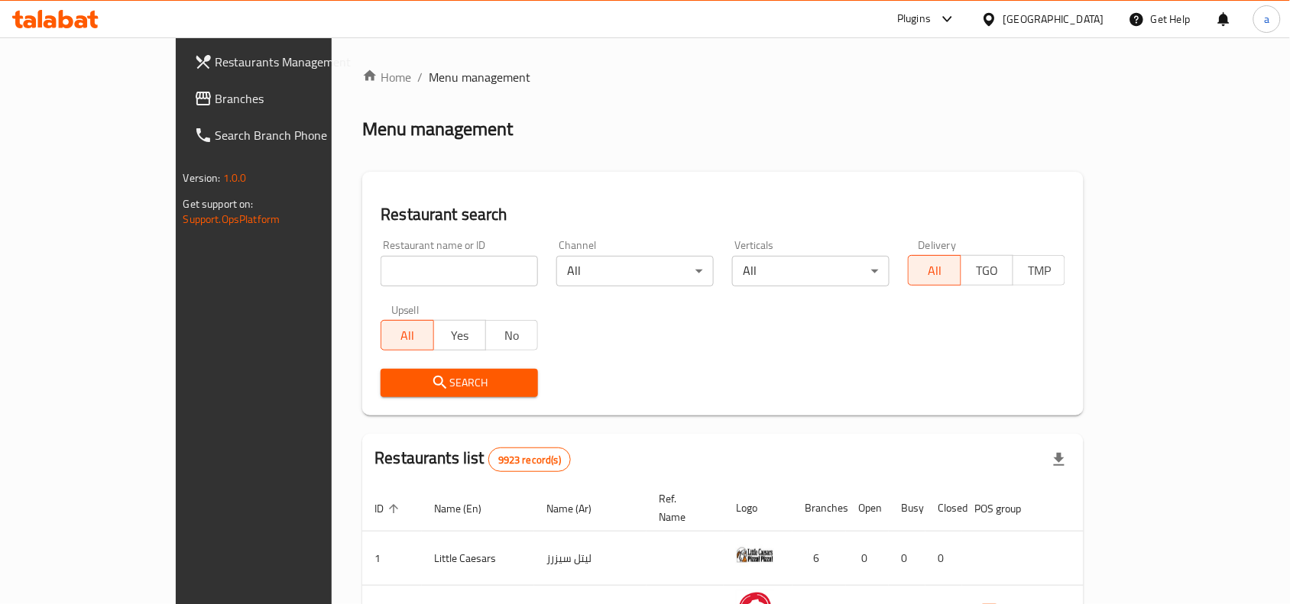
click at [182, 85] on link "Branches" at bounding box center [286, 98] width 209 height 37
